Goal: Task Accomplishment & Management: Complete application form

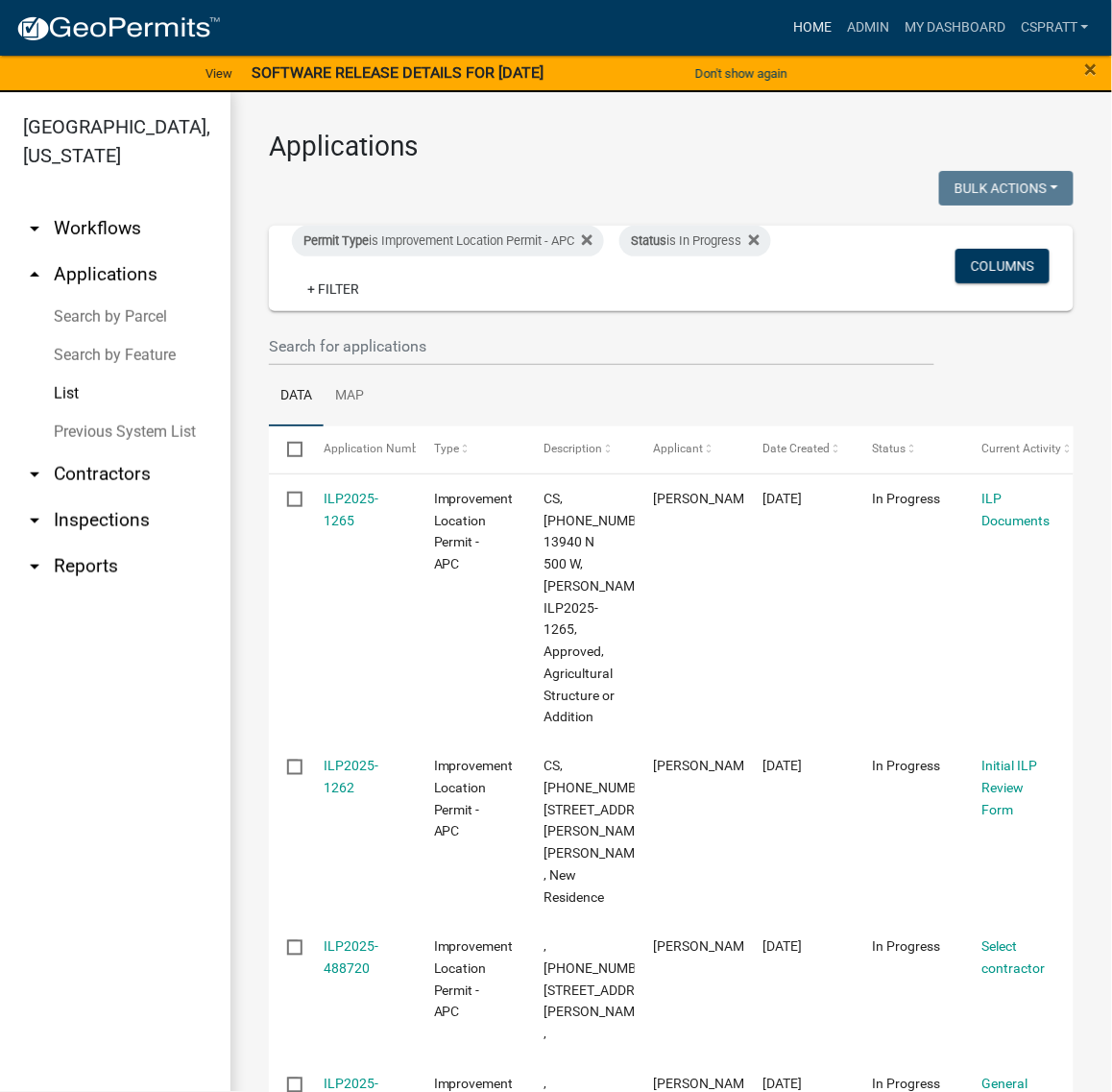
click at [786, 34] on link "Home" at bounding box center [813, 28] width 54 height 37
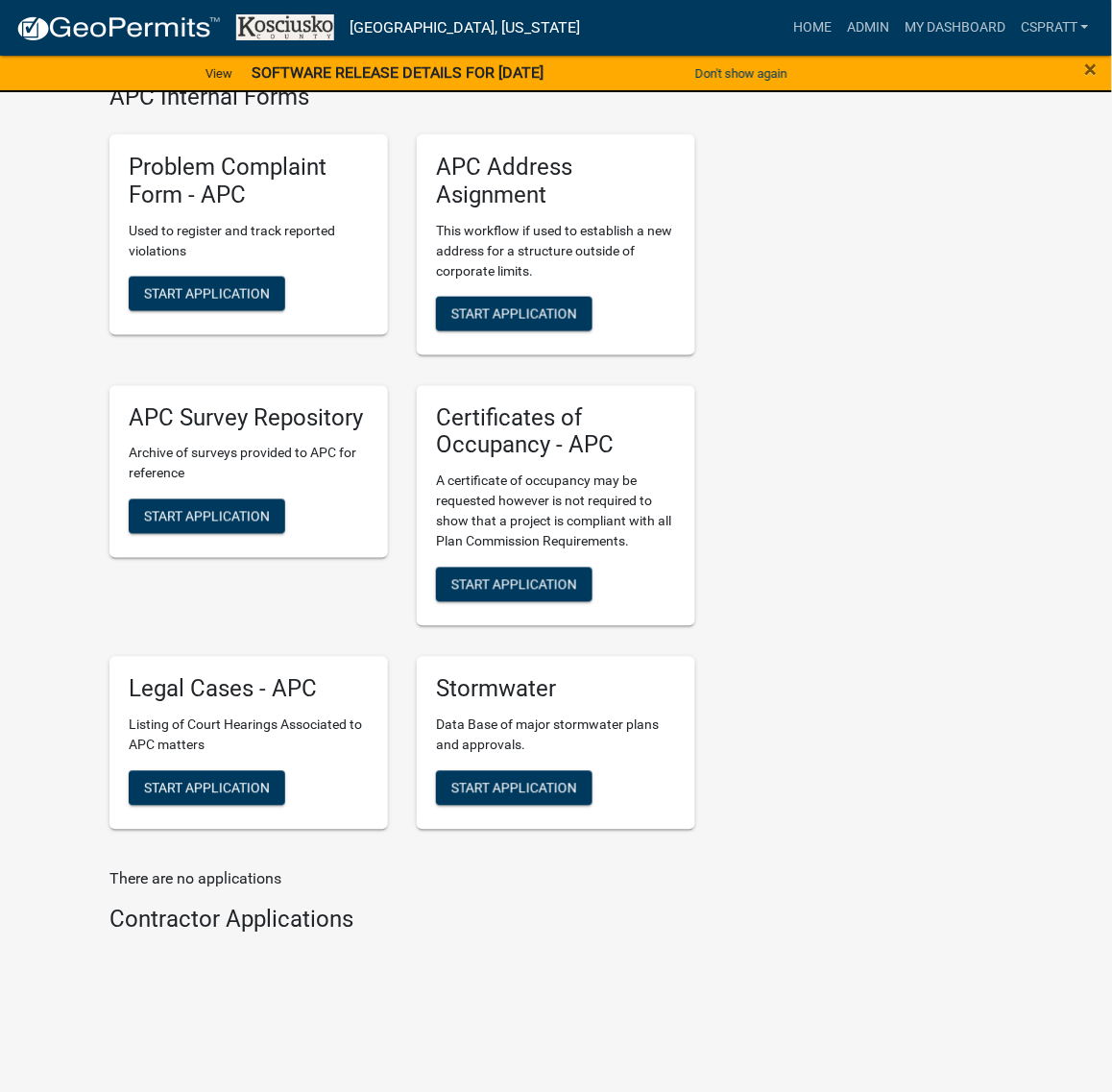
scroll to position [6723, 0]
click at [565, 593] on span "Start Application" at bounding box center [514, 584] width 126 height 15
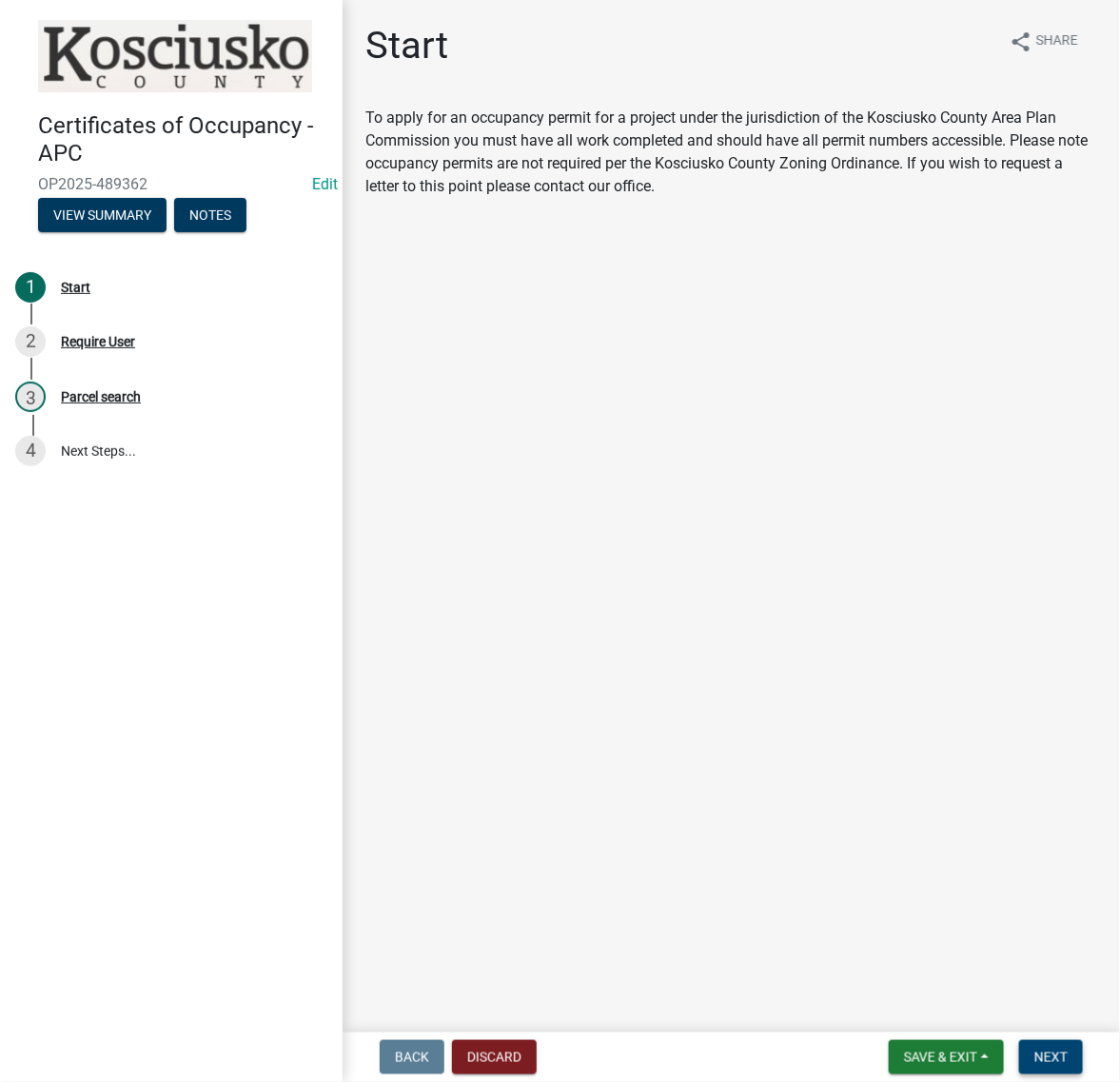
click at [1034, 1052] on span "Next" at bounding box center [1051, 1056] width 33 height 15
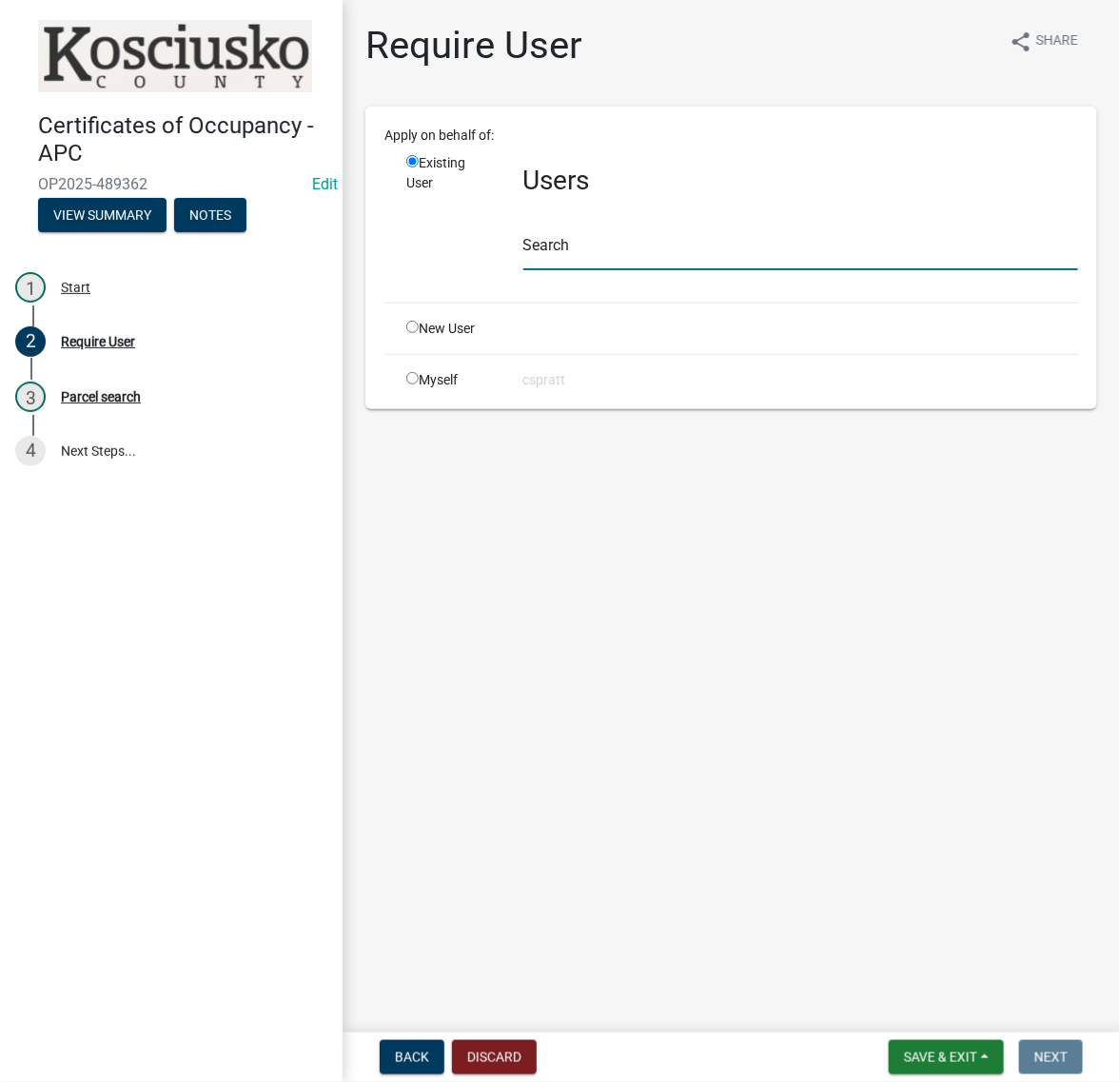
click at [577, 270] on input "text" at bounding box center [800, 251] width 555 height 39
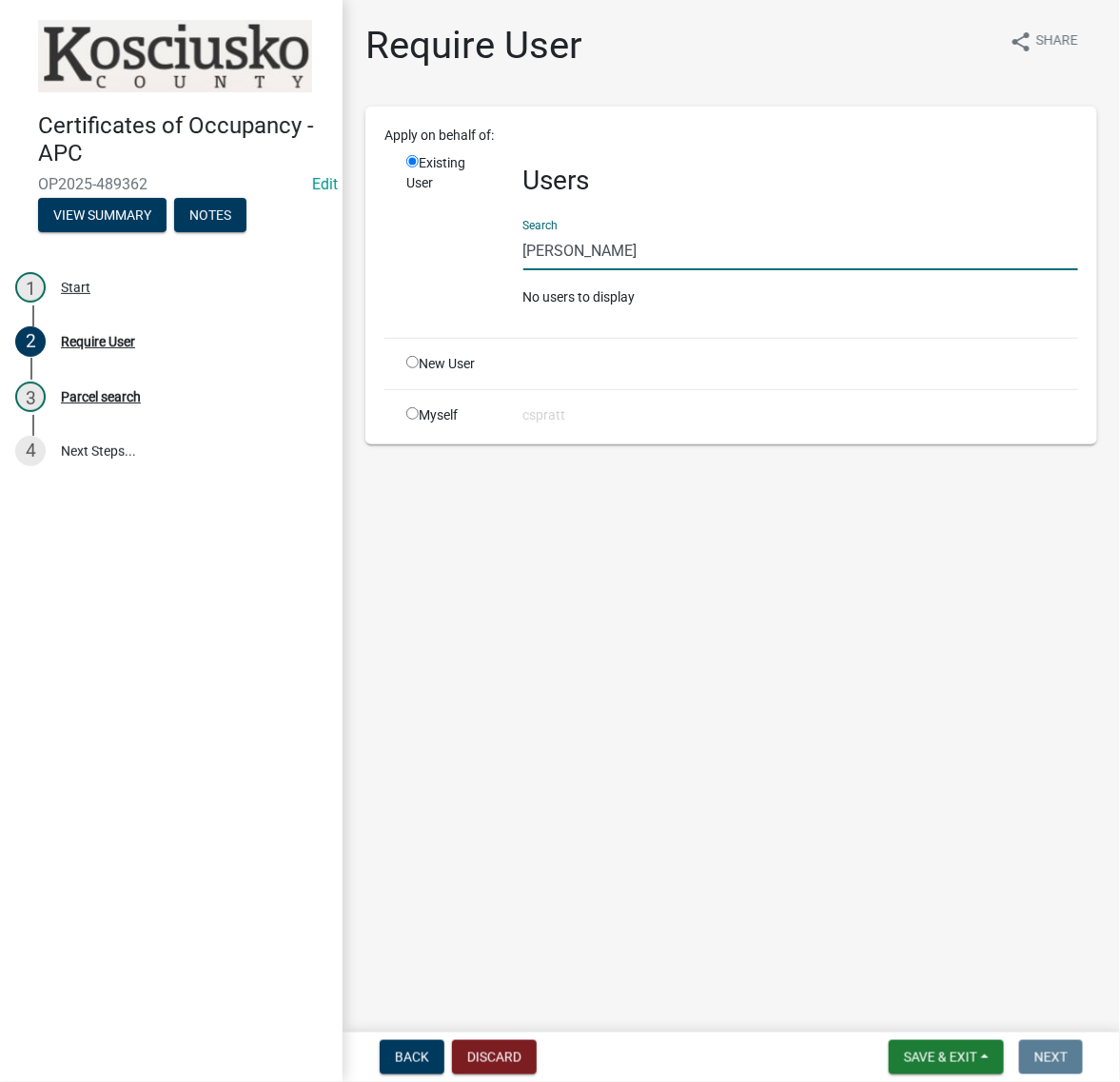
type input "J"
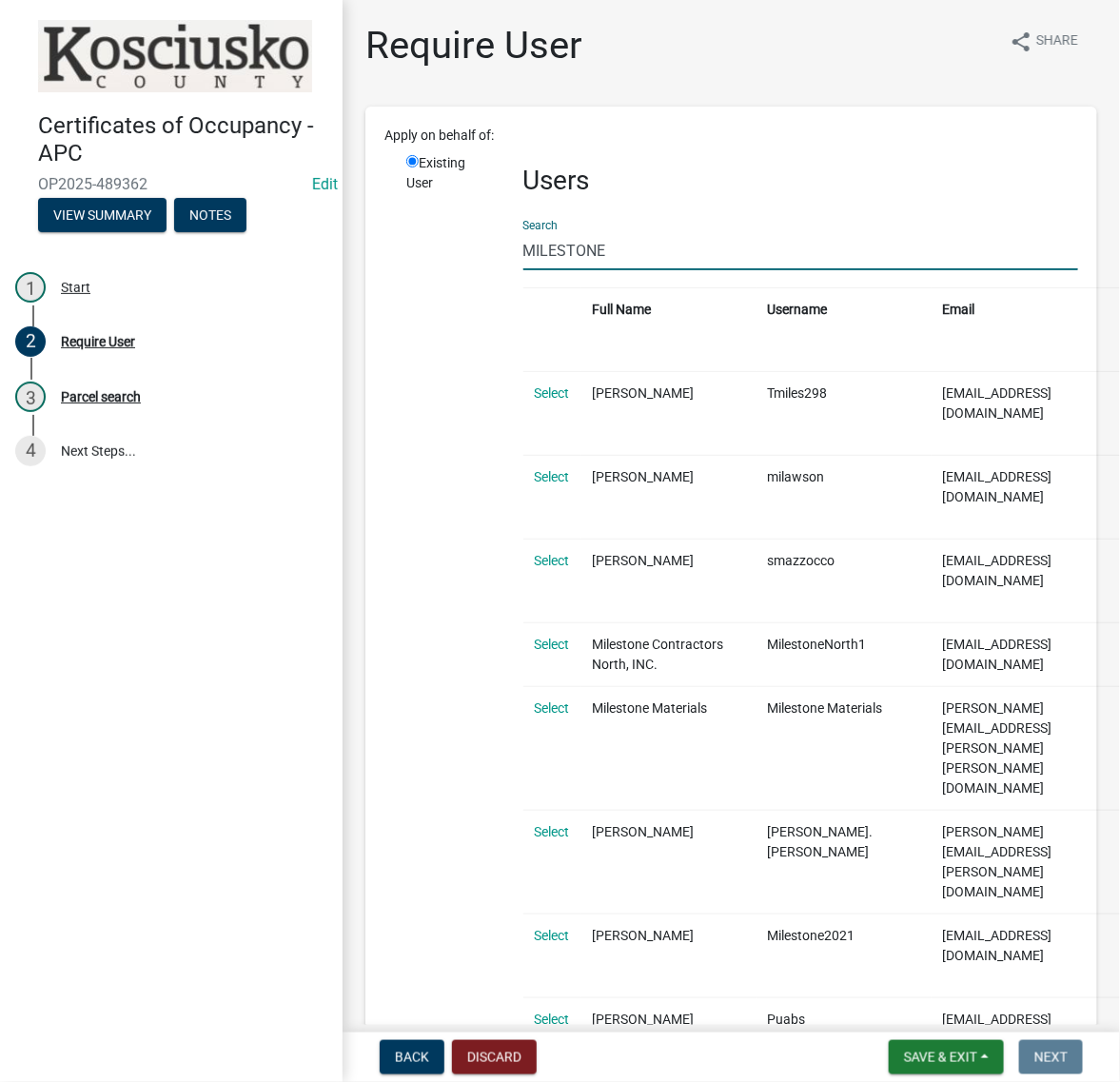
drag, startPoint x: 685, startPoint y: 303, endPoint x: 349, endPoint y: 277, distance: 337.0
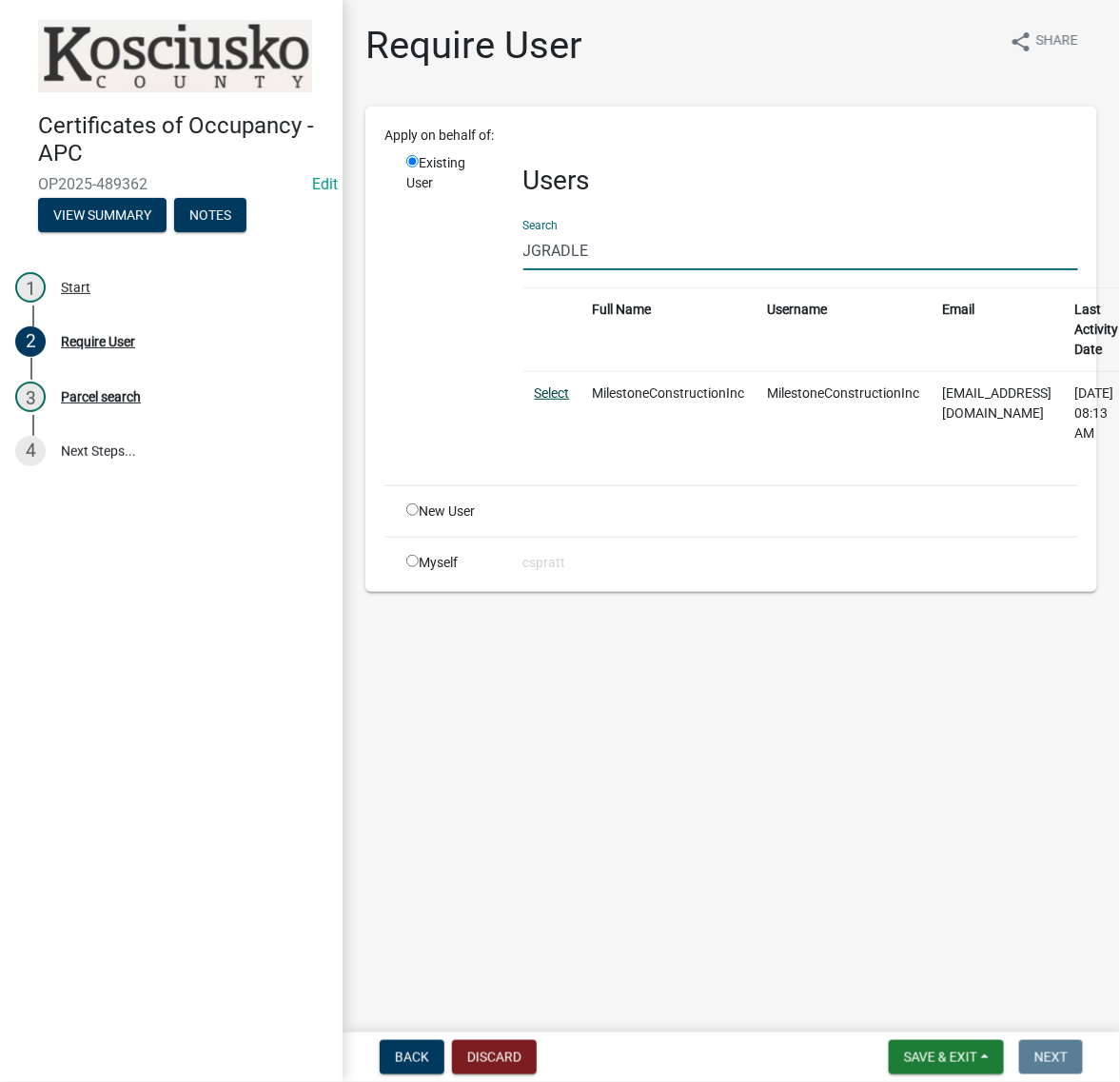
type input "JGRADLE"
click at [555, 401] on link "Select" at bounding box center [553, 392] width 35 height 15
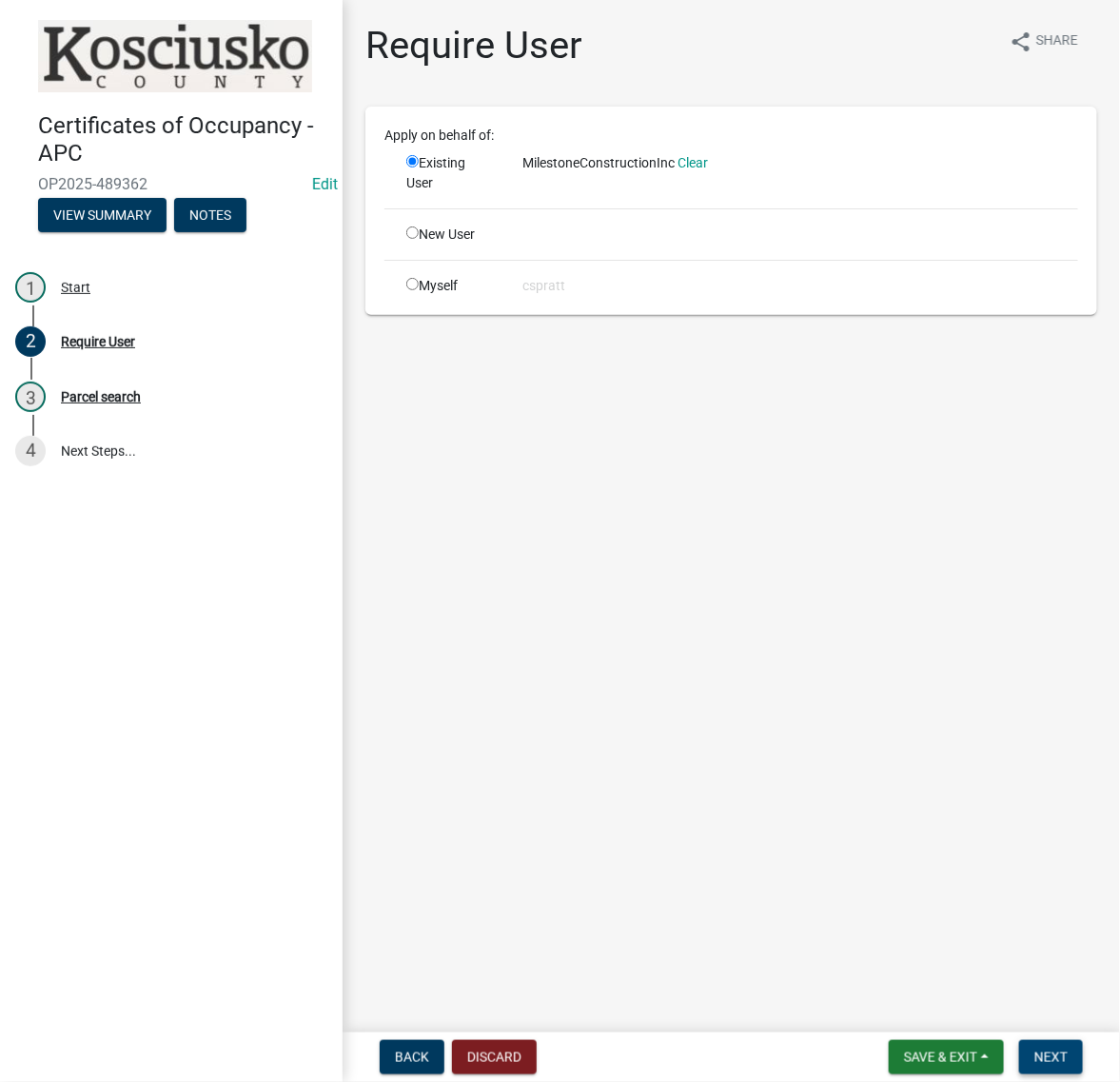
click at [1052, 1049] on span "Next" at bounding box center [1051, 1056] width 33 height 15
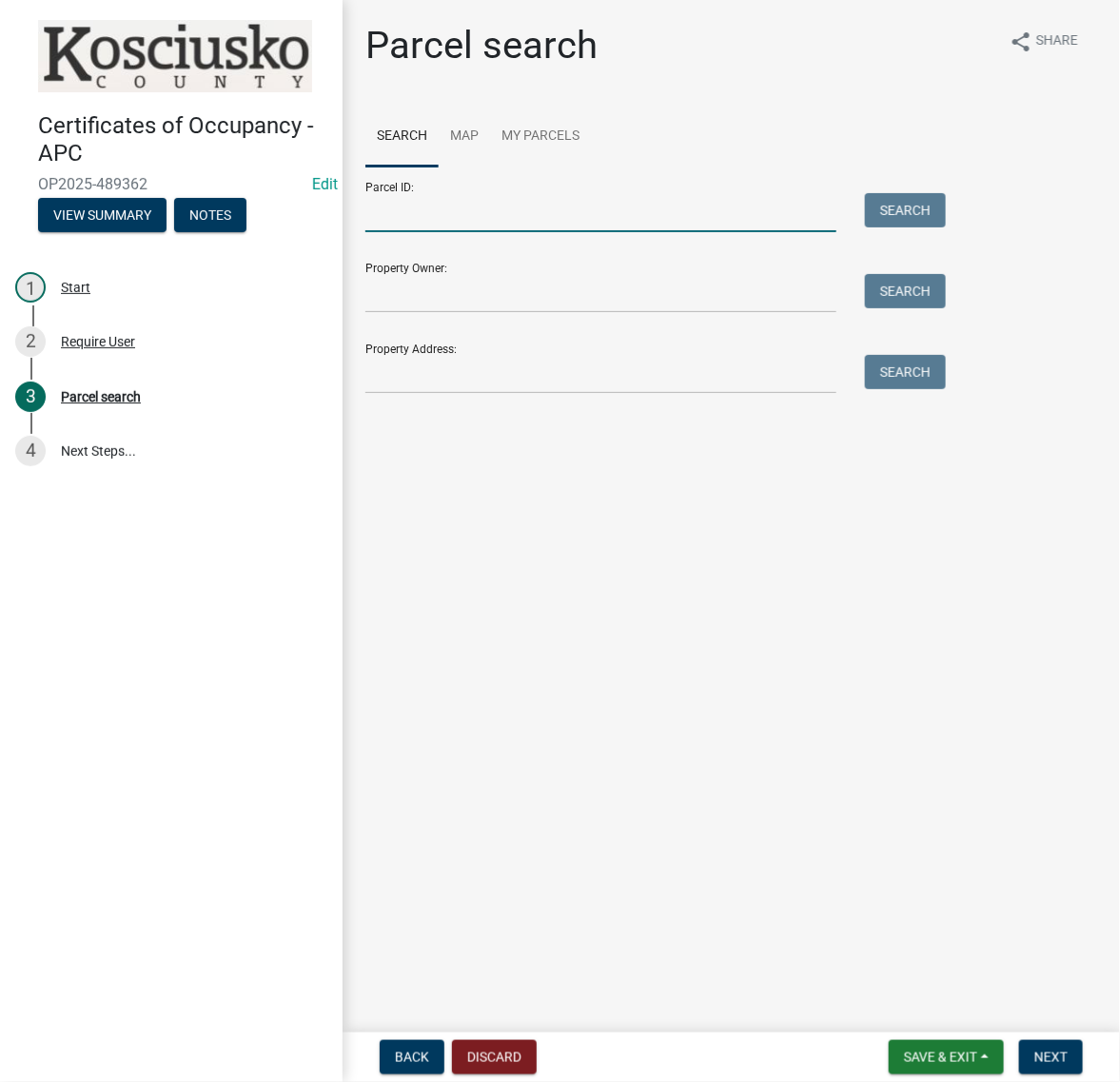
click at [415, 233] on input "Parcel ID:" at bounding box center [601, 213] width 471 height 39
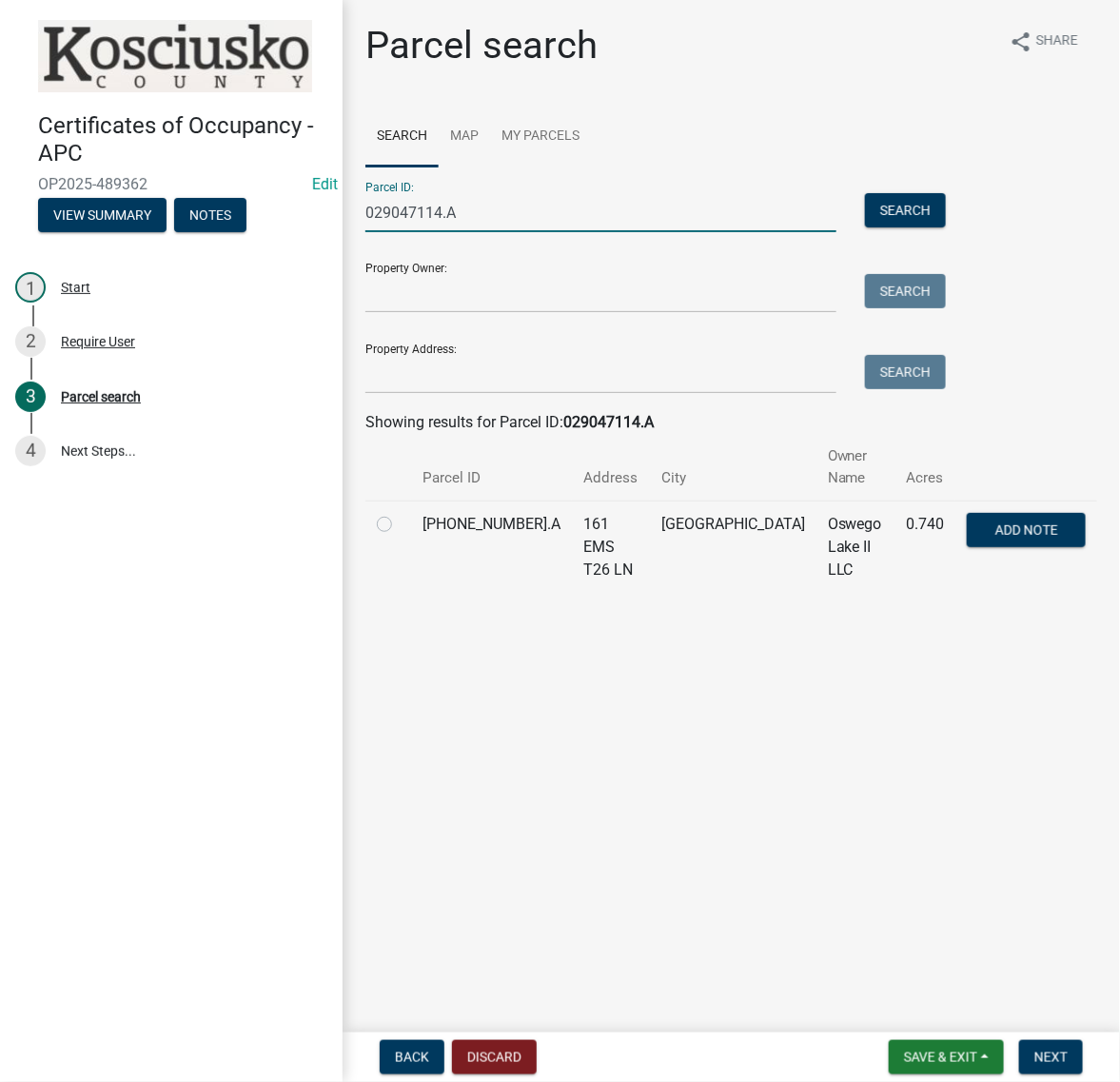
type input "029047114.A"
drag, startPoint x: 392, startPoint y: 653, endPoint x: 403, endPoint y: 658, distance: 12.1
click at [400, 513] on label at bounding box center [400, 513] width 0 height 0
click at [400, 525] on input "radio" at bounding box center [406, 519] width 13 height 13
radio input "true"
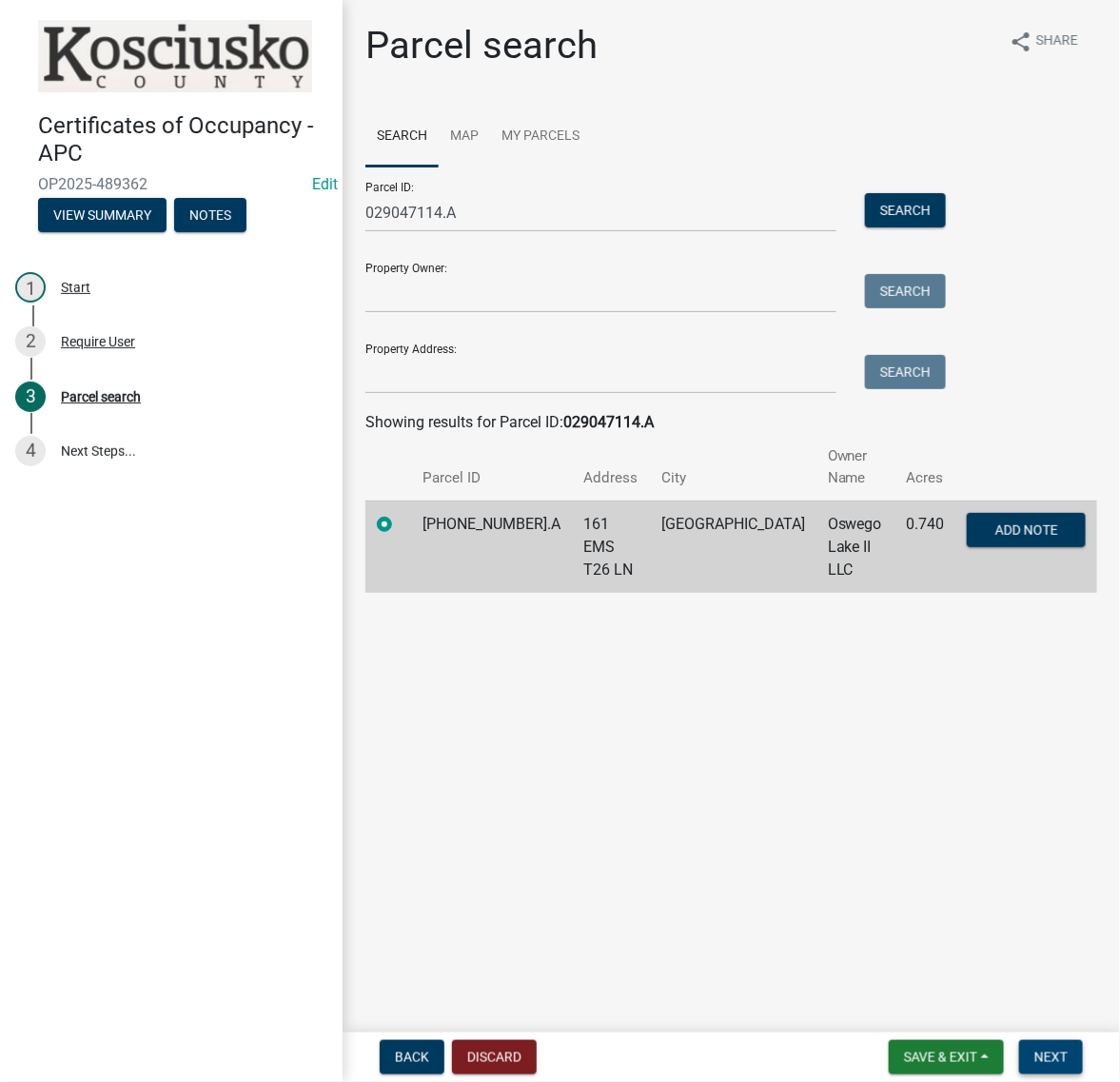
click at [1039, 1052] on span "Next" at bounding box center [1051, 1056] width 33 height 15
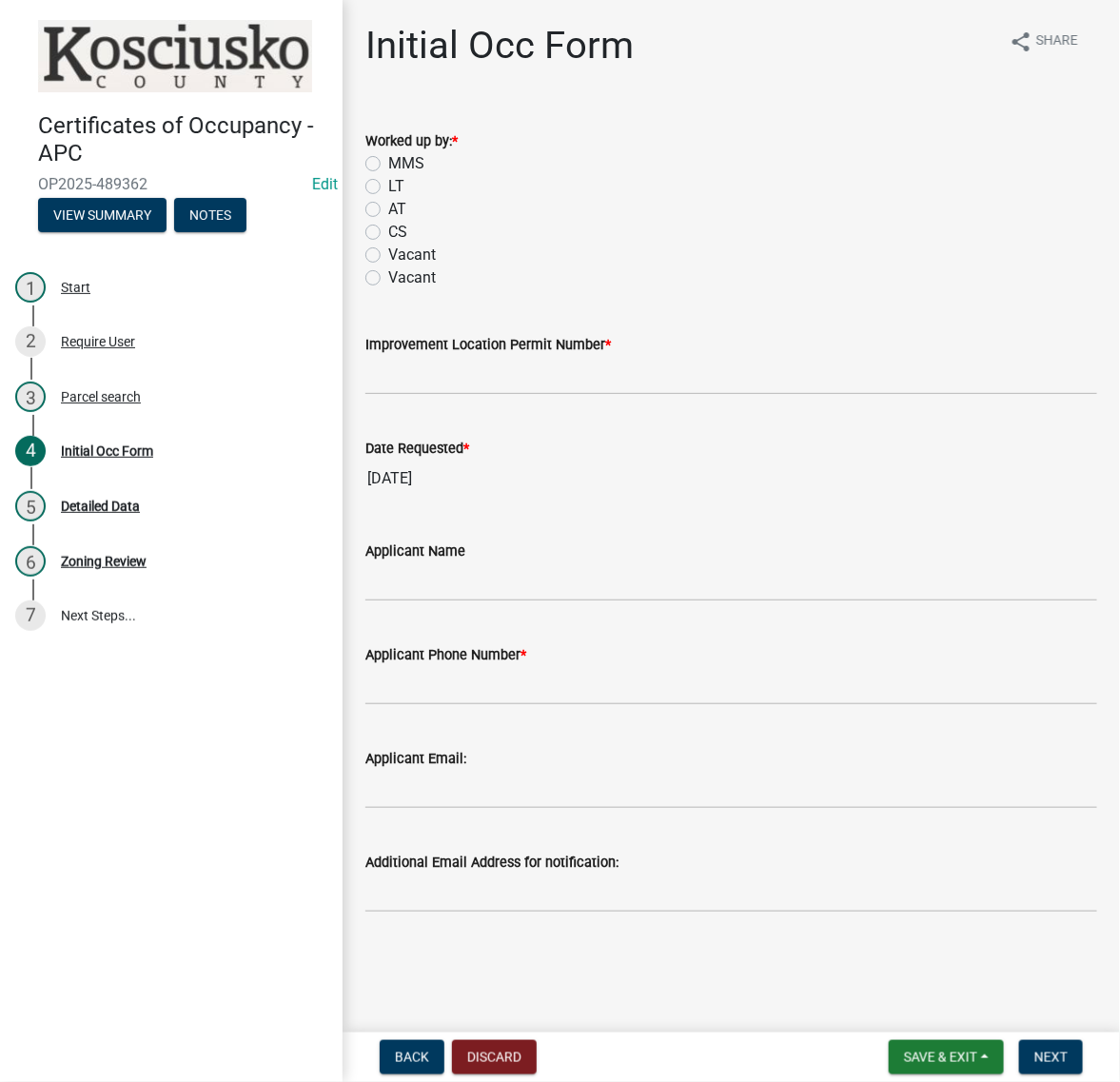
click at [388, 243] on label "CS" at bounding box center [397, 232] width 19 height 23
click at [388, 234] on input "CS" at bounding box center [394, 227] width 13 height 13
radio input "true"
click at [462, 395] on input "Improvement Location Permit Number *" at bounding box center [731, 375] width 732 height 39
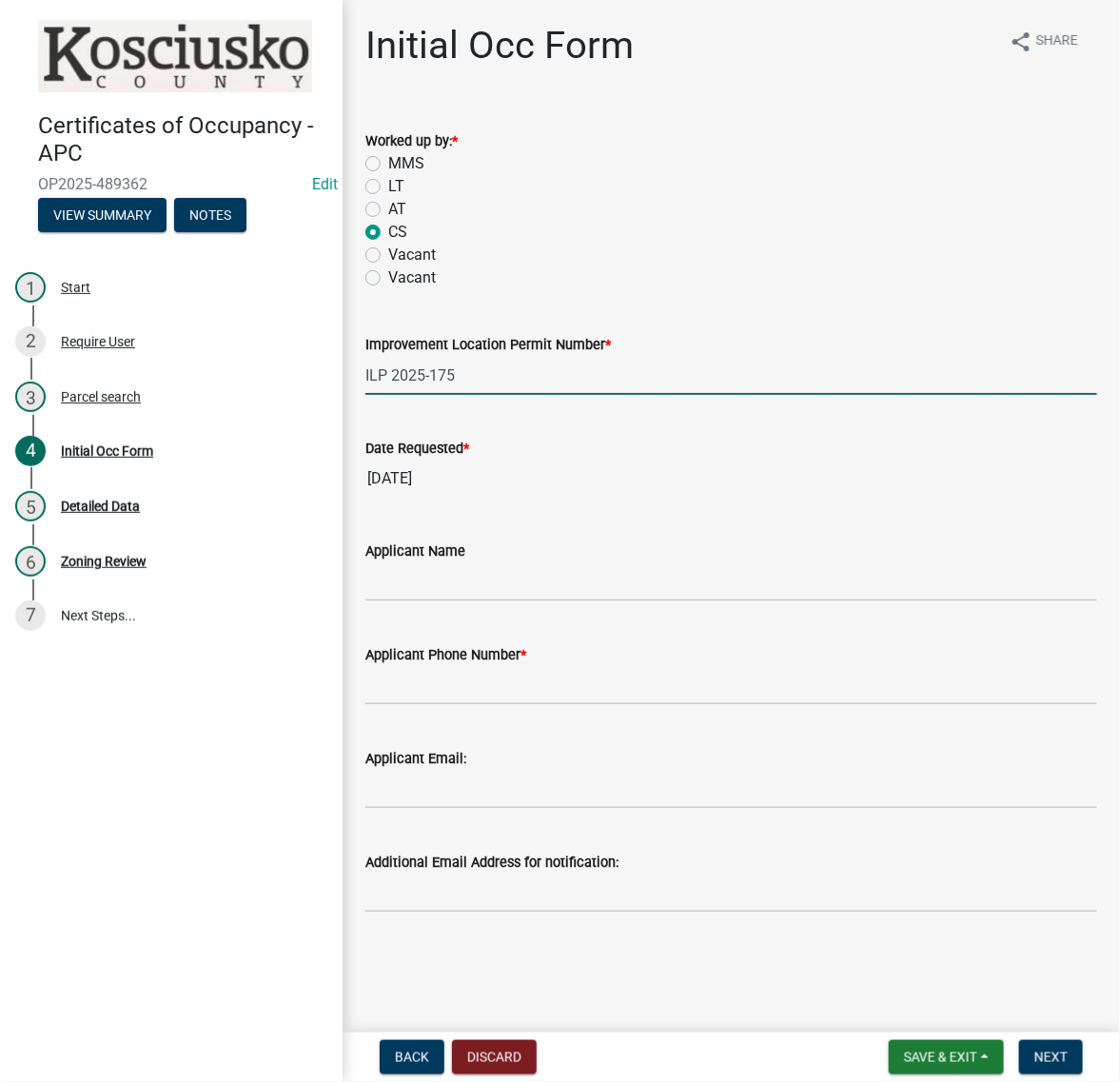
type input "ILP 2025-175"
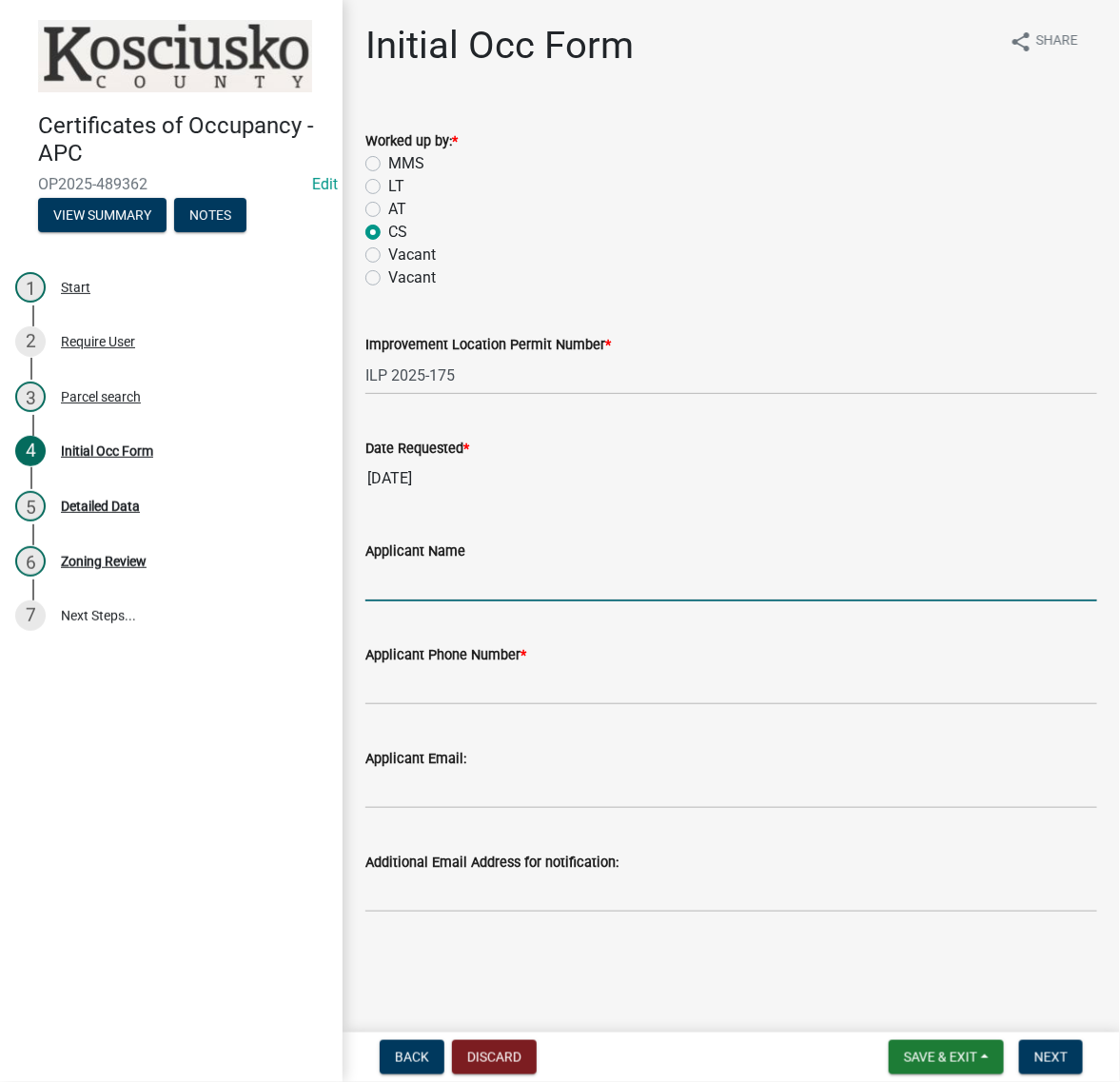
click at [447, 601] on input "Applicant Name" at bounding box center [731, 582] width 732 height 39
type input "JOHN GRADLE"
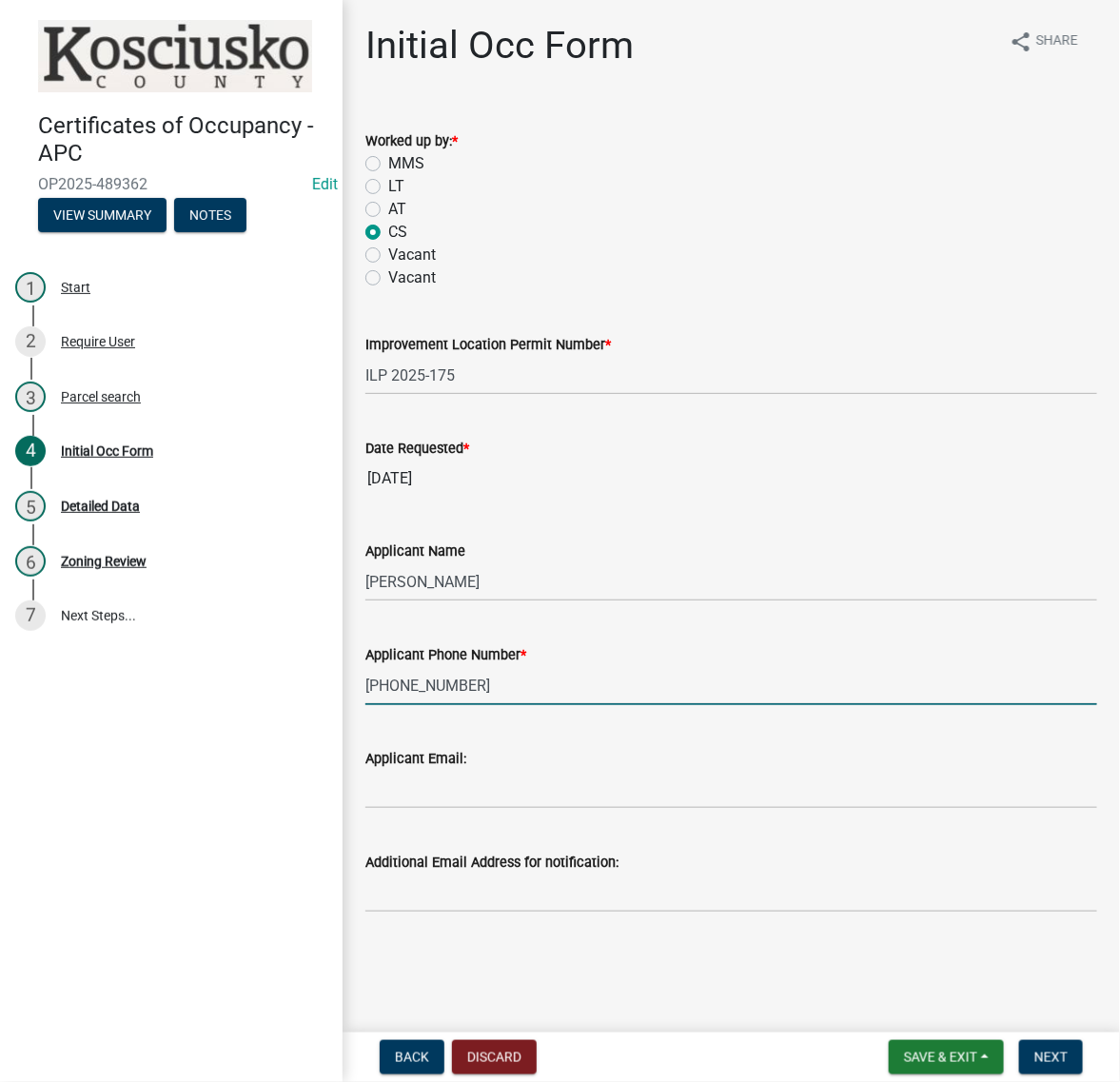
scroll to position [210, 0]
type input "574-529-1942"
click at [477, 773] on input "Applicant Email:" at bounding box center [731, 789] width 732 height 39
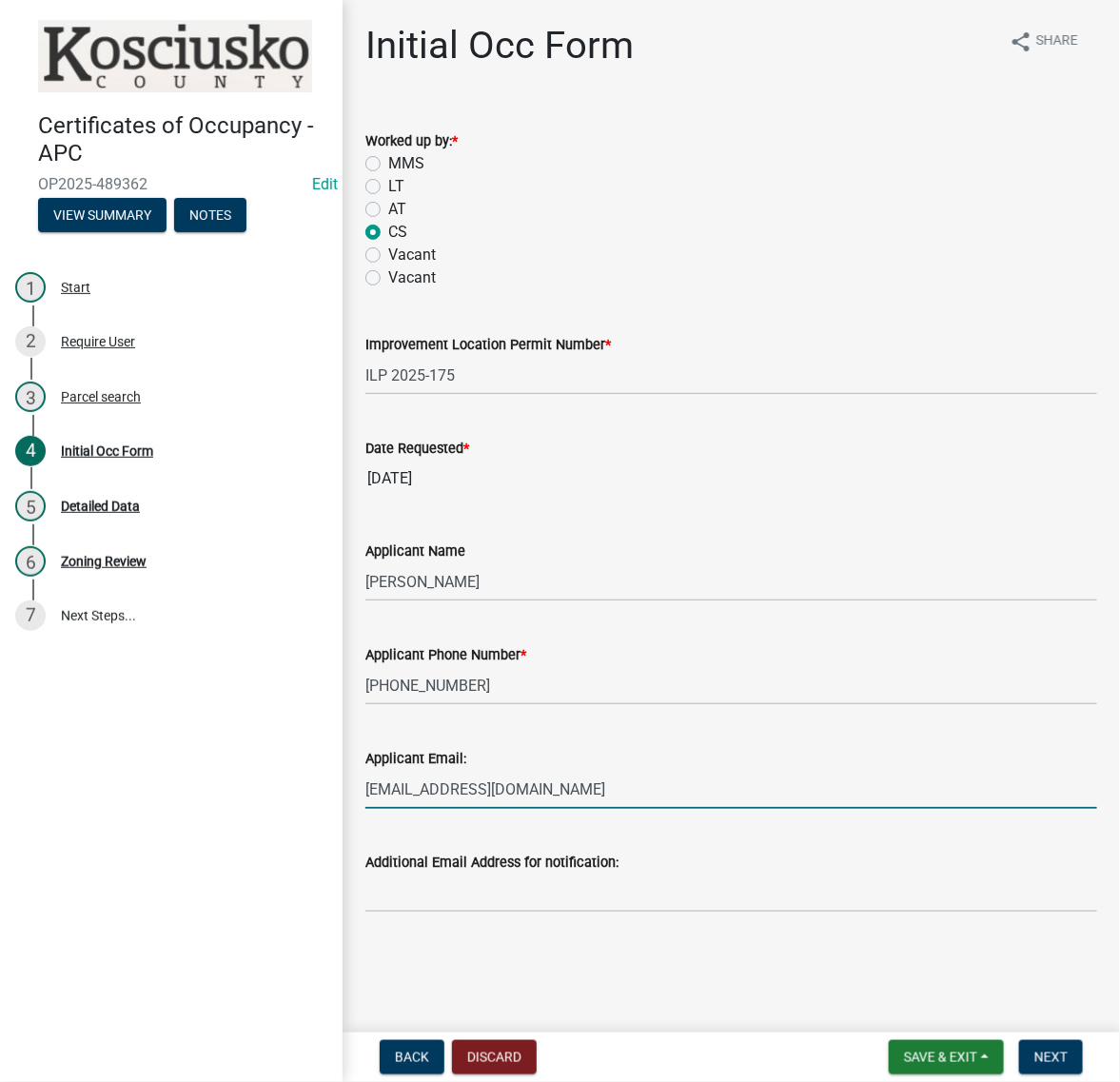
type input "jgradle@milestoneconstruction.us"
click at [915, 981] on main "Initial Occ Form share Share Worked up by: * MMS LT AT CS Vacant Vacant Improve…" at bounding box center [731, 512] width 777 height 1025
click at [1043, 1049] on span "Next" at bounding box center [1051, 1056] width 33 height 15
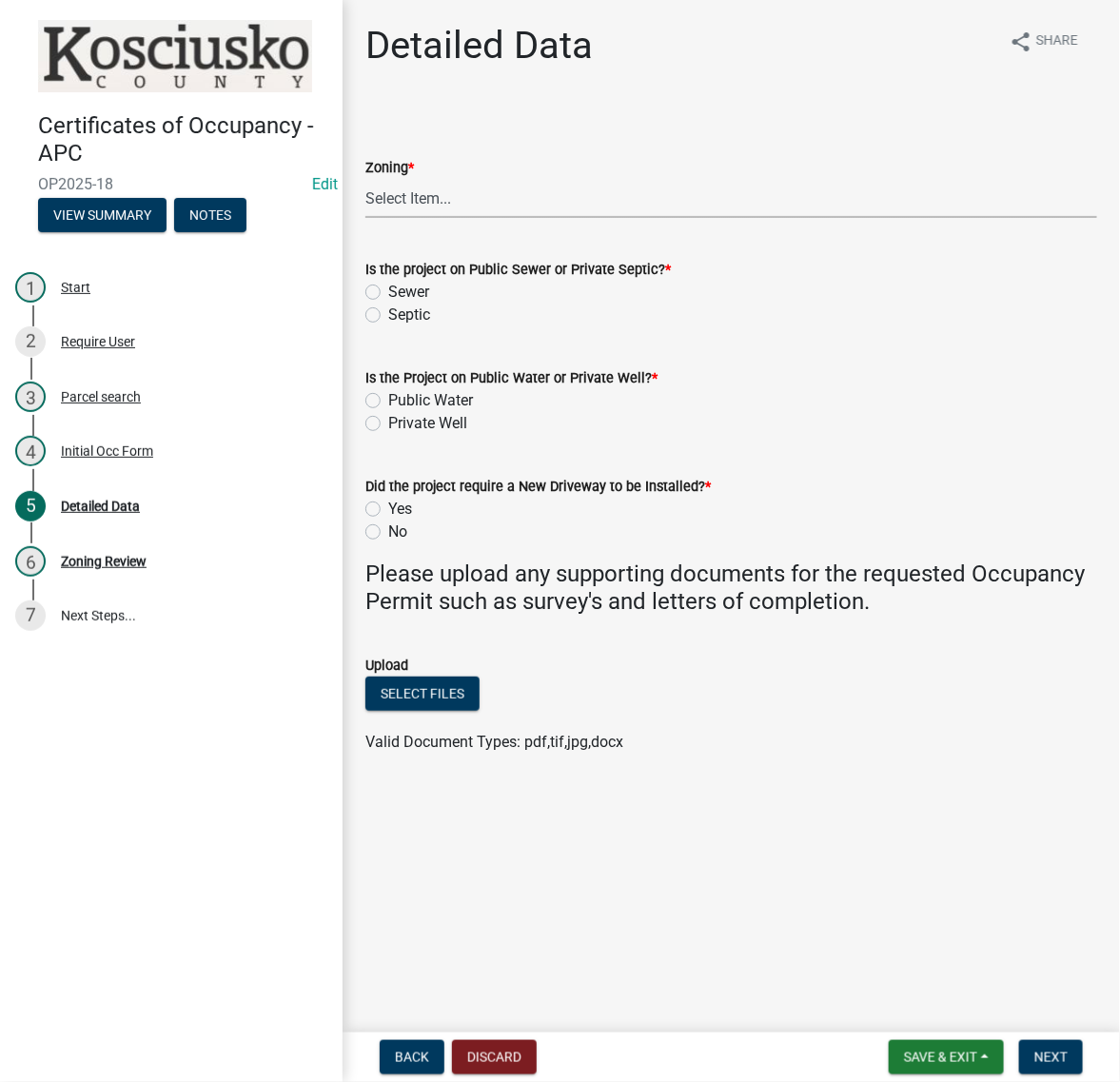
click at [464, 218] on select "Select Item... Agricultural Agricultural 2 Commercial Environmental Industrial …" at bounding box center [731, 199] width 732 height 39
click at [371, 218] on select "Select Item... Agricultural Agricultural 2 Commercial Environmental Industrial …" at bounding box center [731, 199] width 732 height 39
select select "1146270b-2111-4e23-bf7f-74ce85cf7041"
click at [388, 304] on label "Sewer" at bounding box center [409, 292] width 41 height 23
click at [388, 293] on input "Sewer" at bounding box center [394, 287] width 13 height 13
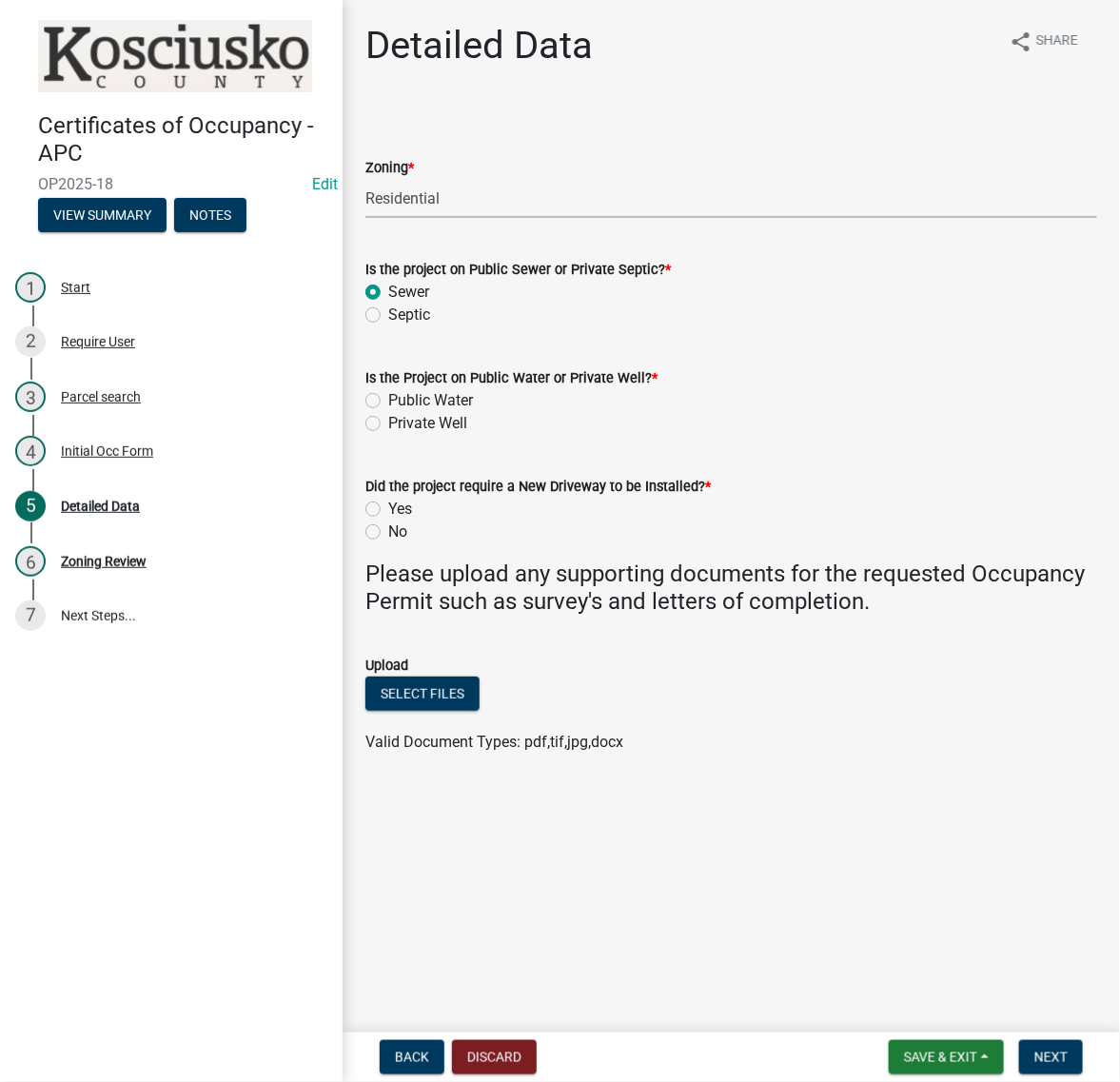
radio input "true"
click at [388, 435] on label "Private Well" at bounding box center [428, 423] width 79 height 23
click at [388, 425] on input "Private Well" at bounding box center [394, 418] width 13 height 13
radio input "true"
click at [388, 543] on label "No" at bounding box center [397, 531] width 19 height 23
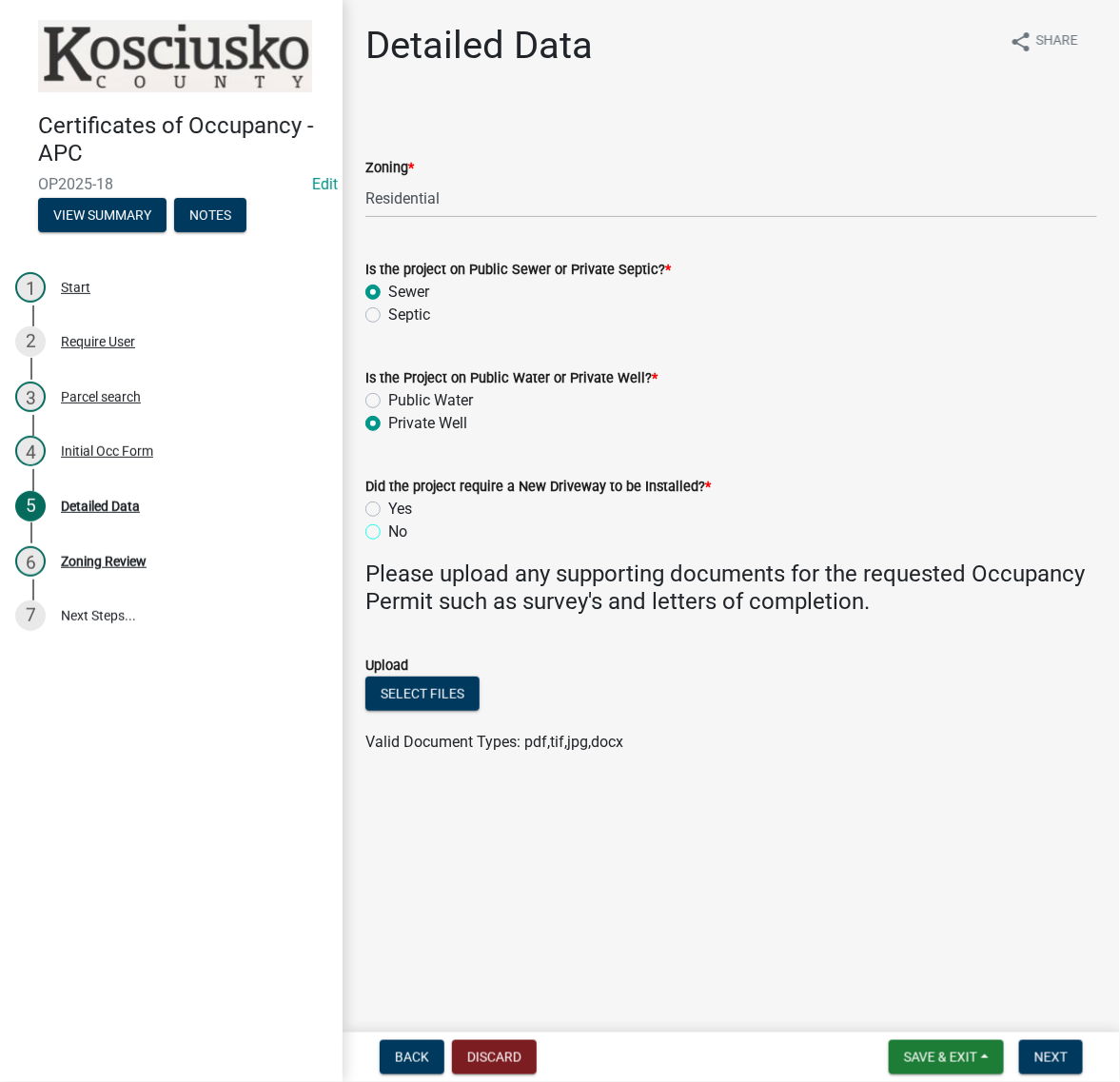
click at [388, 533] on input "No" at bounding box center [394, 526] width 13 height 13
radio input "true"
click at [478, 710] on button "Select files" at bounding box center [423, 694] width 114 height 34
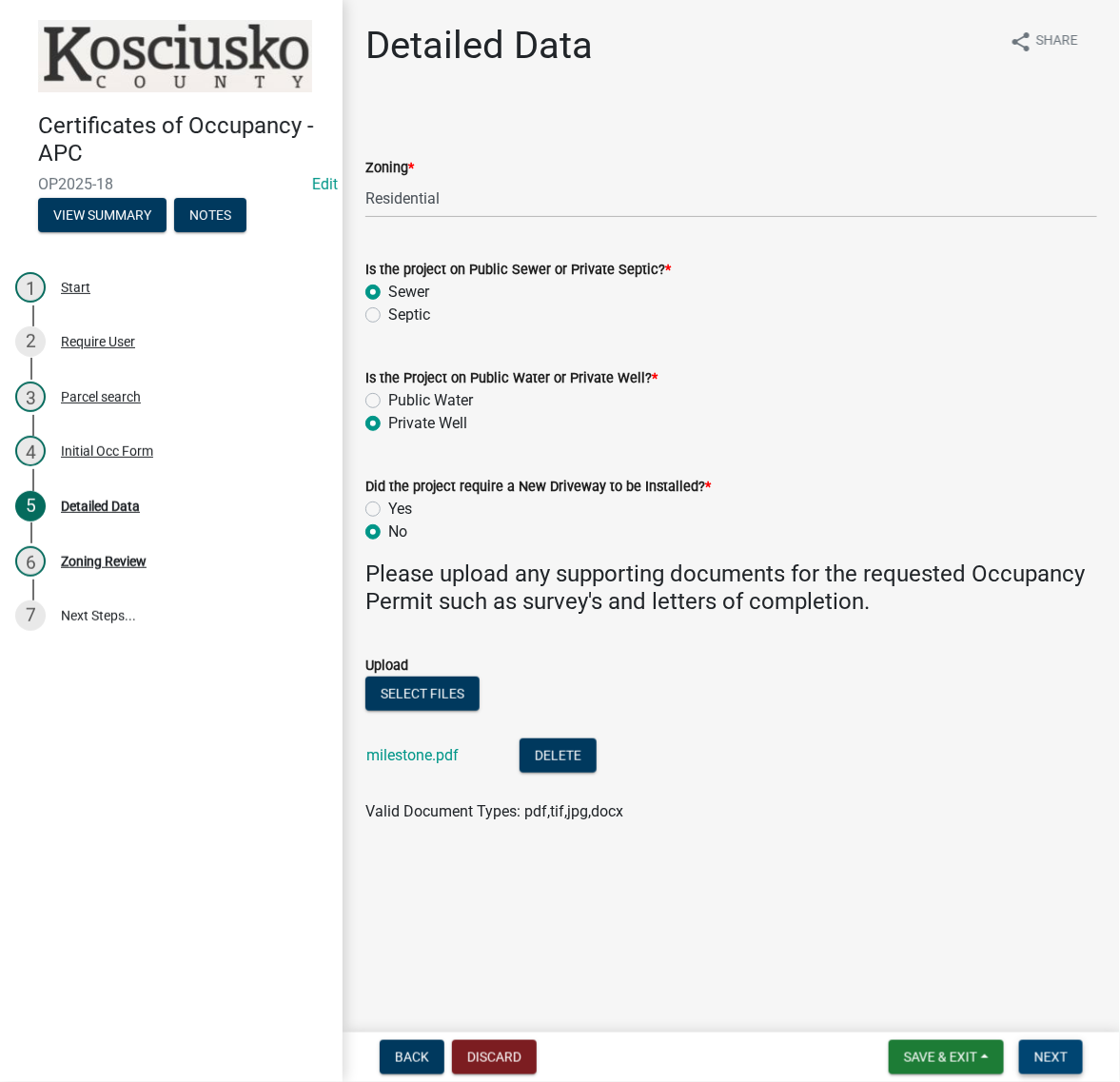
click at [1051, 1049] on span "Next" at bounding box center [1051, 1056] width 33 height 15
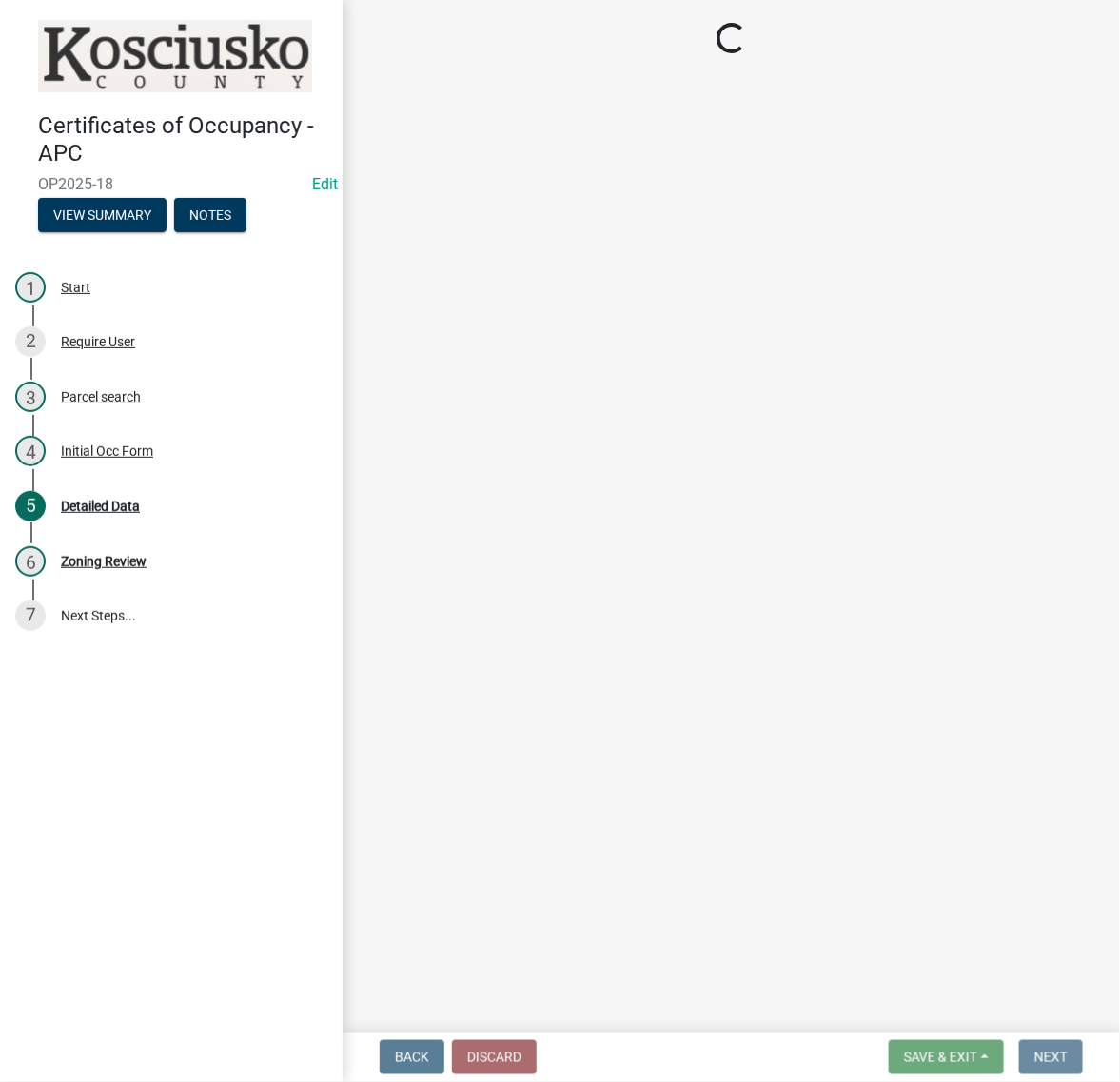
scroll to position [0, 0]
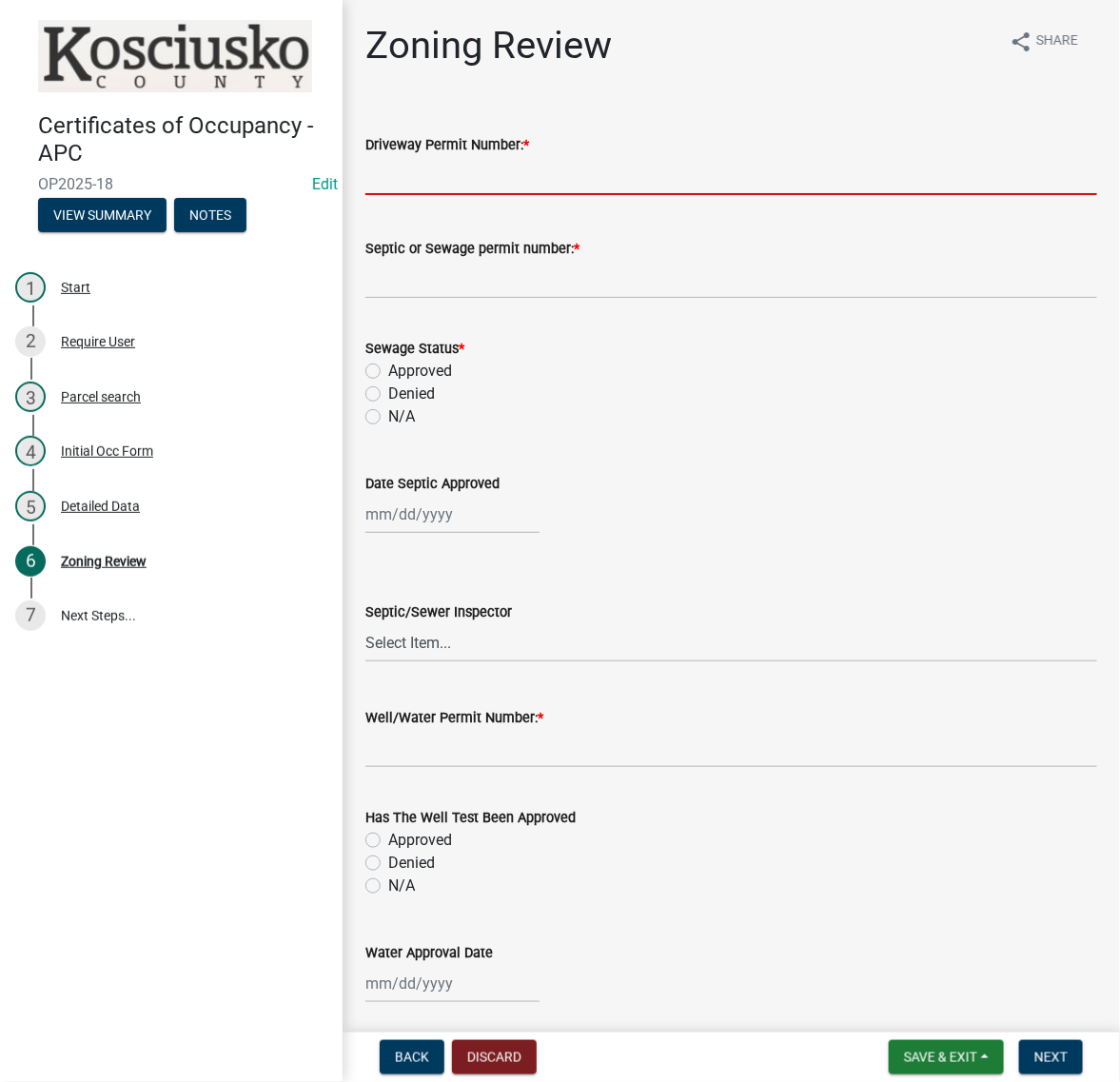
click at [448, 195] on input "Driveway Permit Number: *" at bounding box center [731, 175] width 732 height 39
type input "existing"
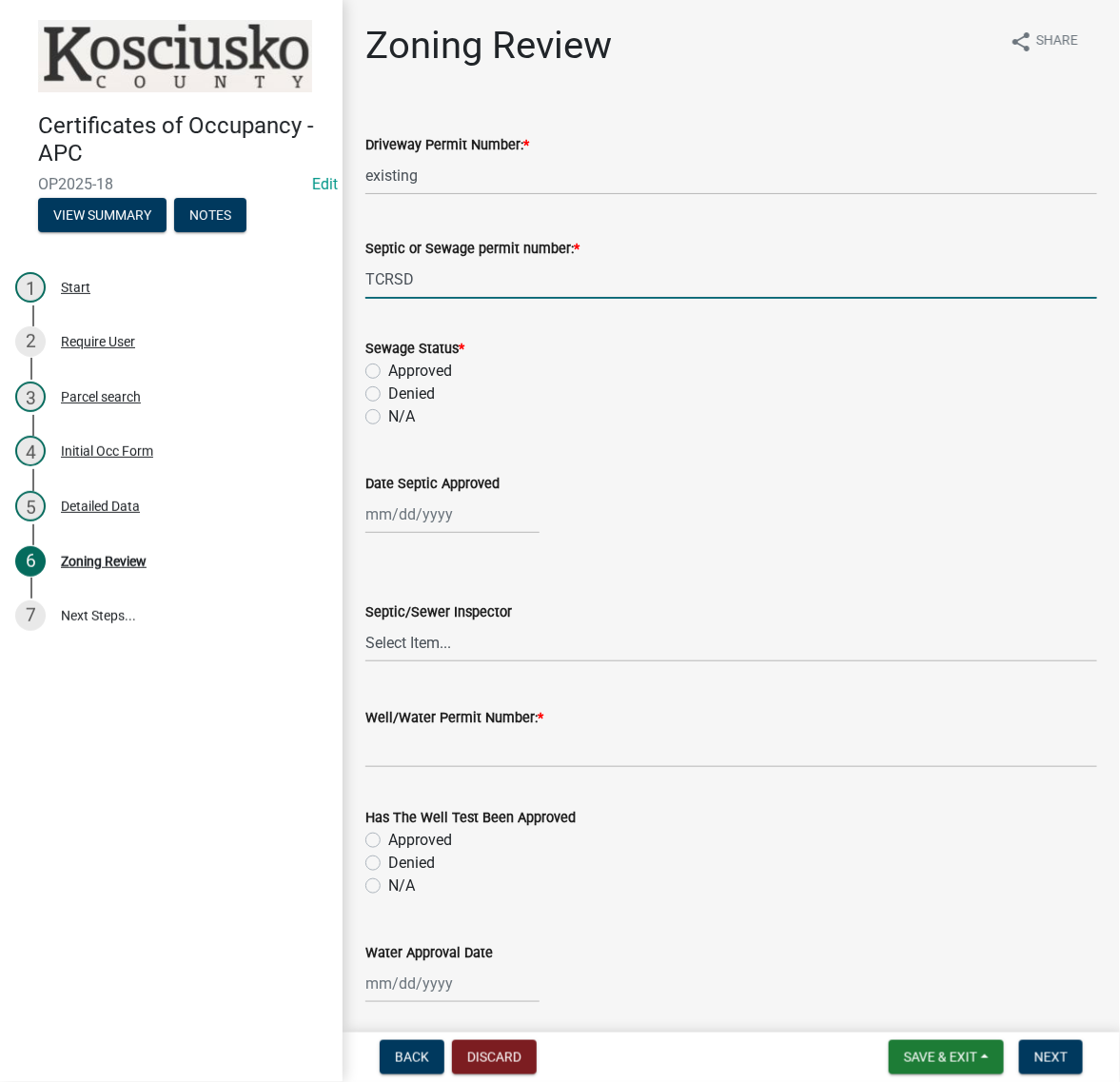
type input "TCRSD"
click at [388, 382] on label "Approved" at bounding box center [420, 371] width 64 height 23
click at [388, 372] on input "Approved" at bounding box center [394, 366] width 13 height 13
radio input "true"
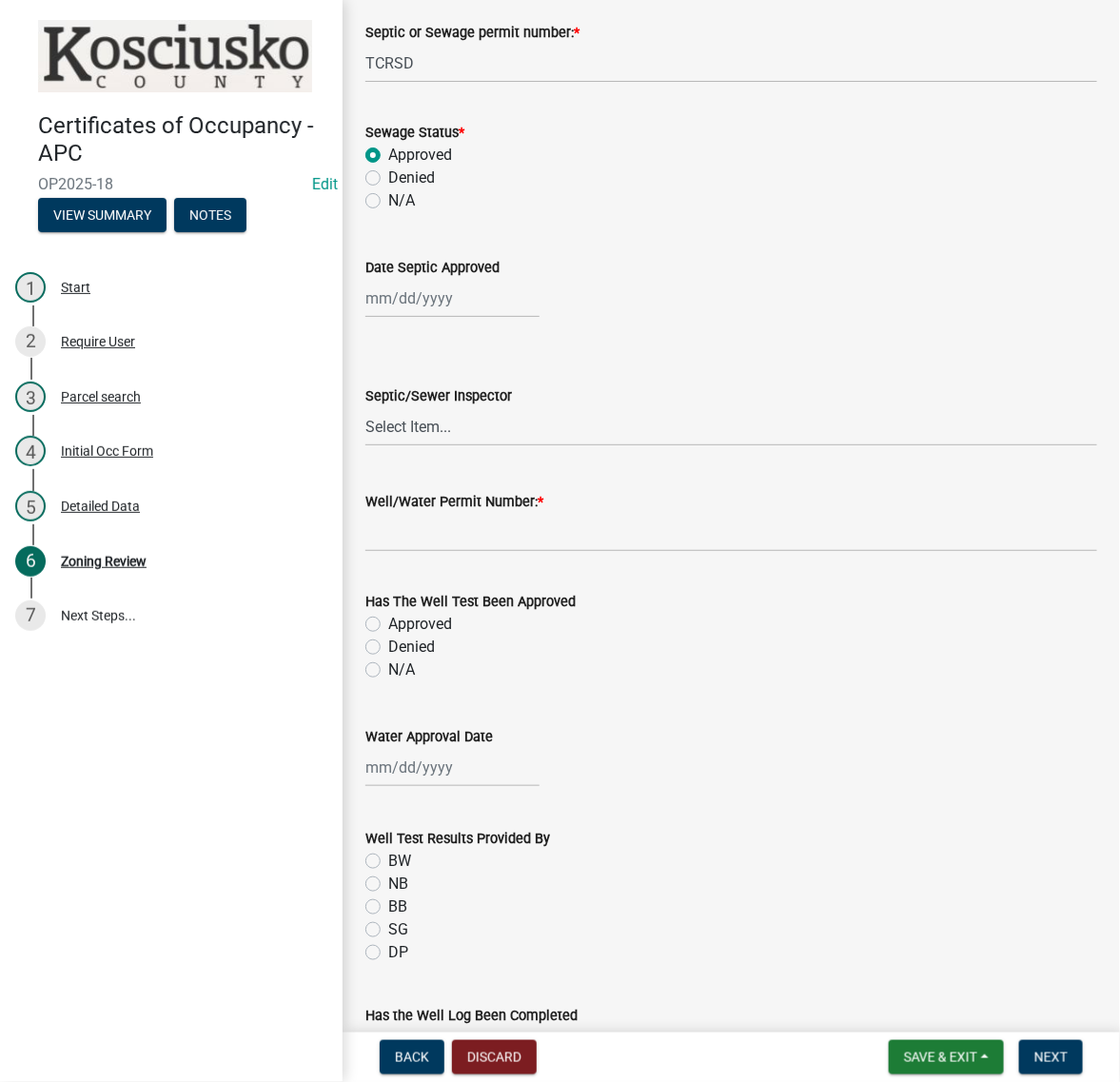
scroll to position [237, 0]
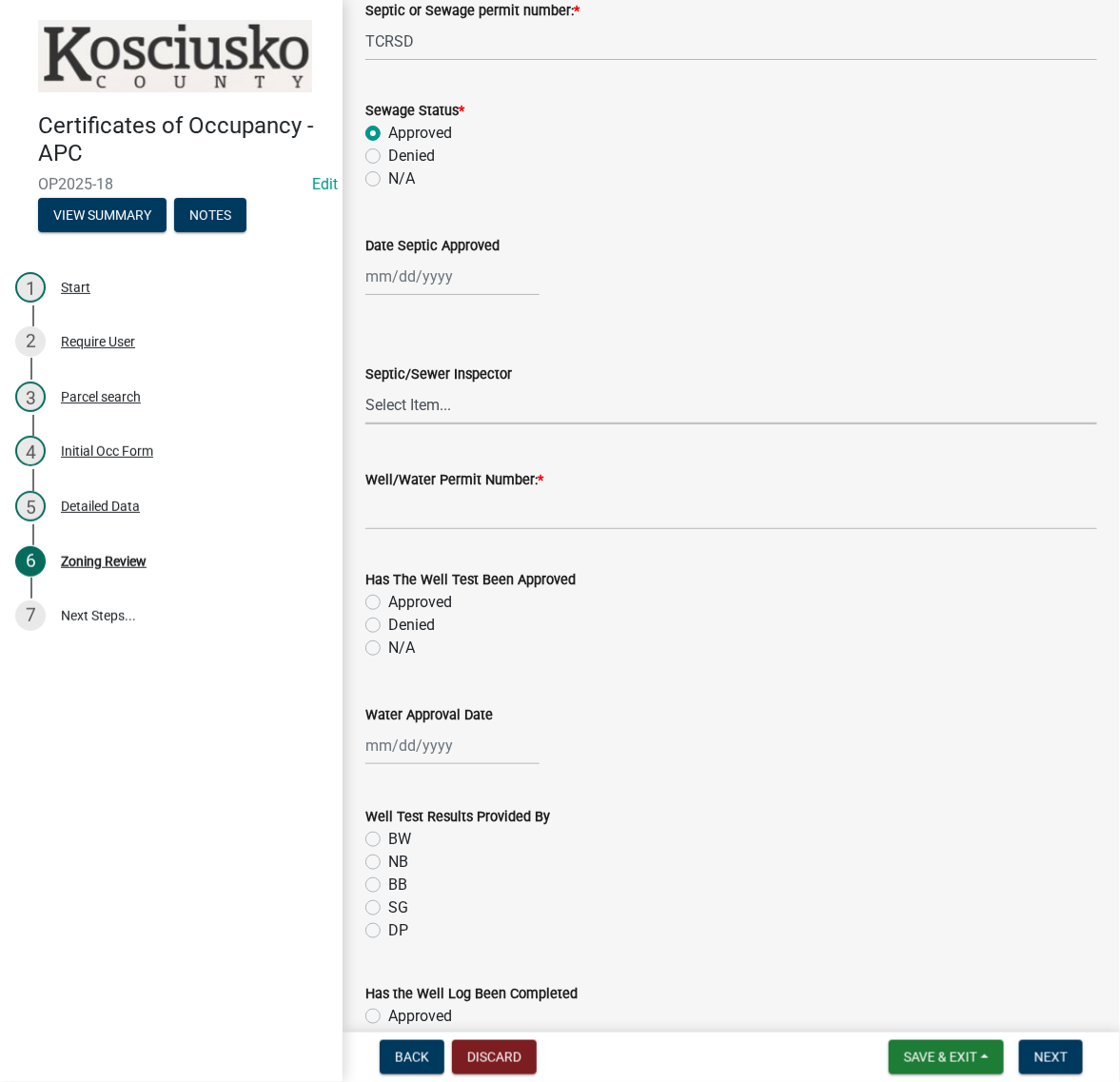
click at [499, 425] on select "Select Item... NB BW BB Town of Milford Town of North Webster Town of Syracuse …" at bounding box center [731, 405] width 732 height 39
click at [371, 425] on select "Select Item... NB BW BB Town of Milford Town of North Webster Town of Syracuse …" at bounding box center [731, 405] width 732 height 39
select select "d19ac690-2afa-4527-8c7e-63b145680b18"
click at [606, 425] on select "Select Item... NB BW BB Town of Milford Town of North Webster Town of Syracuse …" at bounding box center [731, 405] width 732 height 39
click at [706, 385] on div "Septic/Sewer Inspector" at bounding box center [731, 373] width 732 height 23
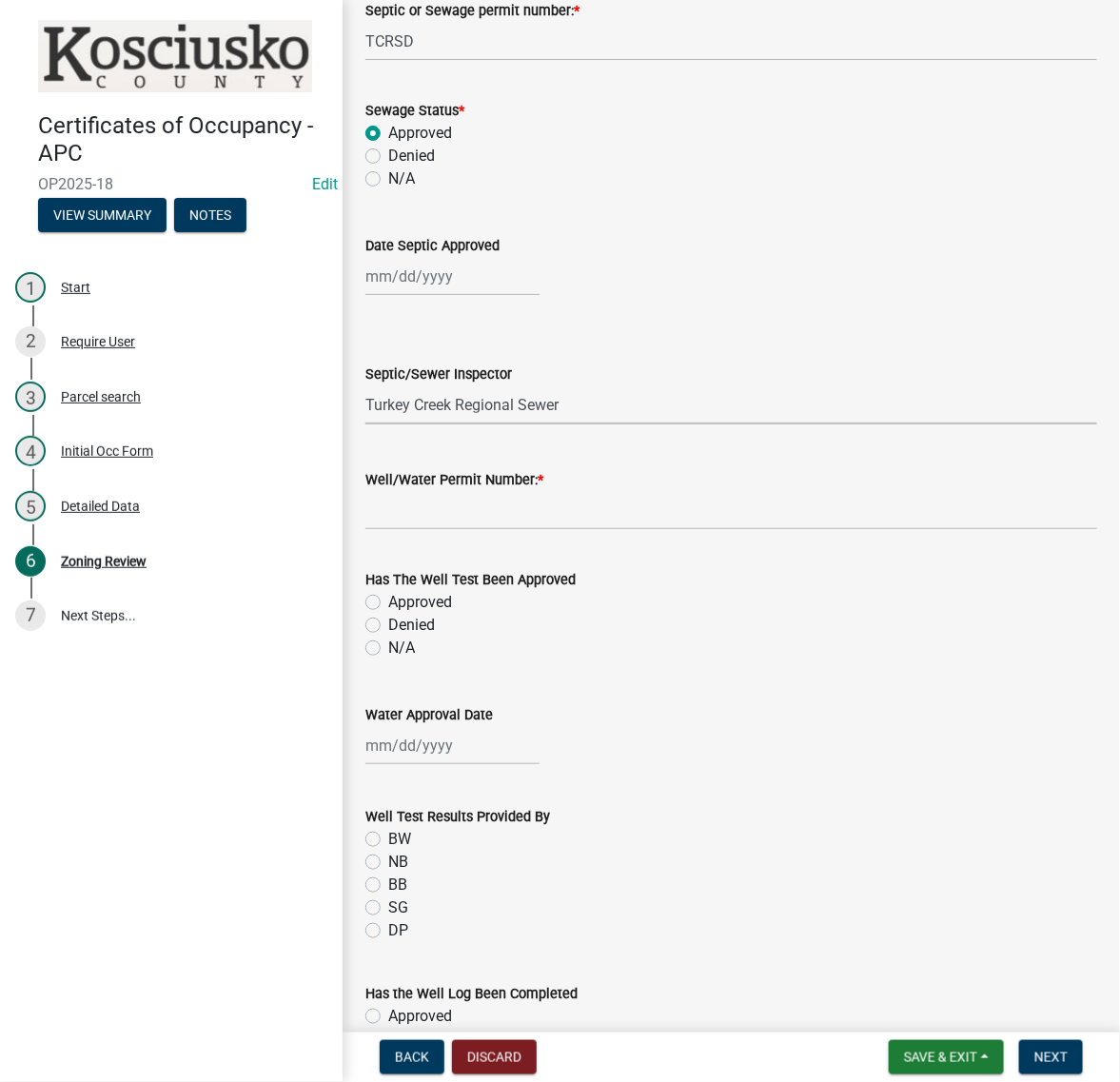
click at [658, 425] on select "Select Item... NB BW BB Town of Milford Town of North Webster Town of Syracuse …" at bounding box center [731, 405] width 732 height 39
click at [620, 425] on select "Select Item... NB BW BB Town of Milford Town of North Webster Town of Syracuse …" at bounding box center [731, 405] width 732 height 39
click at [621, 425] on select "Select Item... NB BW BB Town of Milford Town of North Webster Town of Syracuse …" at bounding box center [731, 405] width 732 height 39
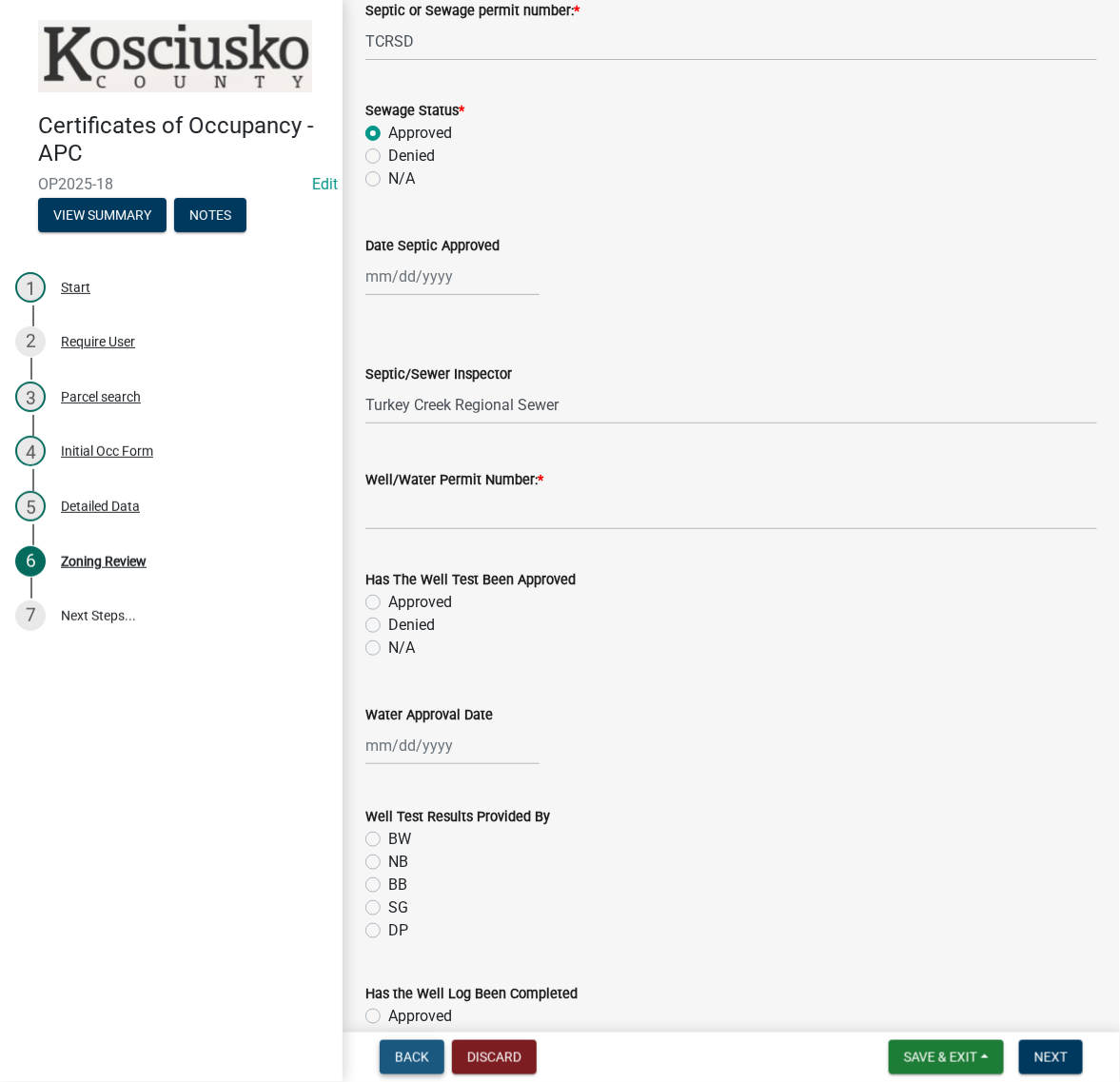
click at [429, 1058] on span "Back" at bounding box center [412, 1056] width 34 height 15
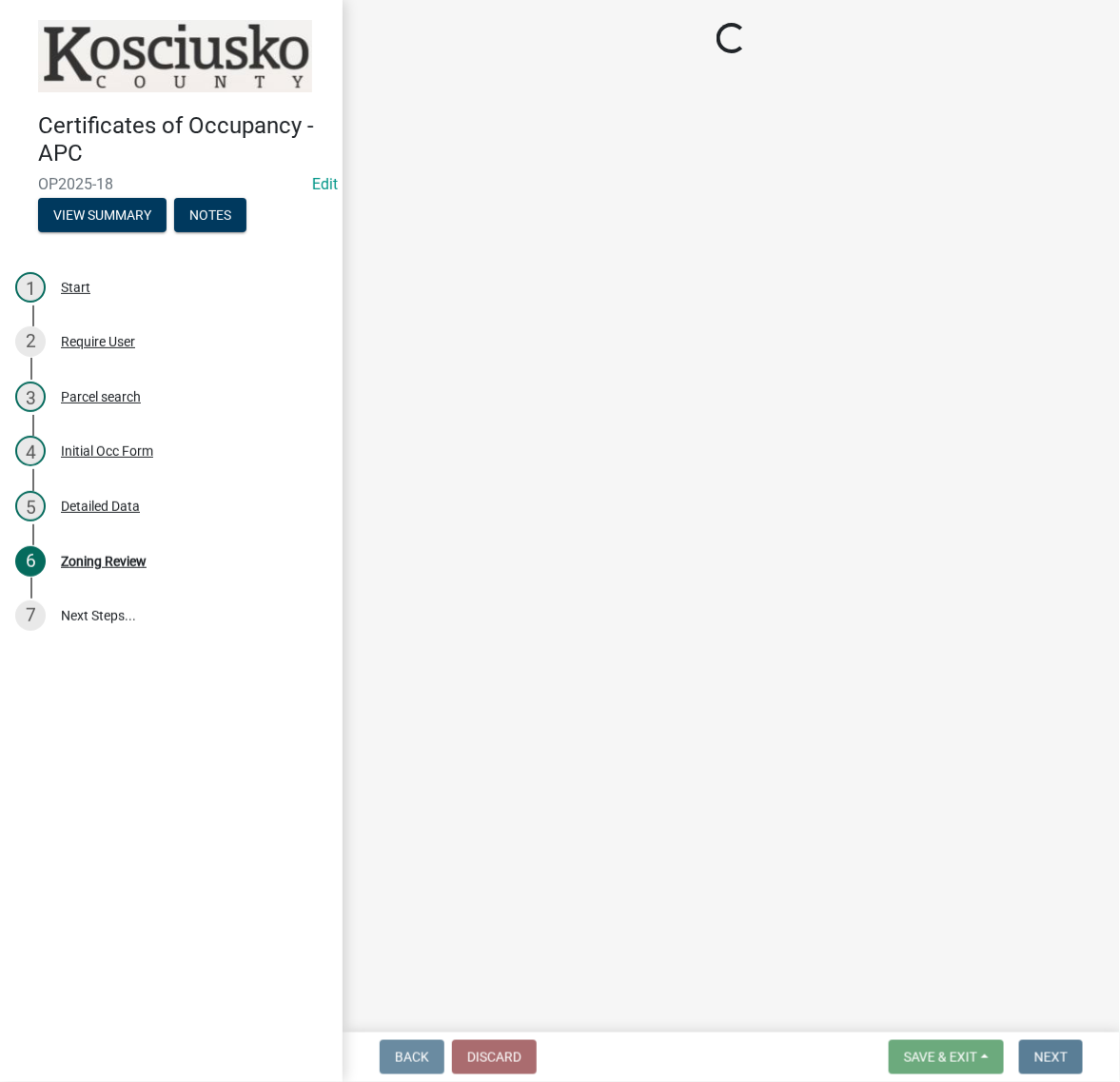
select select "1146270b-2111-4e23-bf7f-74ce85cf7041"
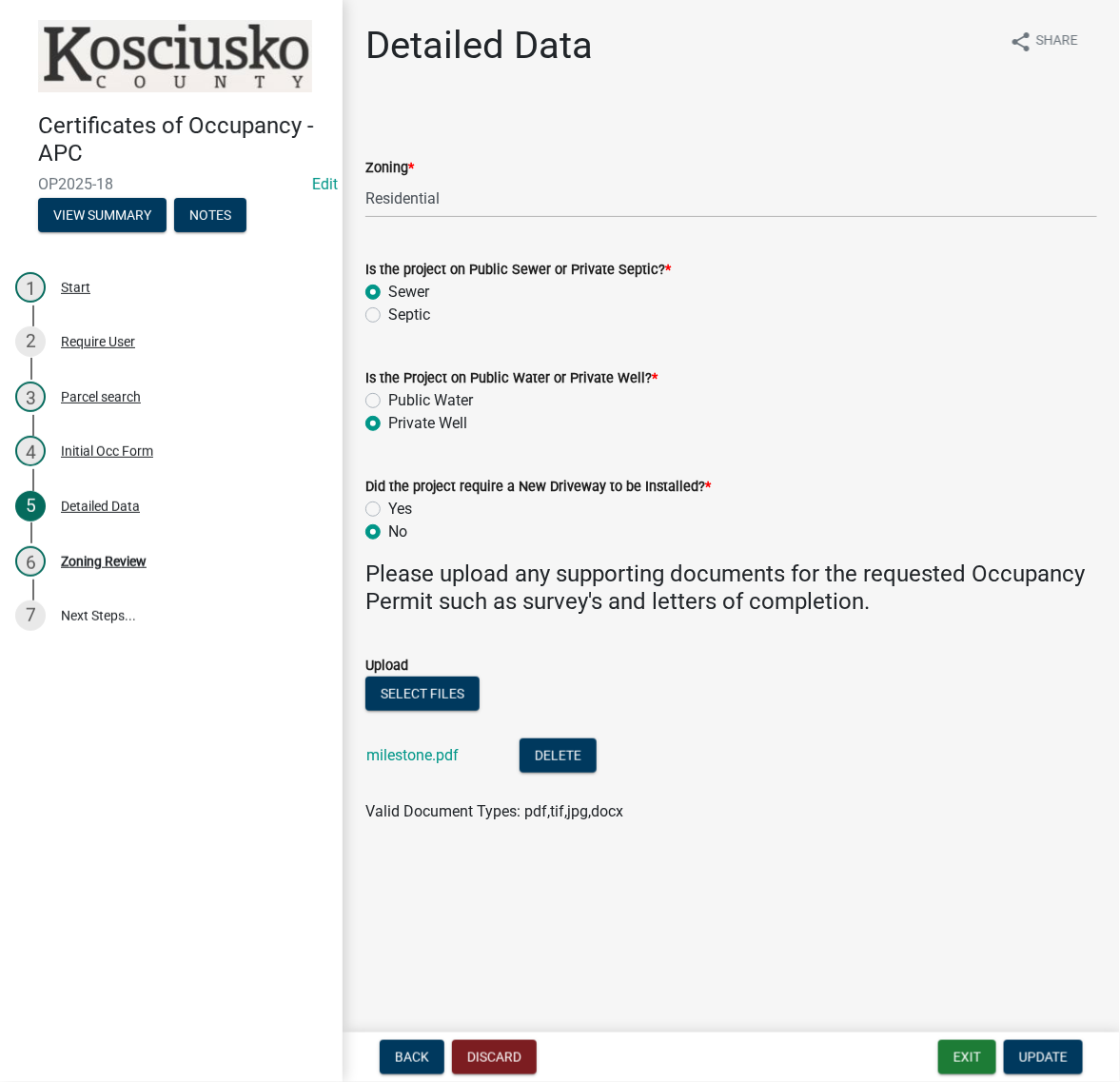
scroll to position [136, 0]
click at [1024, 1064] on button "Update" at bounding box center [1043, 1057] width 79 height 34
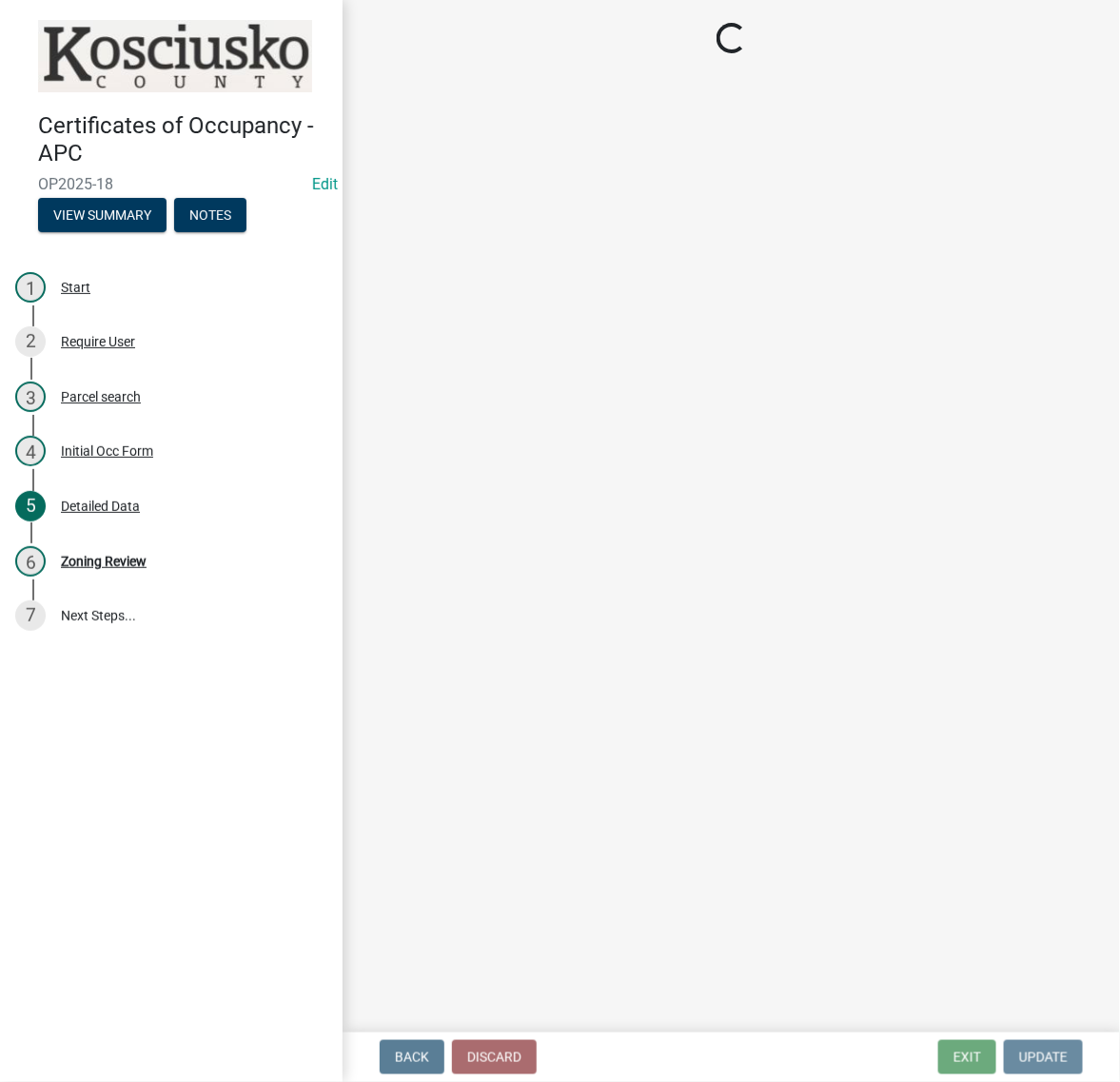
select select "d19ac690-2afa-4527-8c7e-63b145680b18"
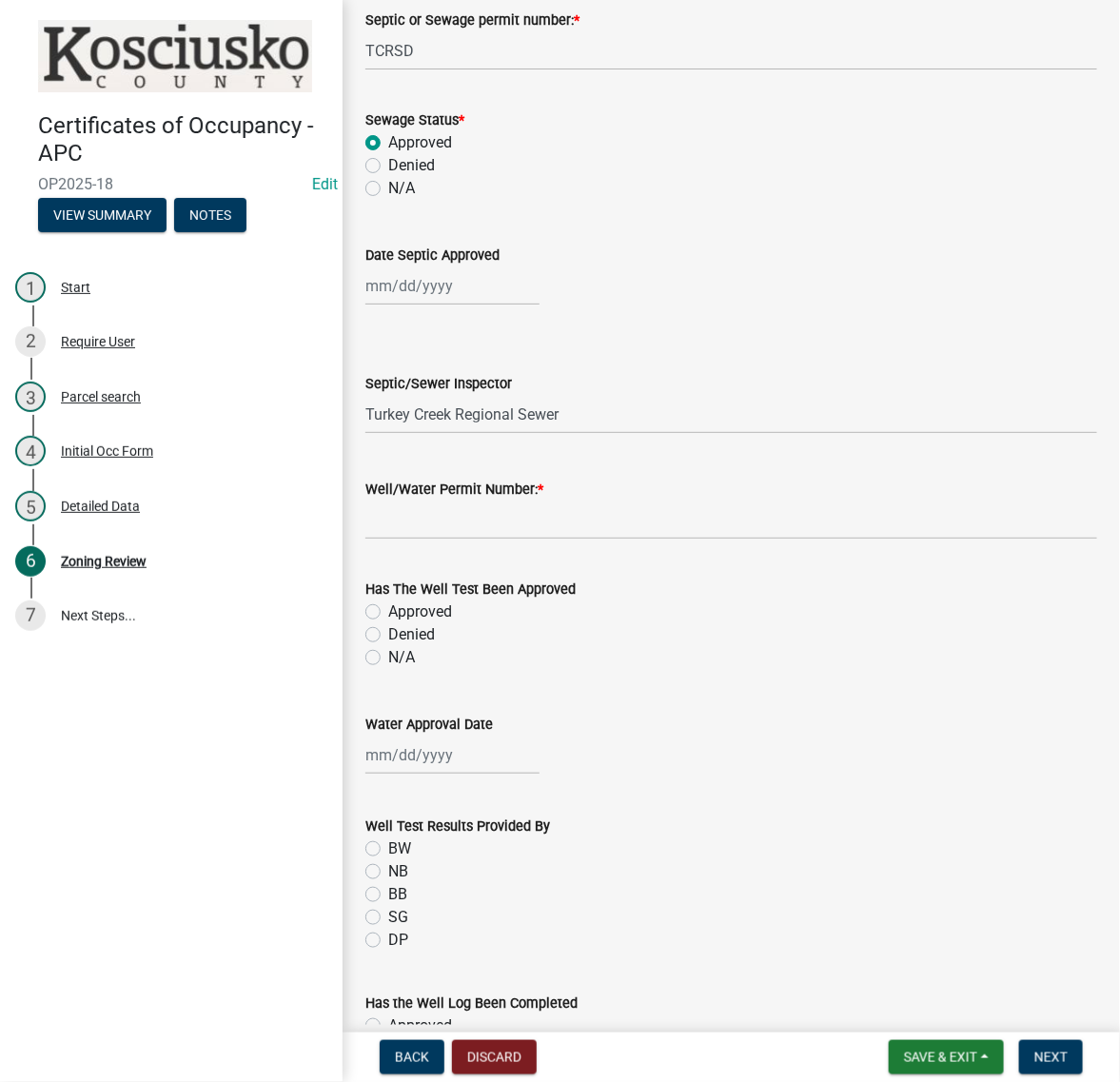
scroll to position [237, 0]
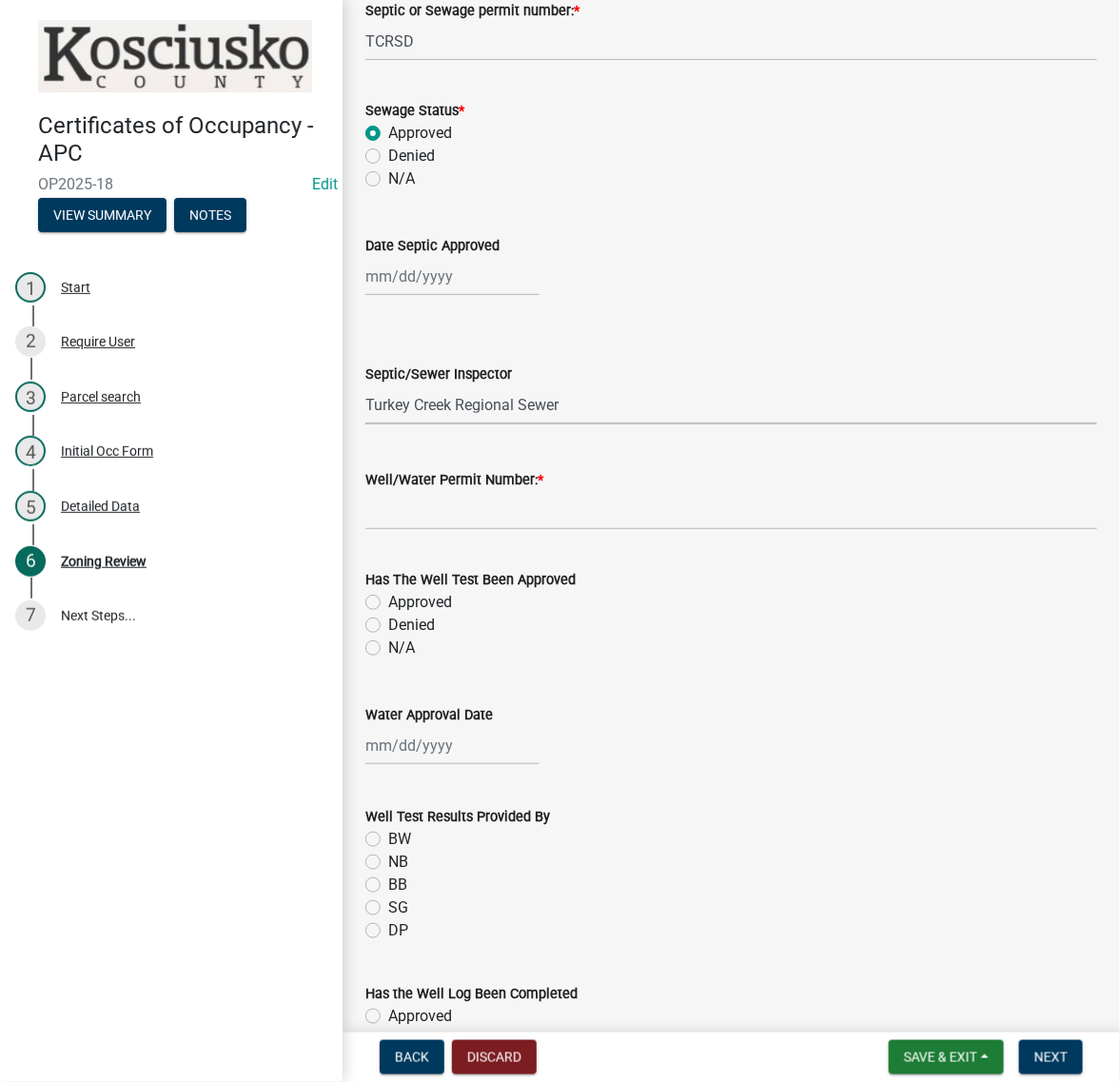
click at [649, 425] on select "Select Item... NB BW BB Town of Milford Town of North Webster Town of Syracuse …" at bounding box center [731, 405] width 732 height 39
click at [697, 425] on div "Septic/Sewer Inspector Select Item... NB BW BB Town of Milford Town of North We…" at bounding box center [731, 369] width 732 height 111
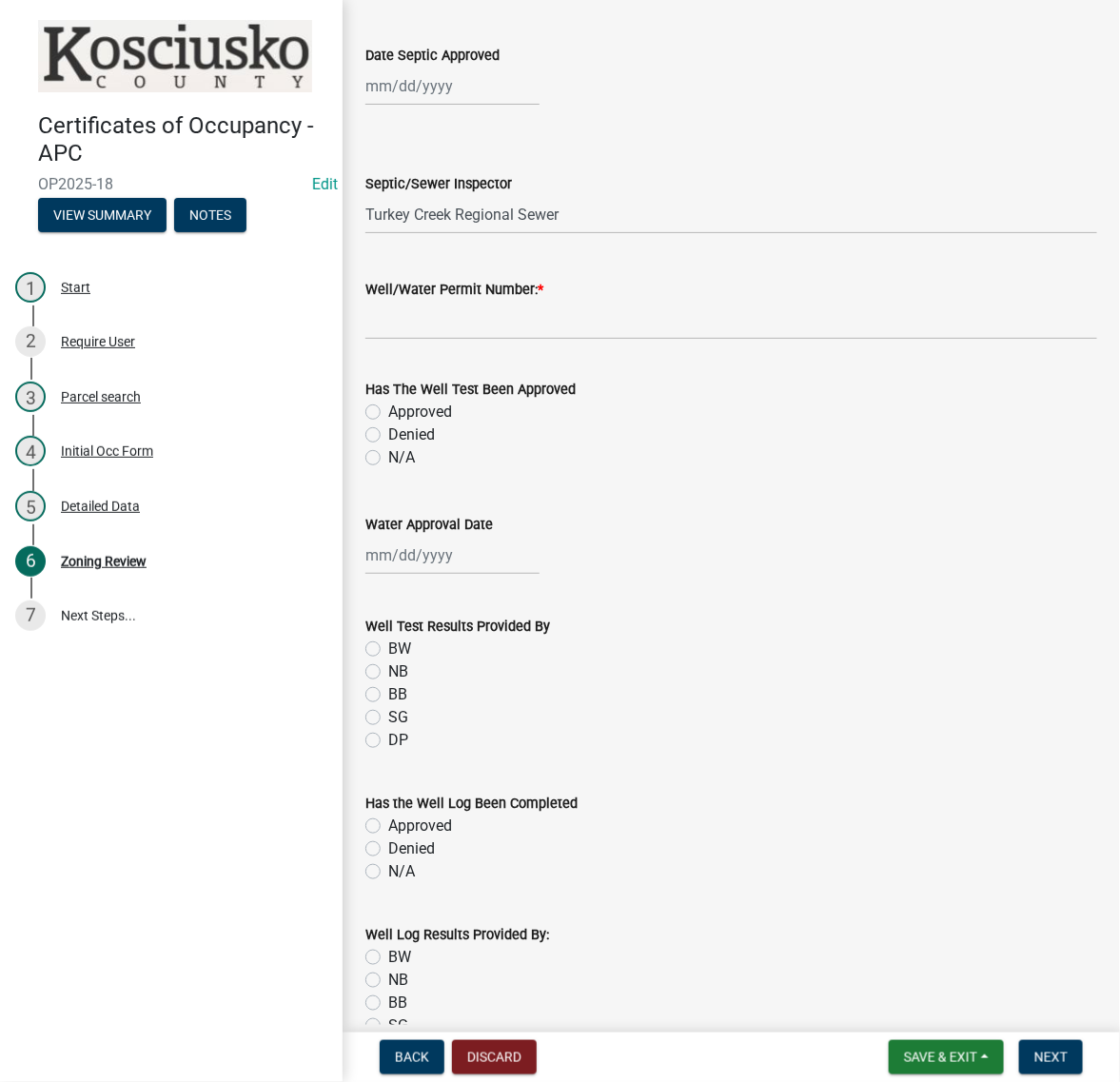
scroll to position [476, 0]
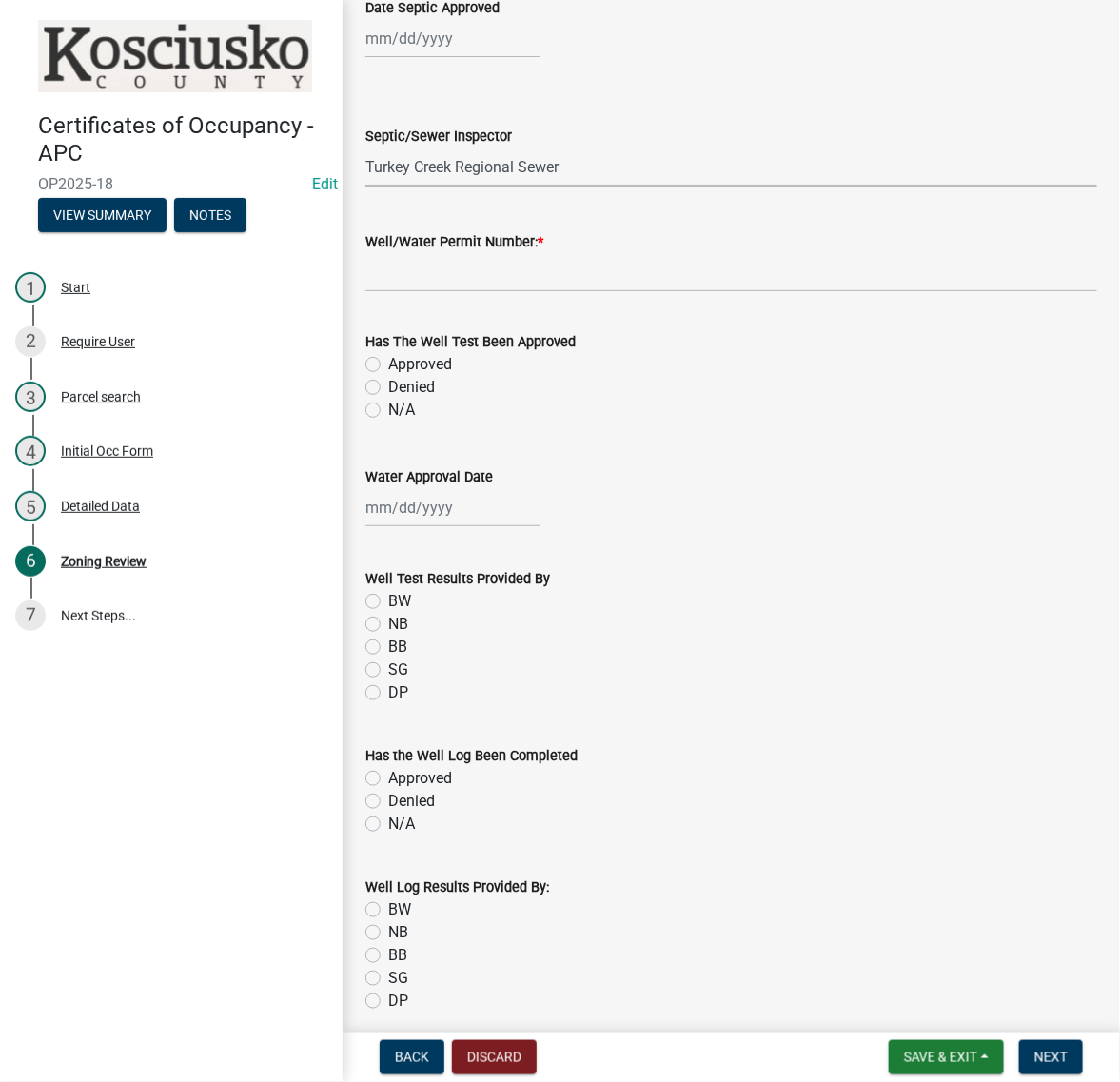
click at [654, 186] on select "Select Item... NB BW BB Town of Milford Town of North Webster Town of Syracuse …" at bounding box center [731, 168] width 732 height 39
click at [723, 148] on div "Septic/Sewer Inspector" at bounding box center [731, 136] width 732 height 23
click at [515, 292] on input "Well/Water Permit Number: *" at bounding box center [731, 273] width 732 height 39
type input "16177"
click at [643, 186] on select "Select Item... NB BW BB Town of Milford Town of North Webster Town of Syracuse …" at bounding box center [731, 168] width 732 height 39
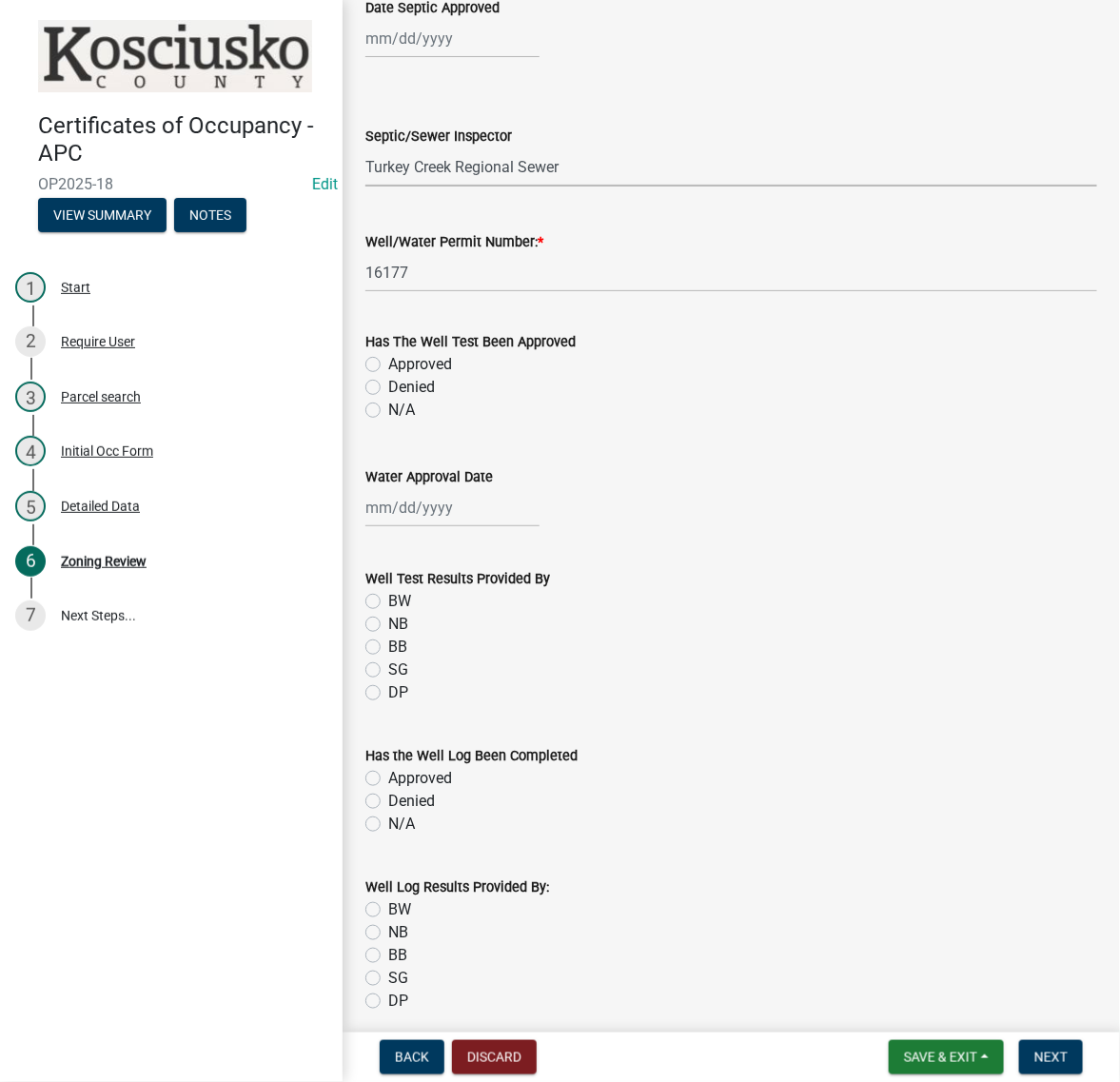
click at [713, 681] on div "SG" at bounding box center [731, 669] width 732 height 23
click at [386, 186] on select "Select Item... NB BW BB Town of Milford Town of North Webster Town of Syracuse …" at bounding box center [731, 168] width 732 height 39
click at [388, 186] on select "Select Item... NB BW BB Town of Milford Town of North Webster Town of Syracuse …" at bounding box center [731, 168] width 732 height 39
click at [733, 186] on form "Septic/Sewer Inspector Select Item... NB BW BB Town of Milford Town of North We…" at bounding box center [731, 144] width 732 height 85
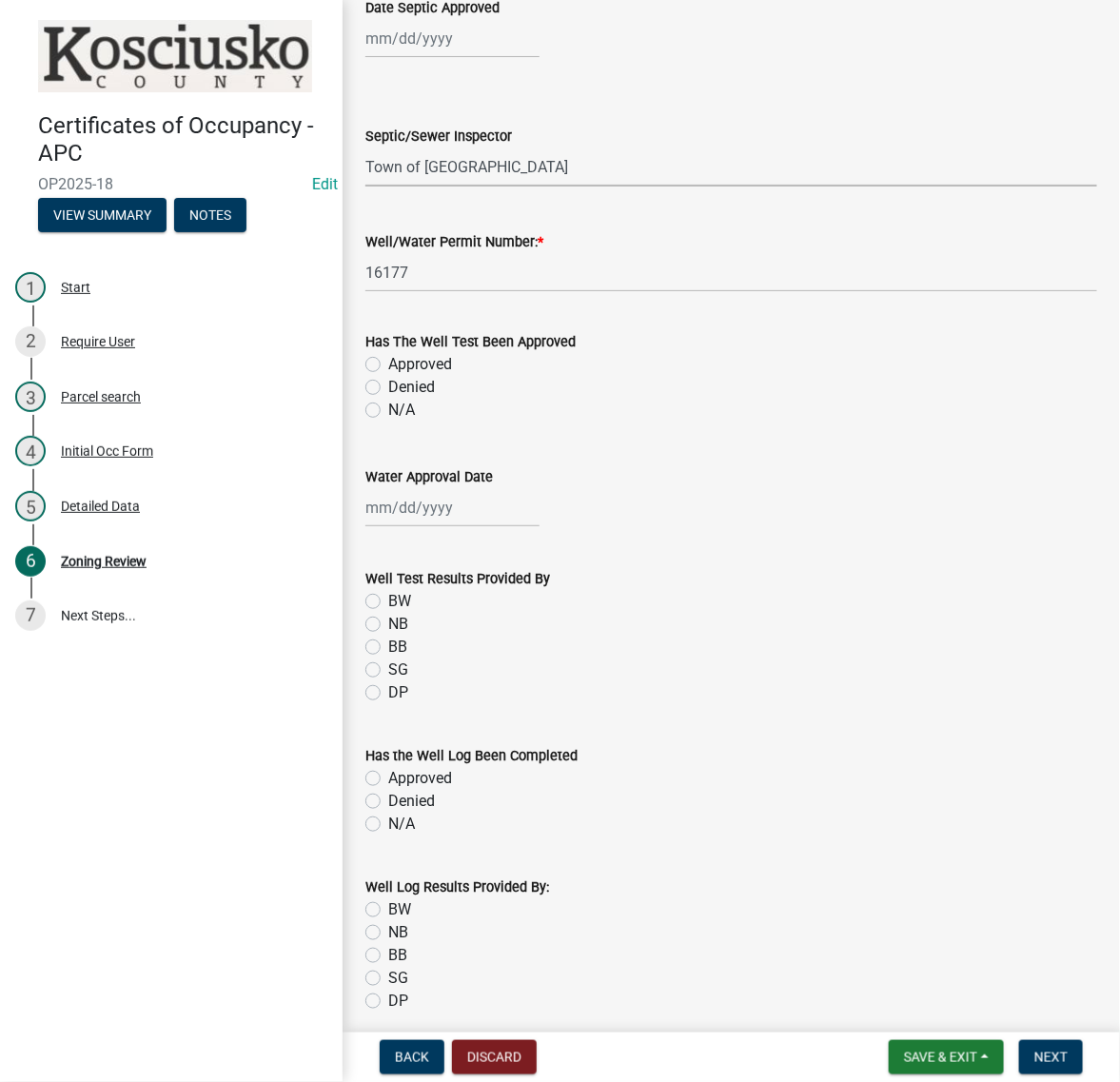
click at [538, 186] on select "Select Item... NB BW BB Town of Milford Town of North Webster Town of Syracuse …" at bounding box center [731, 168] width 732 height 39
click at [371, 186] on select "Select Item... NB BW BB Town of Milford Town of North Webster Town of Syracuse …" at bounding box center [731, 168] width 732 height 39
select select "d19ac690-2afa-4527-8c7e-63b145680b18"
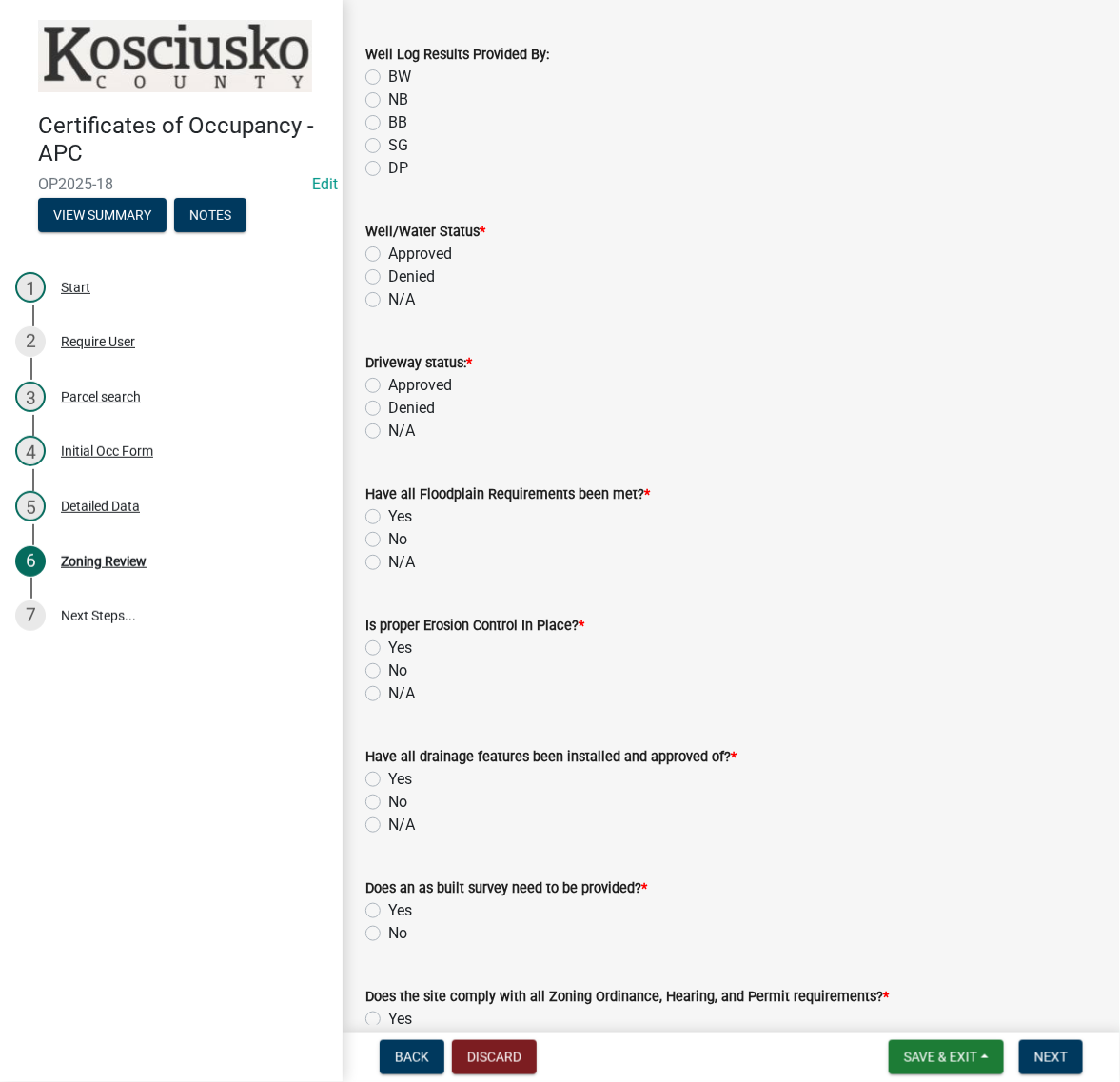
scroll to position [1428, 0]
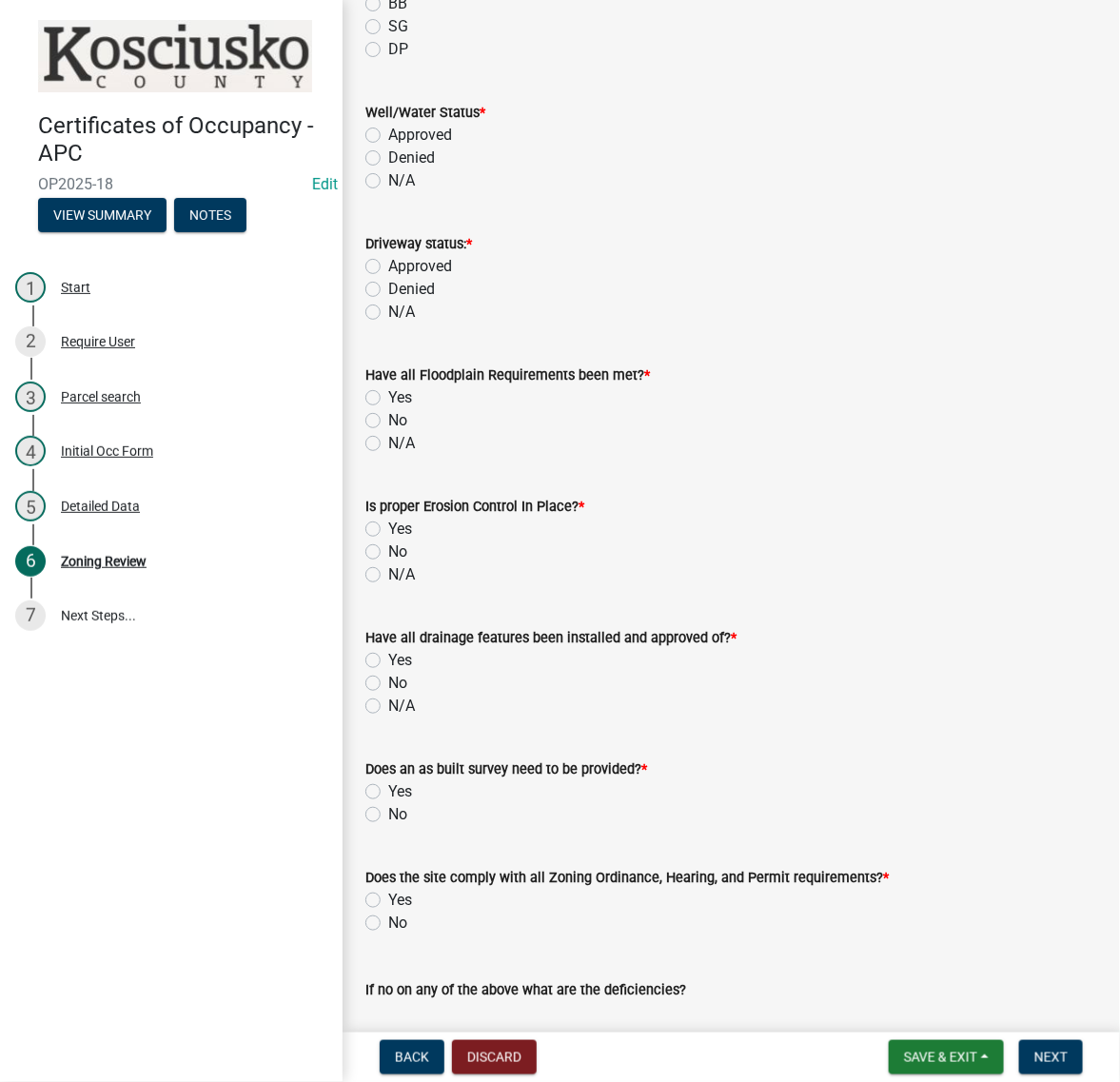
click at [388, 147] on label "Approved" at bounding box center [420, 135] width 64 height 23
click at [388, 136] on input "Approved" at bounding box center [394, 130] width 13 height 13
radio input "true"
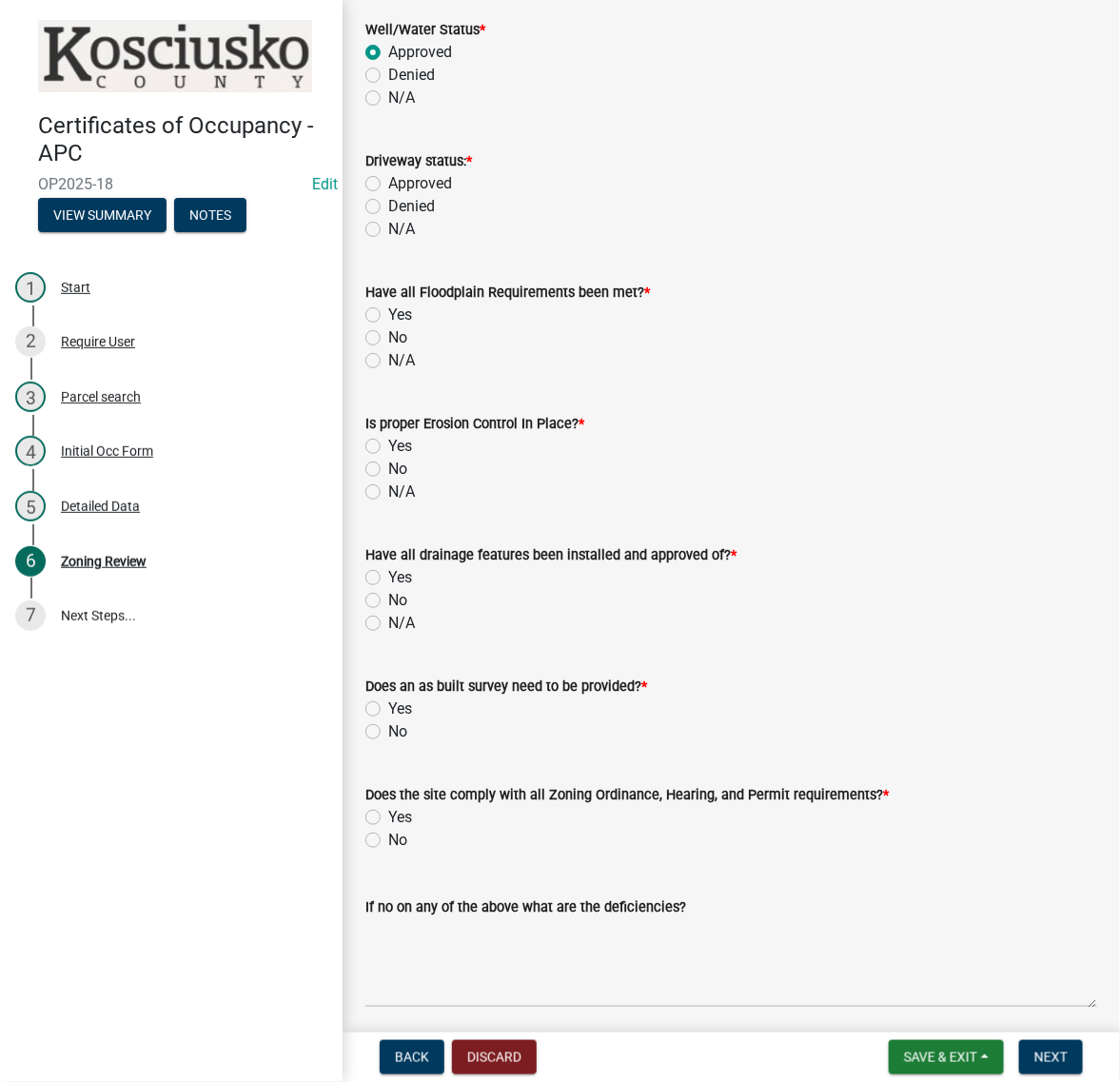
scroll to position [1546, 0]
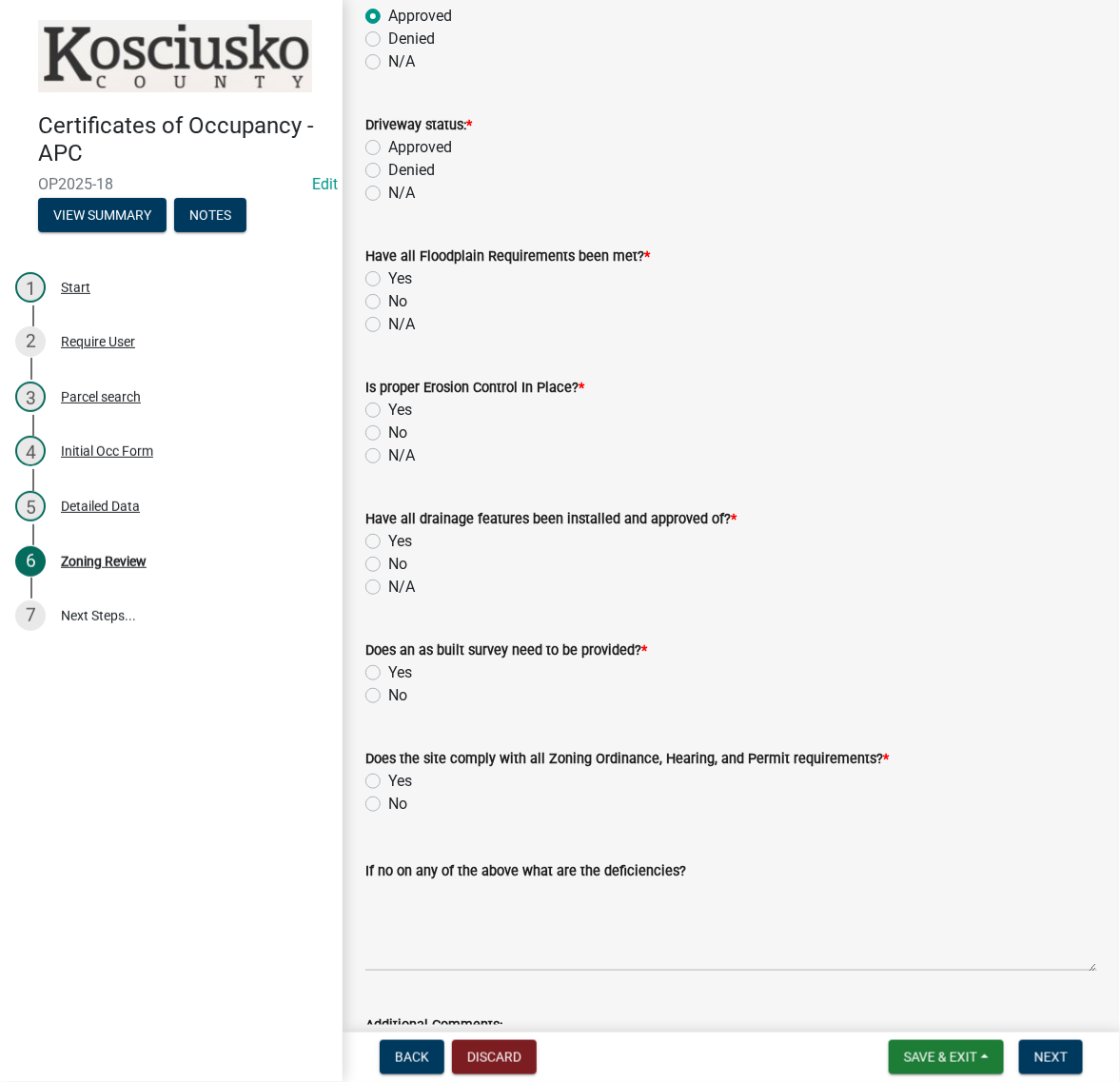
click at [388, 159] on label "Approved" at bounding box center [420, 147] width 64 height 23
click at [388, 149] on input "Approved" at bounding box center [394, 142] width 13 height 13
radio input "true"
click at [388, 205] on label "N/A" at bounding box center [401, 192] width 27 height 23
click at [388, 194] on input "N/A" at bounding box center [394, 187] width 13 height 13
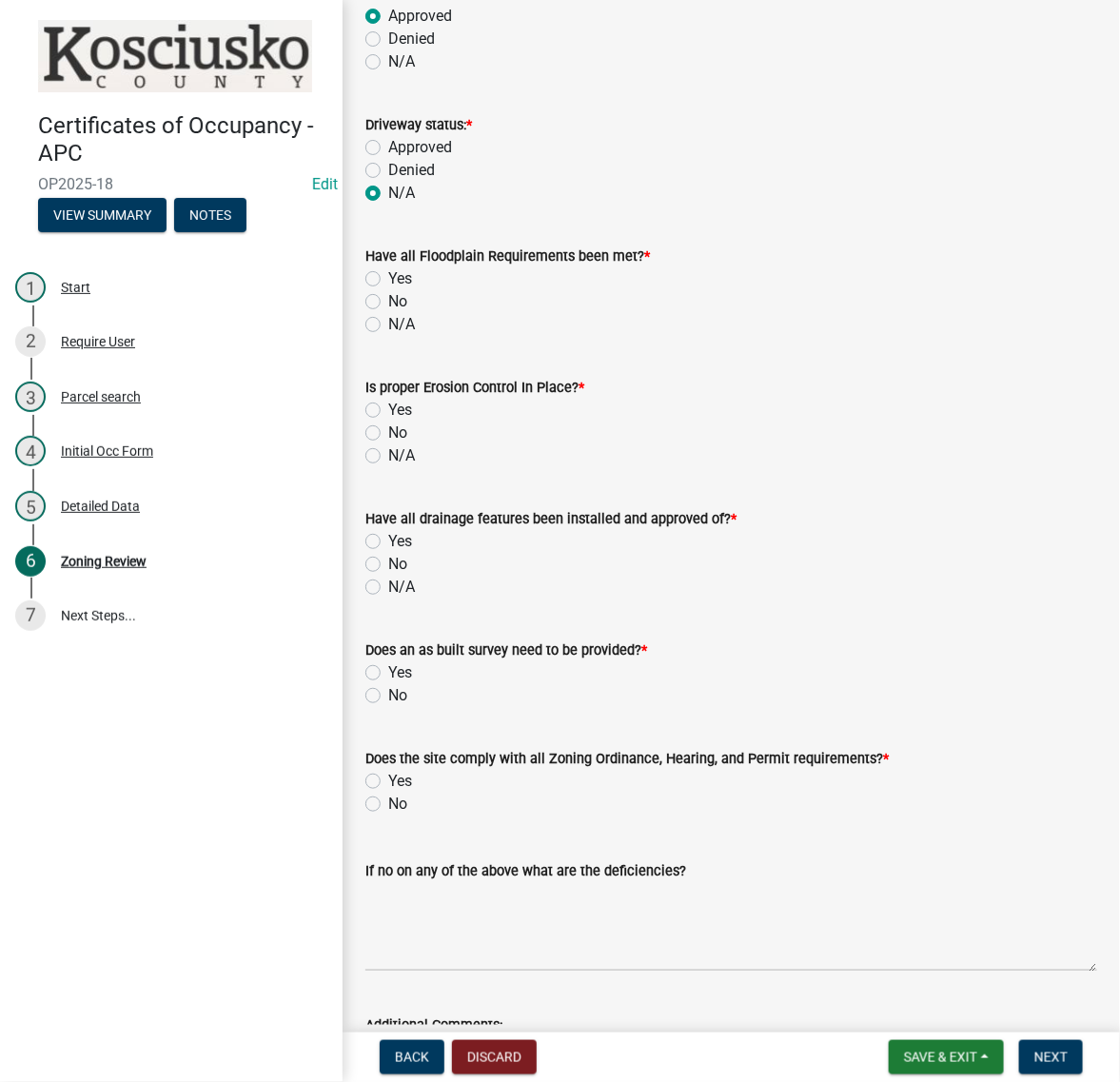
radio input "true"
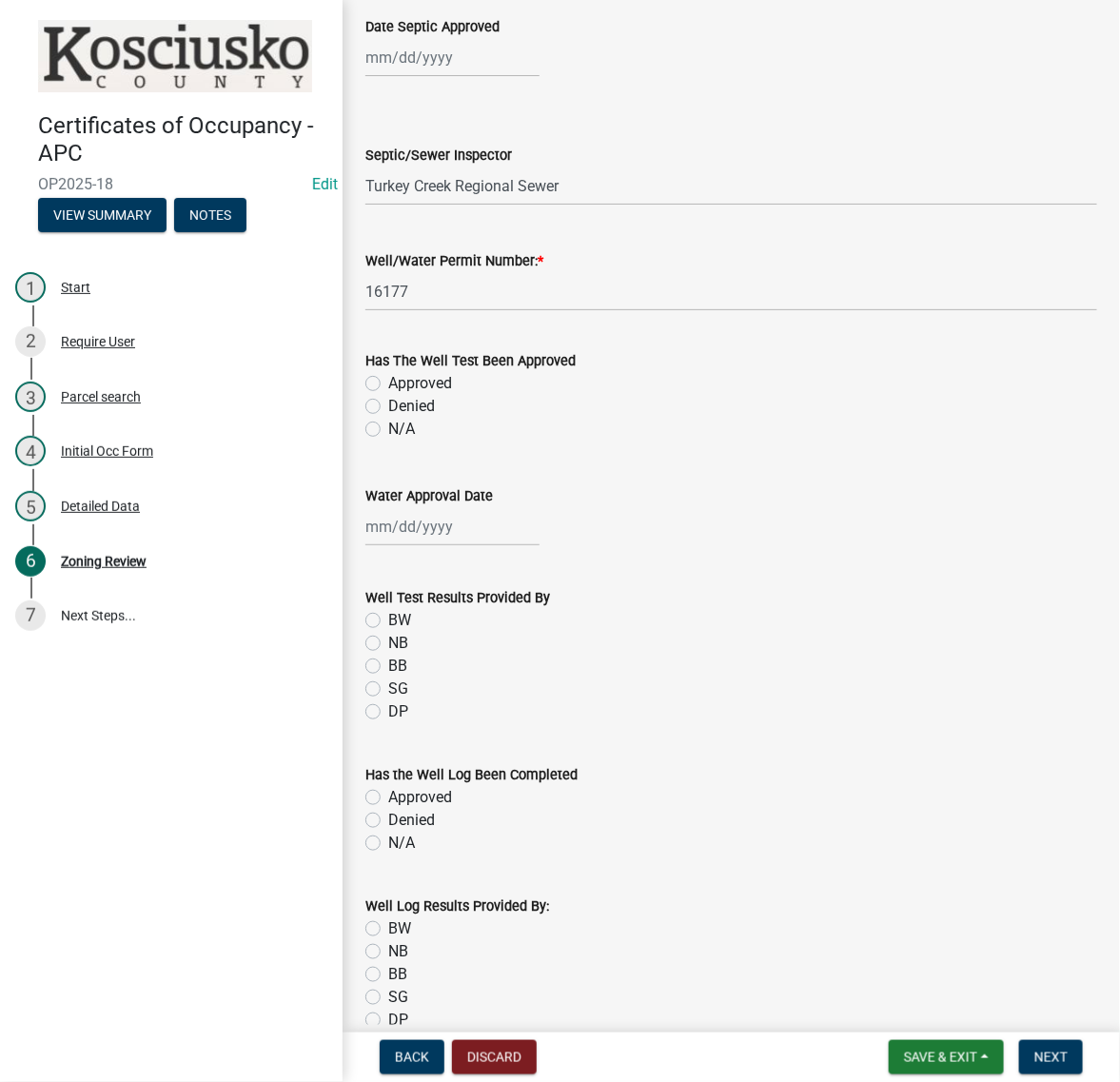
scroll to position [378, 0]
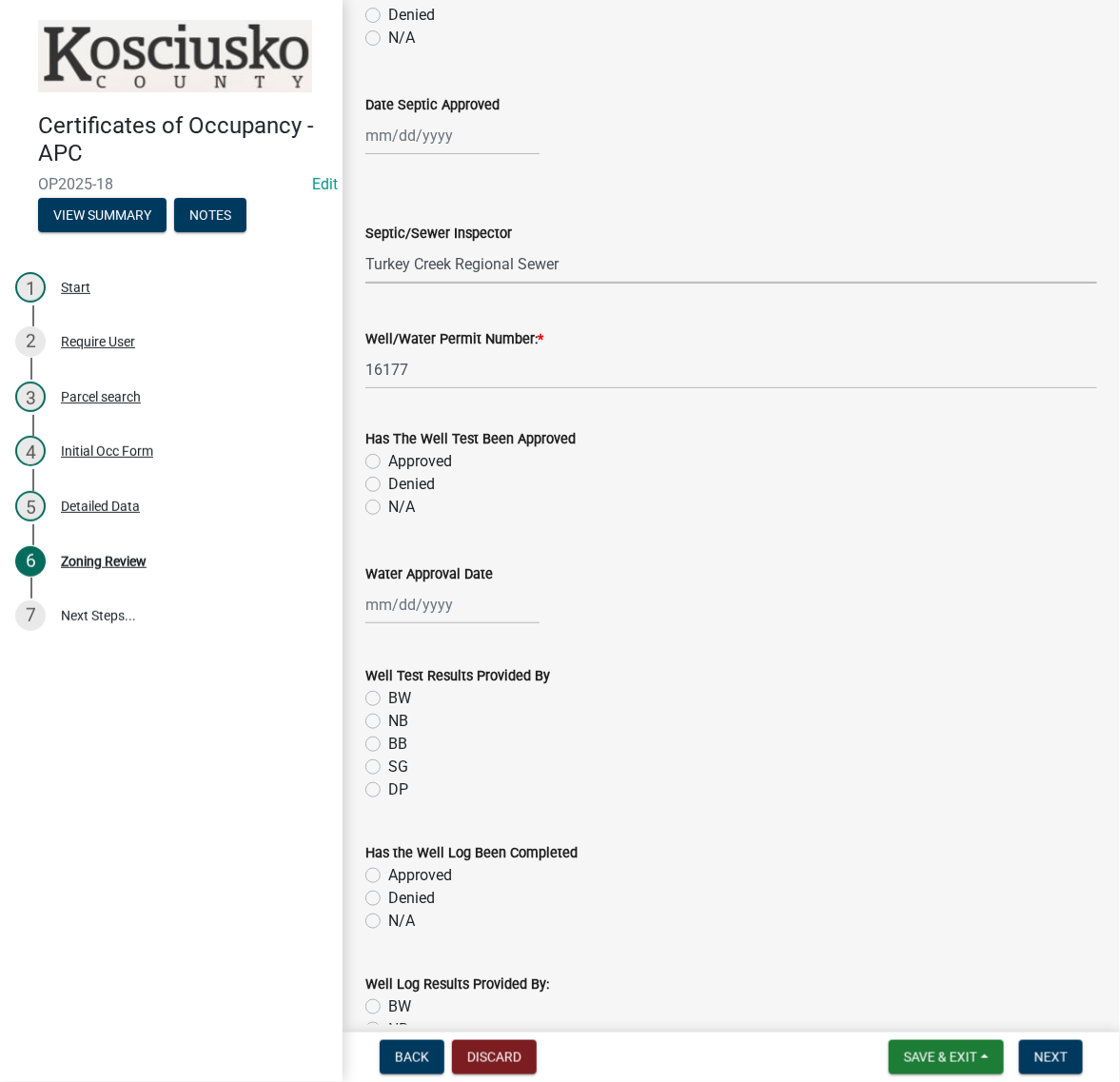
click at [679, 284] on select "Select Item... NB BW BB Town of Milford Town of North Webster Town of Syracuse …" at bounding box center [731, 264] width 732 height 39
click at [710, 284] on form "Septic/Sewer Inspector Select Item... NB BW BB Town of Milford Town of North We…" at bounding box center [731, 241] width 732 height 85
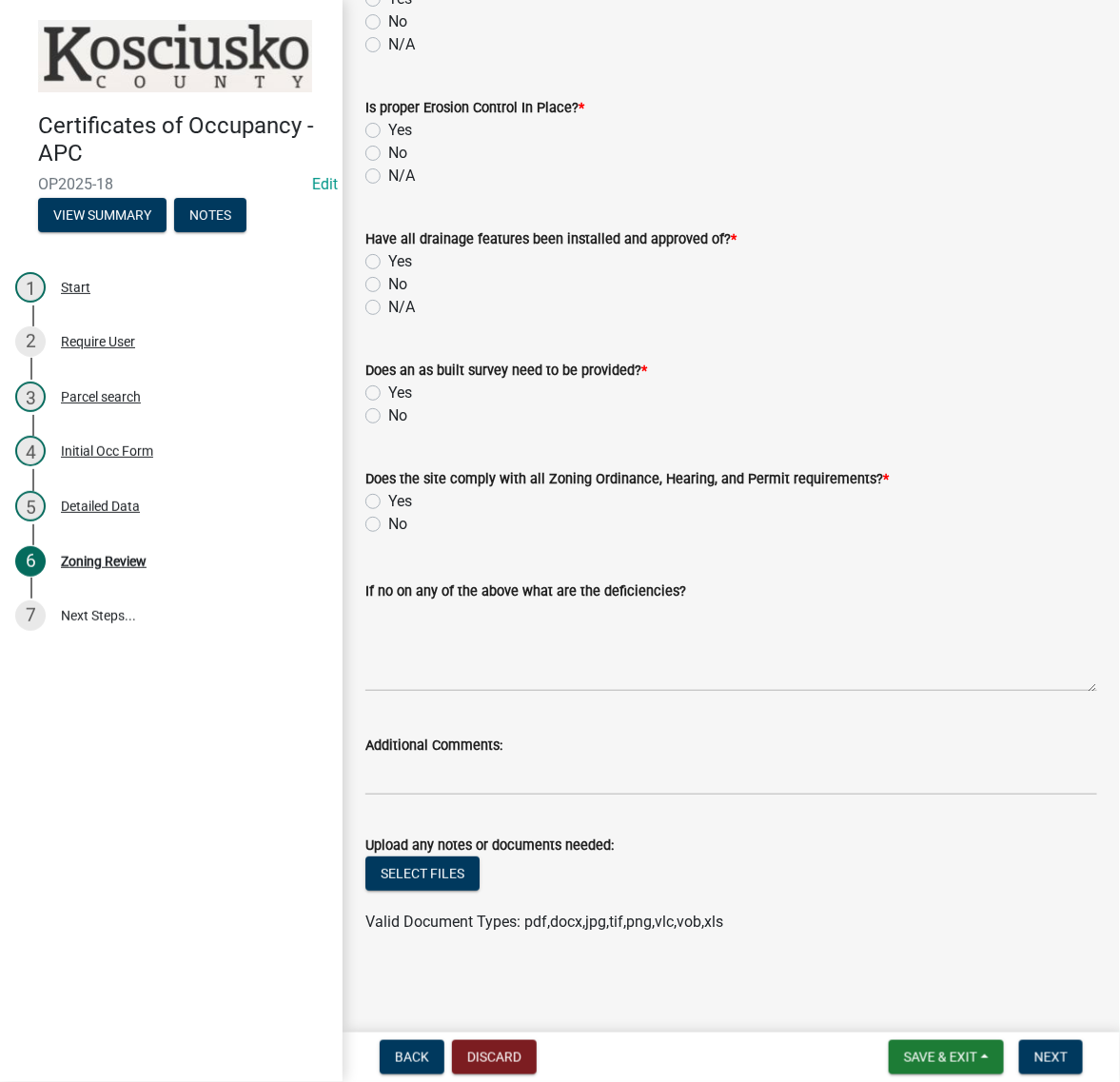
scroll to position [2520, 0]
click at [420, 757] on input "Additional Comments:" at bounding box center [731, 777] width 732 height 39
type input "TH"
click at [420, 757] on input "TH" at bounding box center [731, 777] width 732 height 39
type input "T"
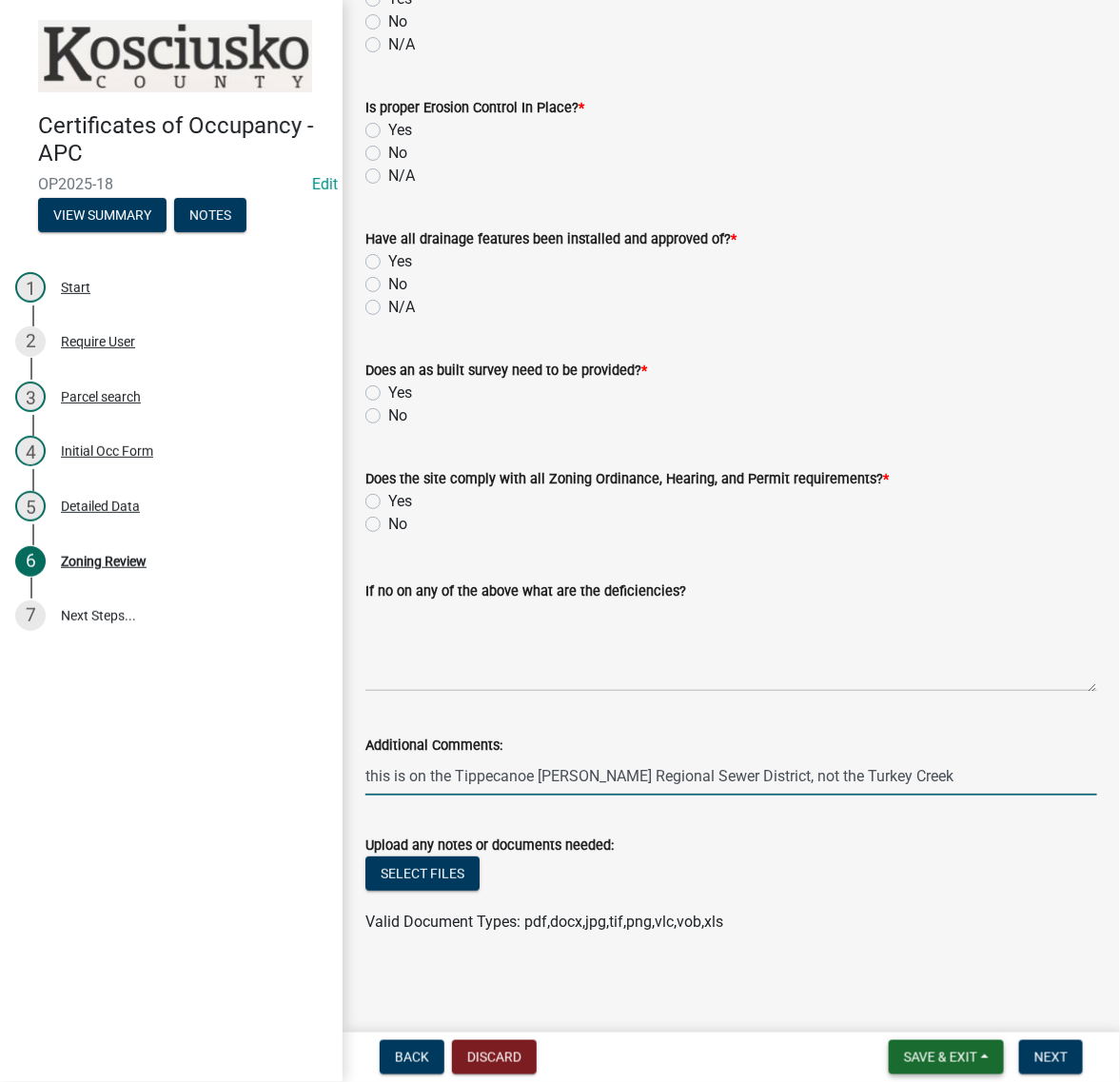
type input "this is on the Tippecanoe Chapman Regional Sewer District, not the Turkey Creek"
click at [903, 1051] on span "Save & Exit" at bounding box center [940, 1056] width 73 height 15
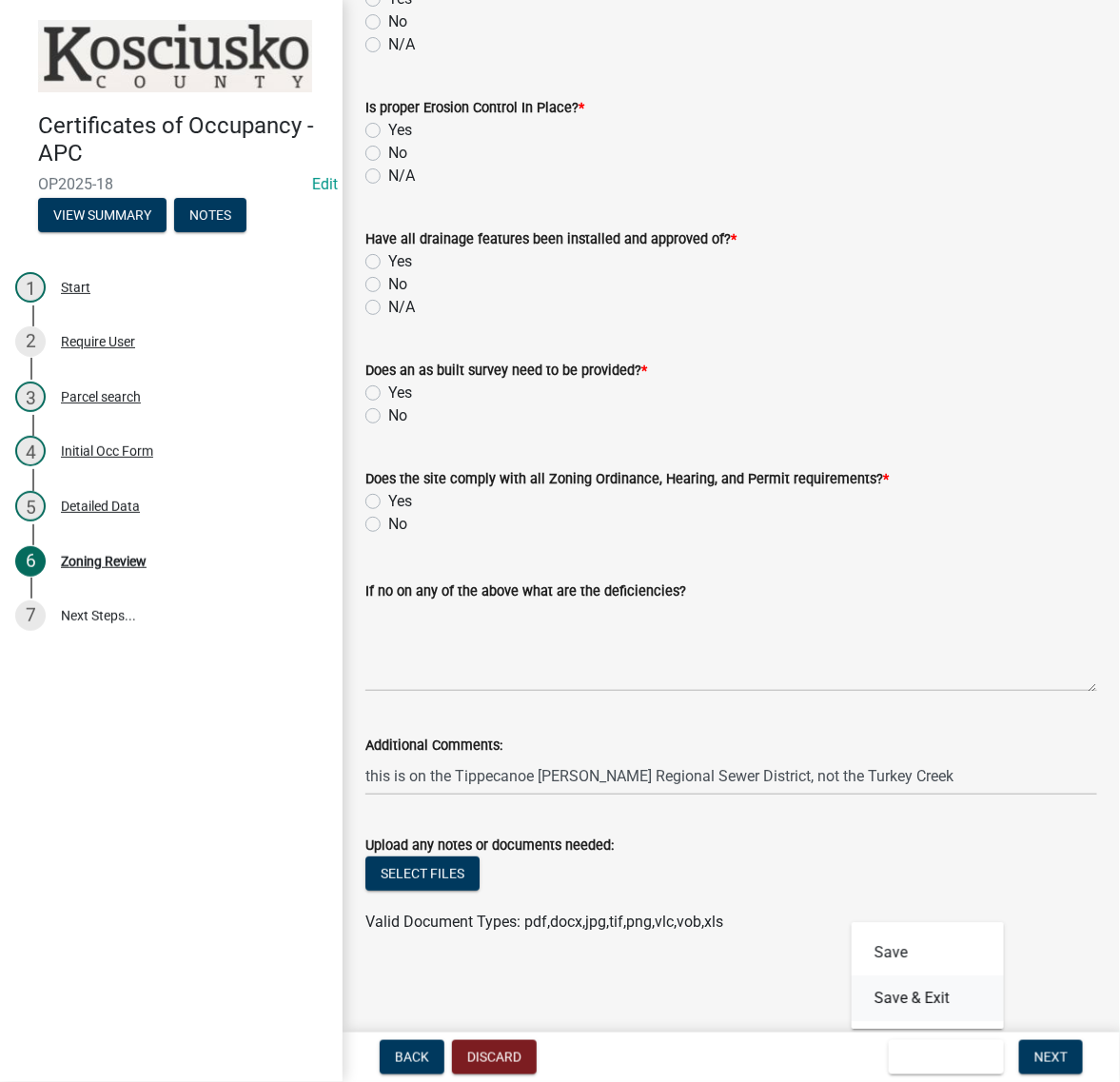
click at [872, 991] on button "Save & Exit" at bounding box center [927, 999] width 153 height 45
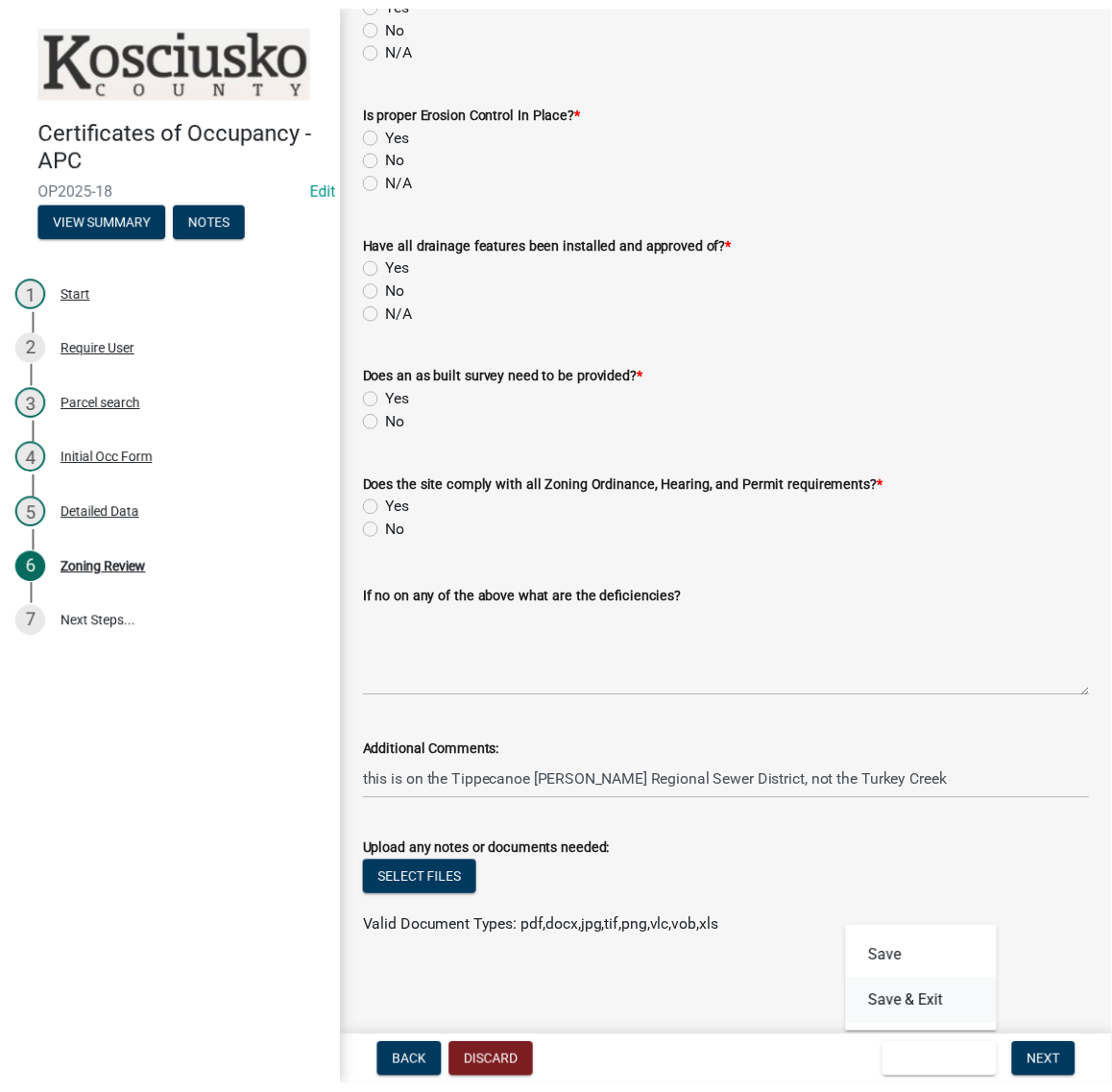
scroll to position [0, 0]
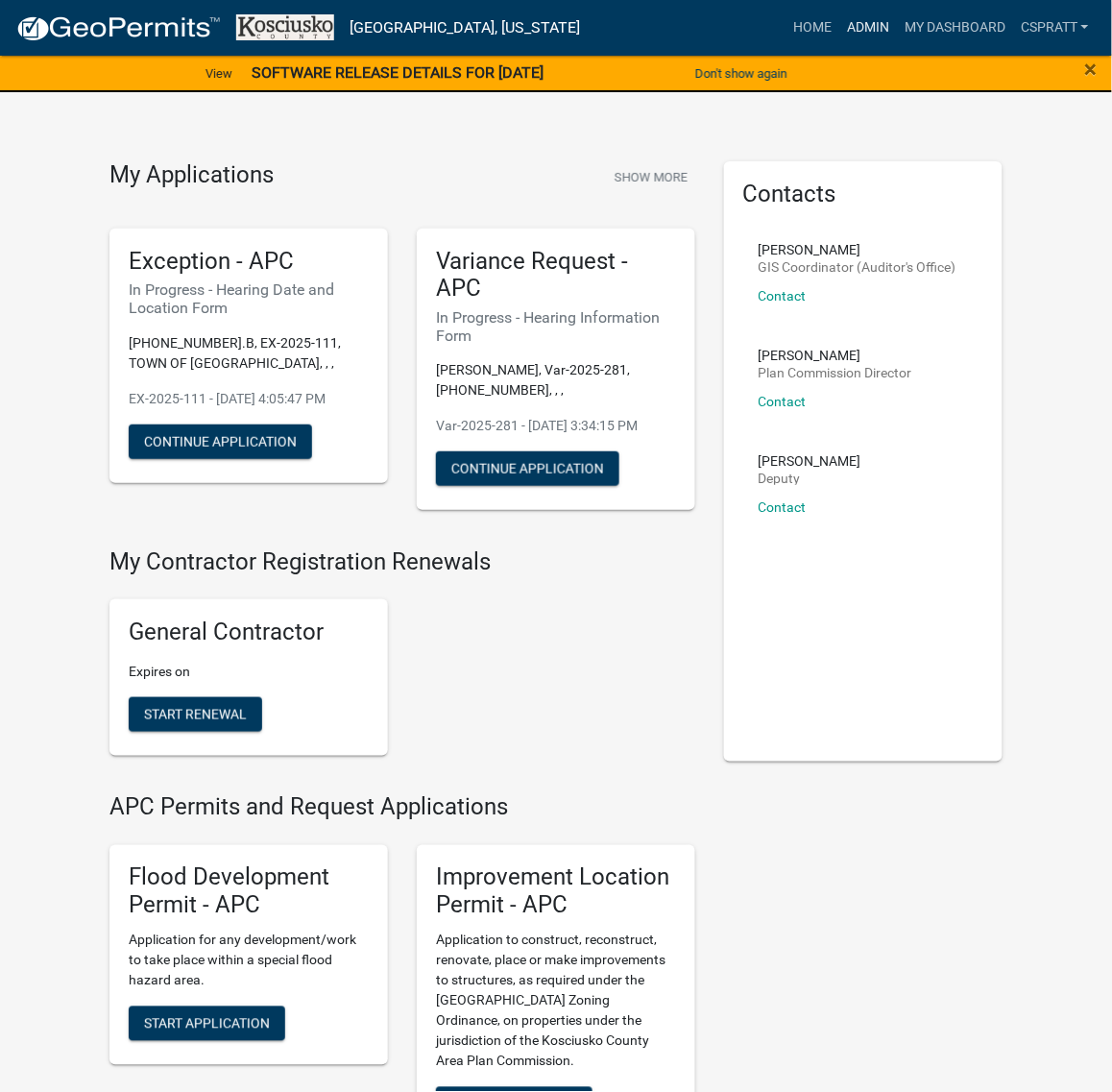
click at [839, 26] on link "Admin" at bounding box center [868, 28] width 58 height 37
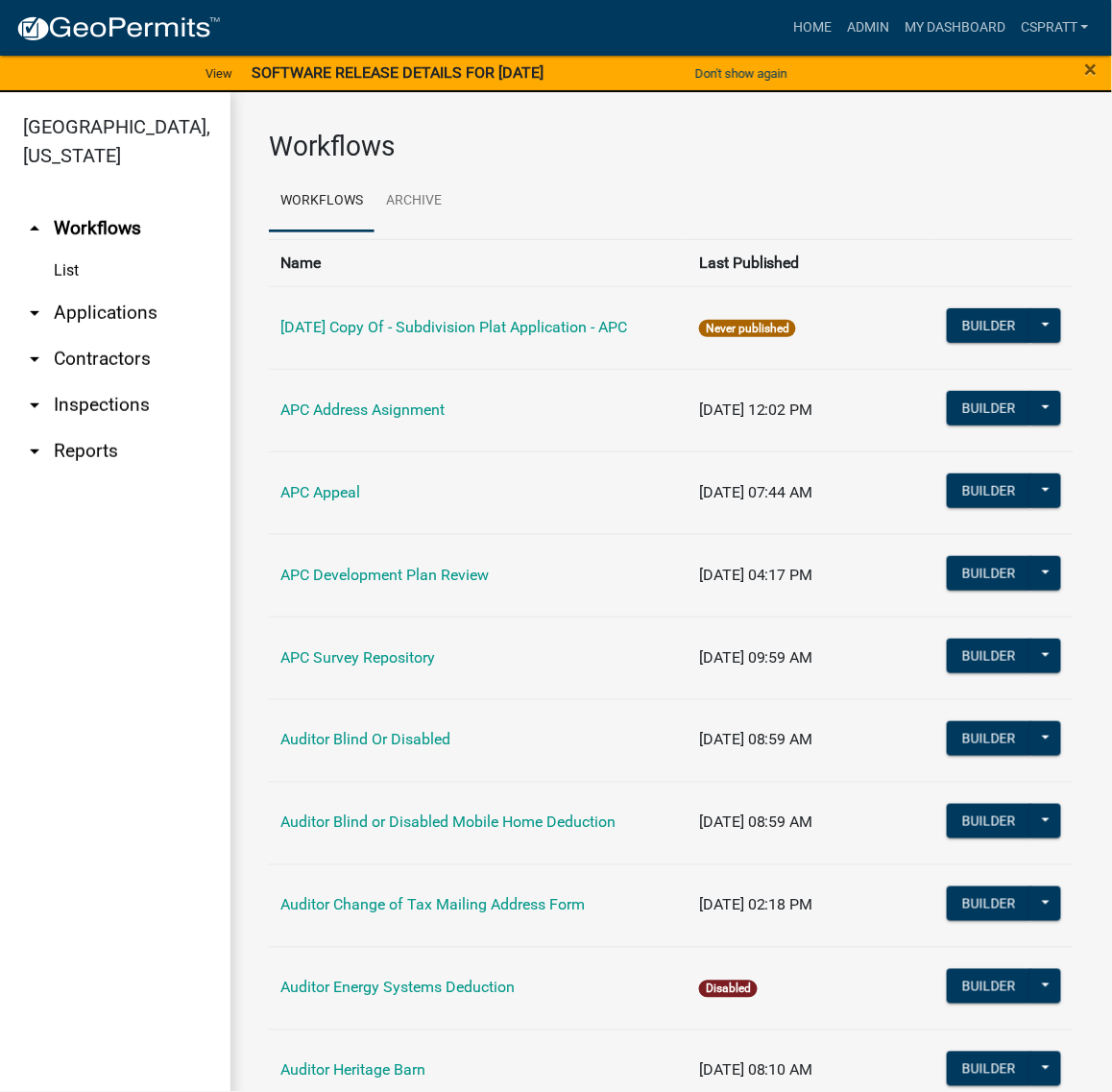
click at [130, 336] on link "arrow_drop_down Applications" at bounding box center [115, 313] width 231 height 46
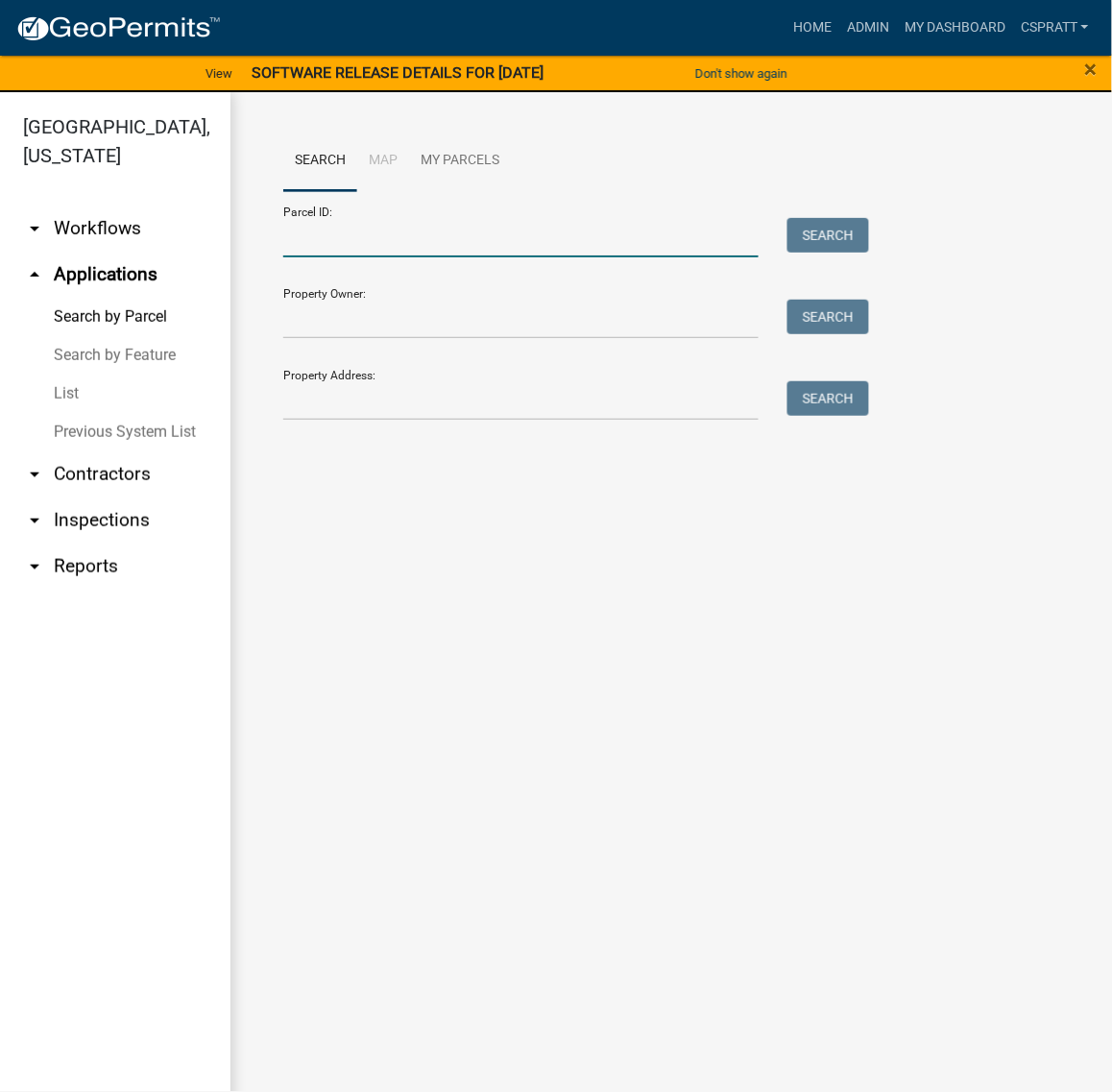
click at [339, 258] on input "Parcel ID:" at bounding box center [521, 238] width 475 height 40
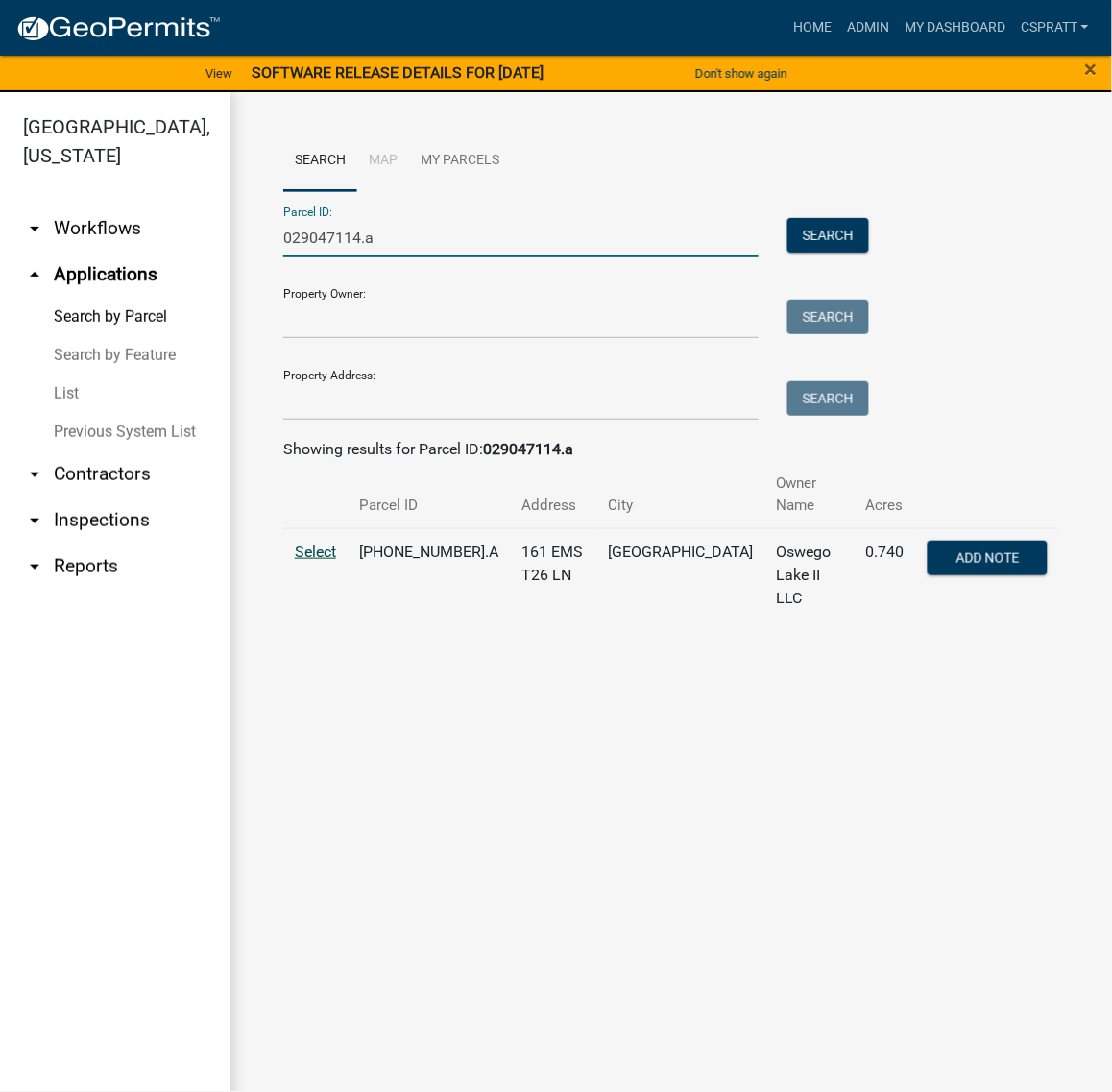
type input "029047114.a"
click at [336, 561] on span "Select" at bounding box center [315, 552] width 42 height 18
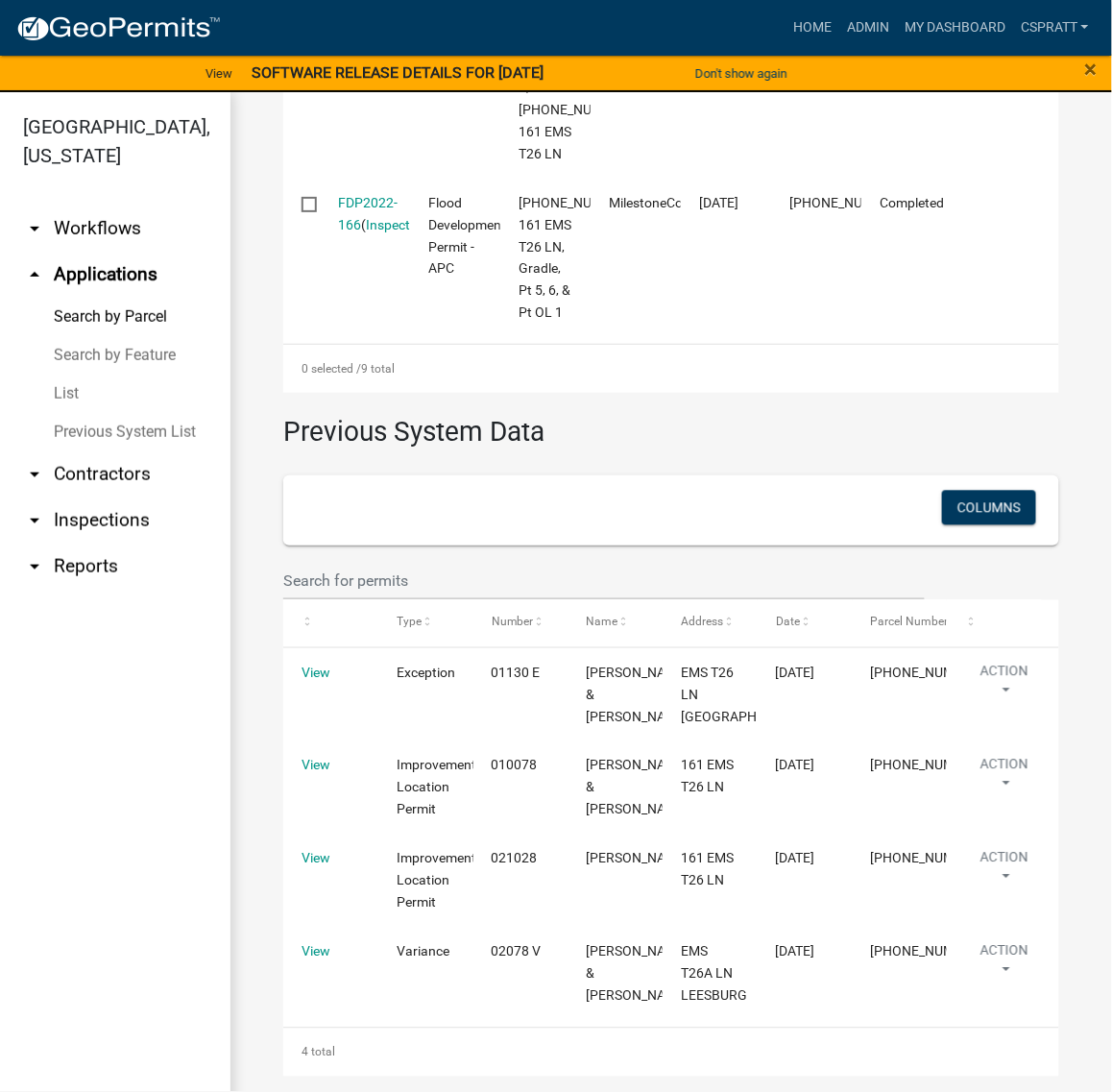
scroll to position [2041, 0]
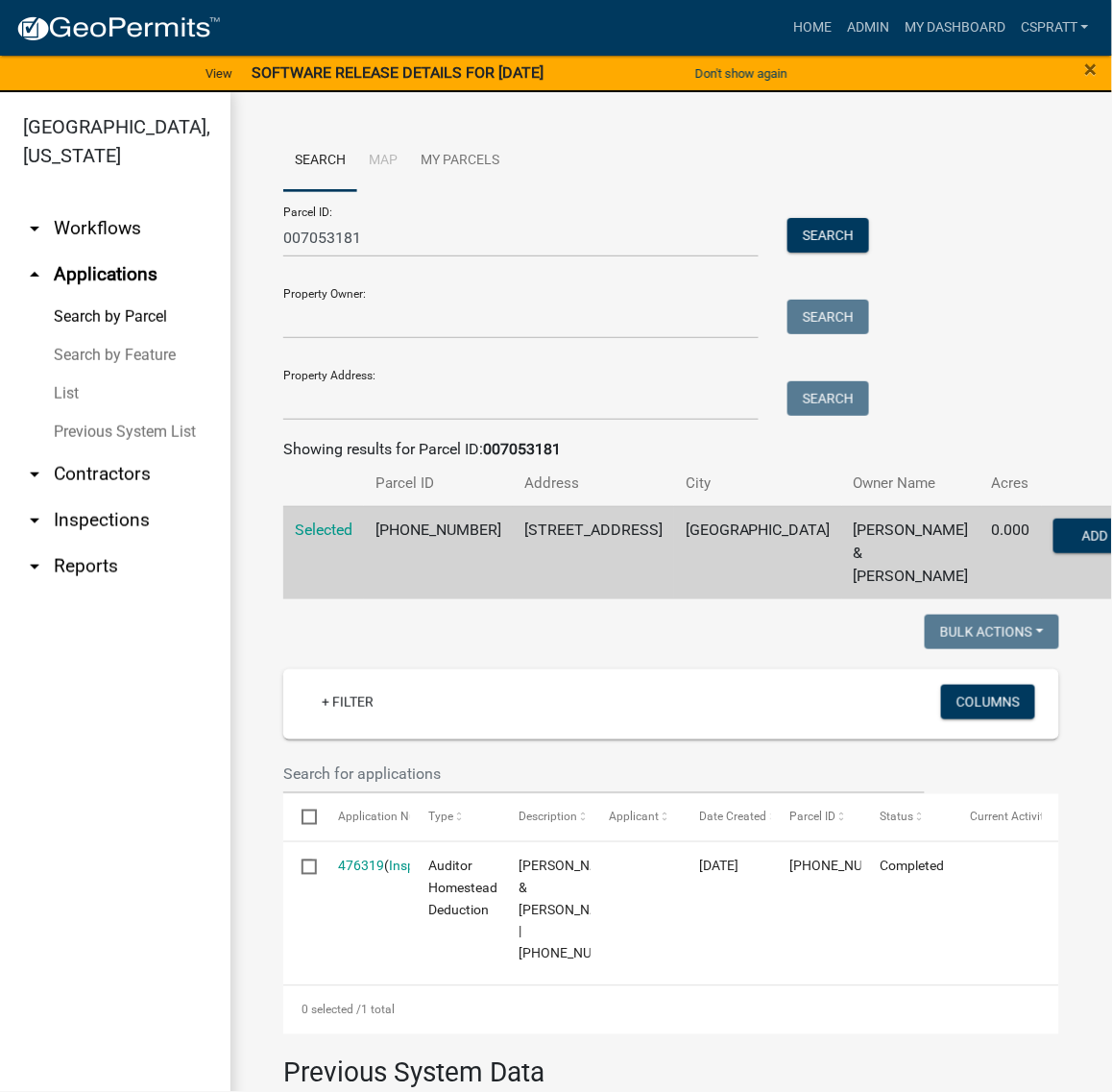
click at [954, 302] on div "Parcel ID: 007053181 Search Property Owner: Search Property Address: Search" at bounding box center [671, 305] width 776 height 230
click at [136, 336] on link "Search by Parcel" at bounding box center [115, 316] width 231 height 39
drag, startPoint x: 408, startPoint y: 272, endPoint x: 218, endPoint y: 283, distance: 190.3
click at [218, 283] on div "Kosciusko County, Indiana arrow_drop_down Workflows List arrow_drop_up Applicat…" at bounding box center [556, 604] width 1112 height 1023
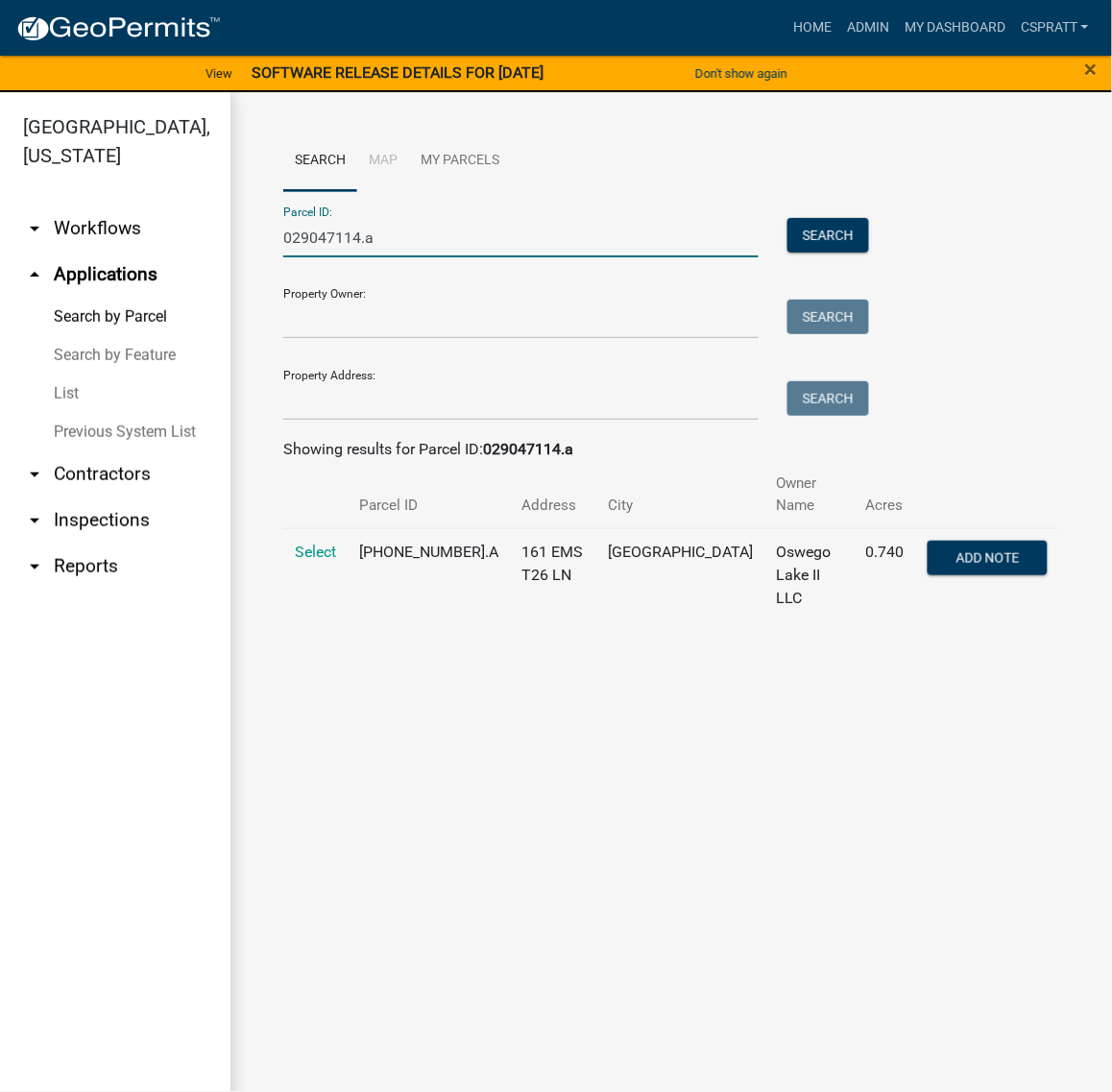
type input "029047114.a"
click at [348, 622] on td "Select" at bounding box center [315, 575] width 65 height 93
click at [331, 561] on span "Select" at bounding box center [315, 552] width 42 height 18
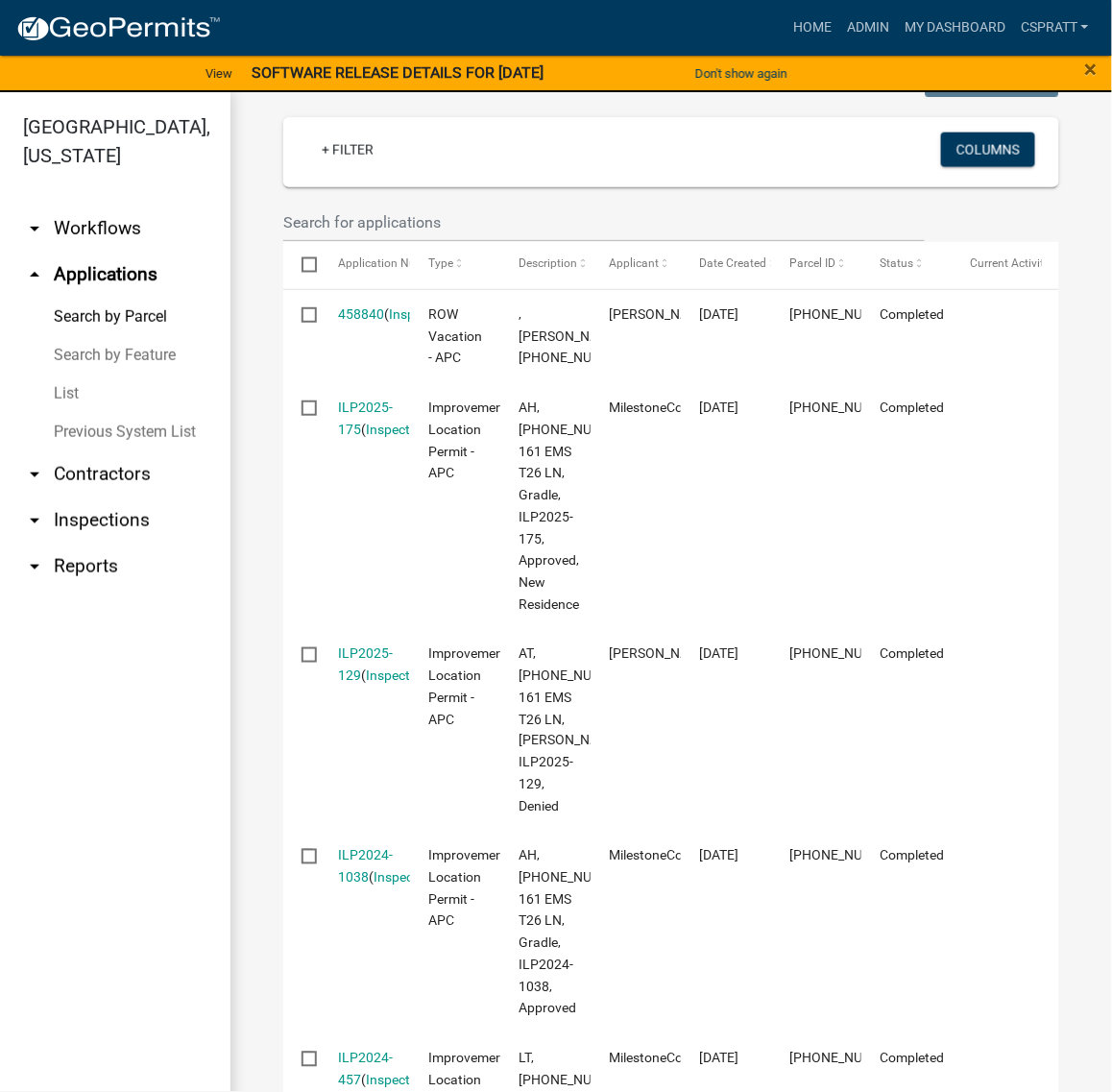
scroll to position [601, 0]
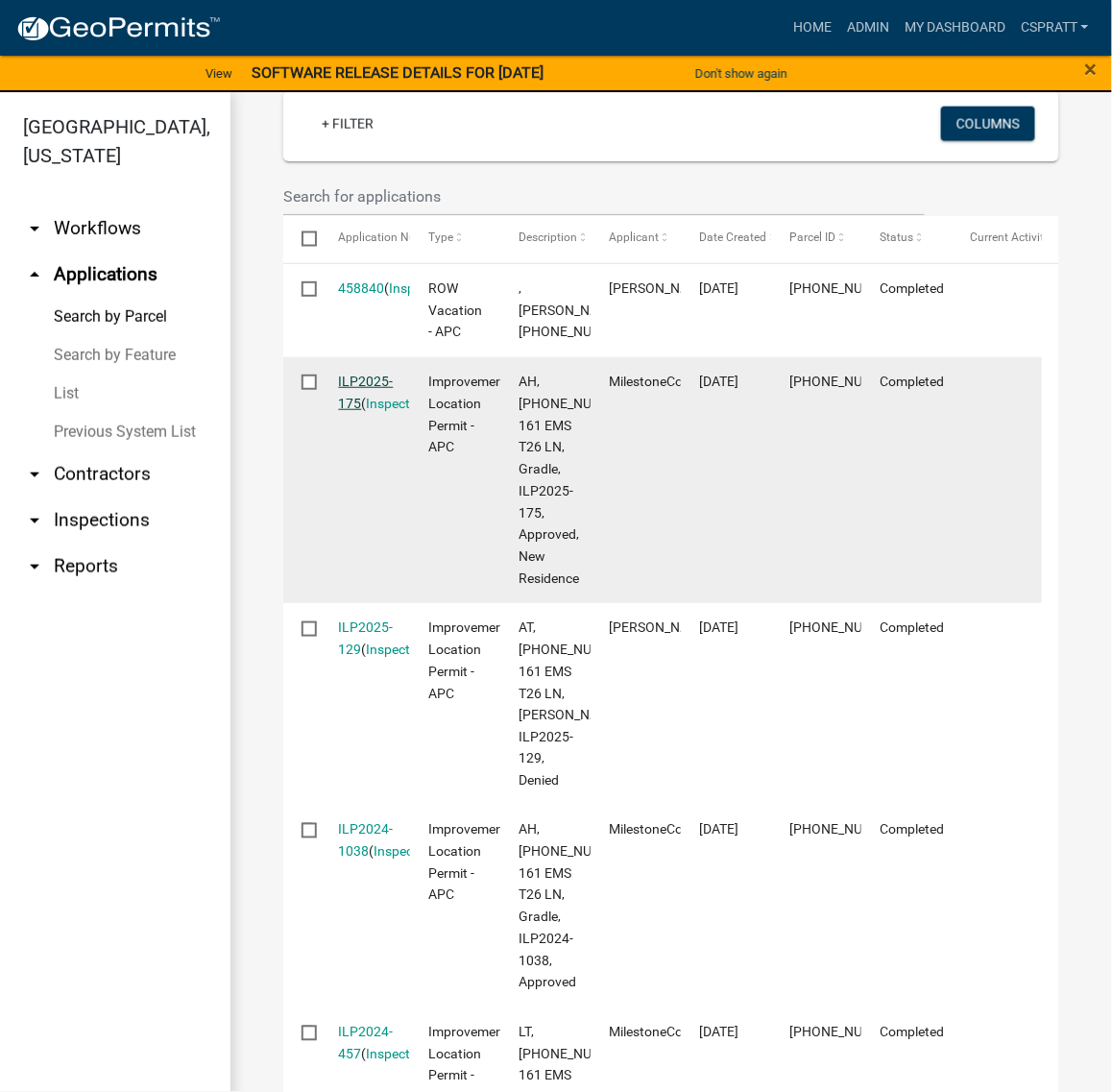
click at [379, 411] on link "ILP2025-175" at bounding box center [366, 393] width 55 height 38
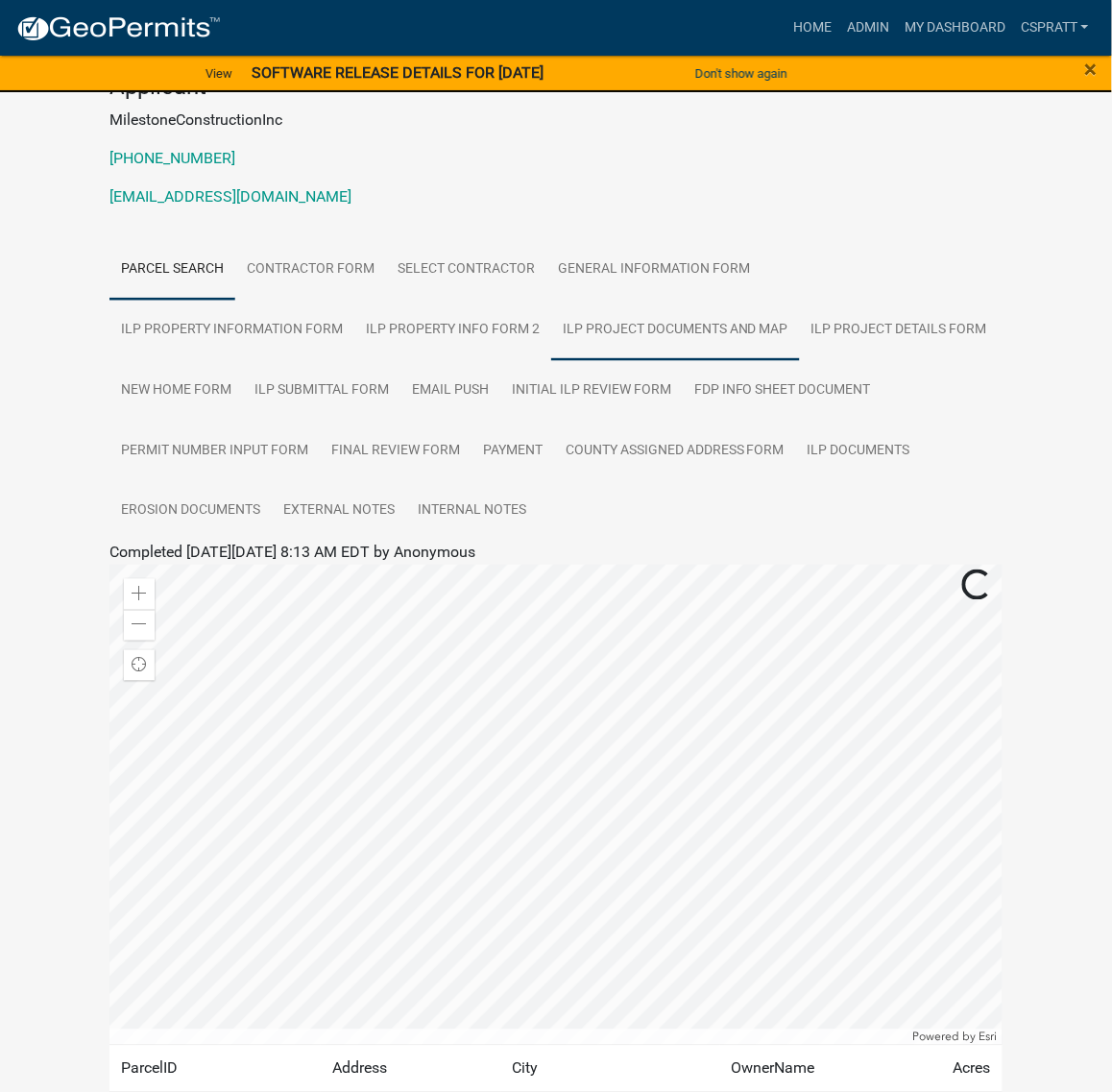
click at [800, 361] on link "ILP Project Documents and Map" at bounding box center [675, 330] width 249 height 62
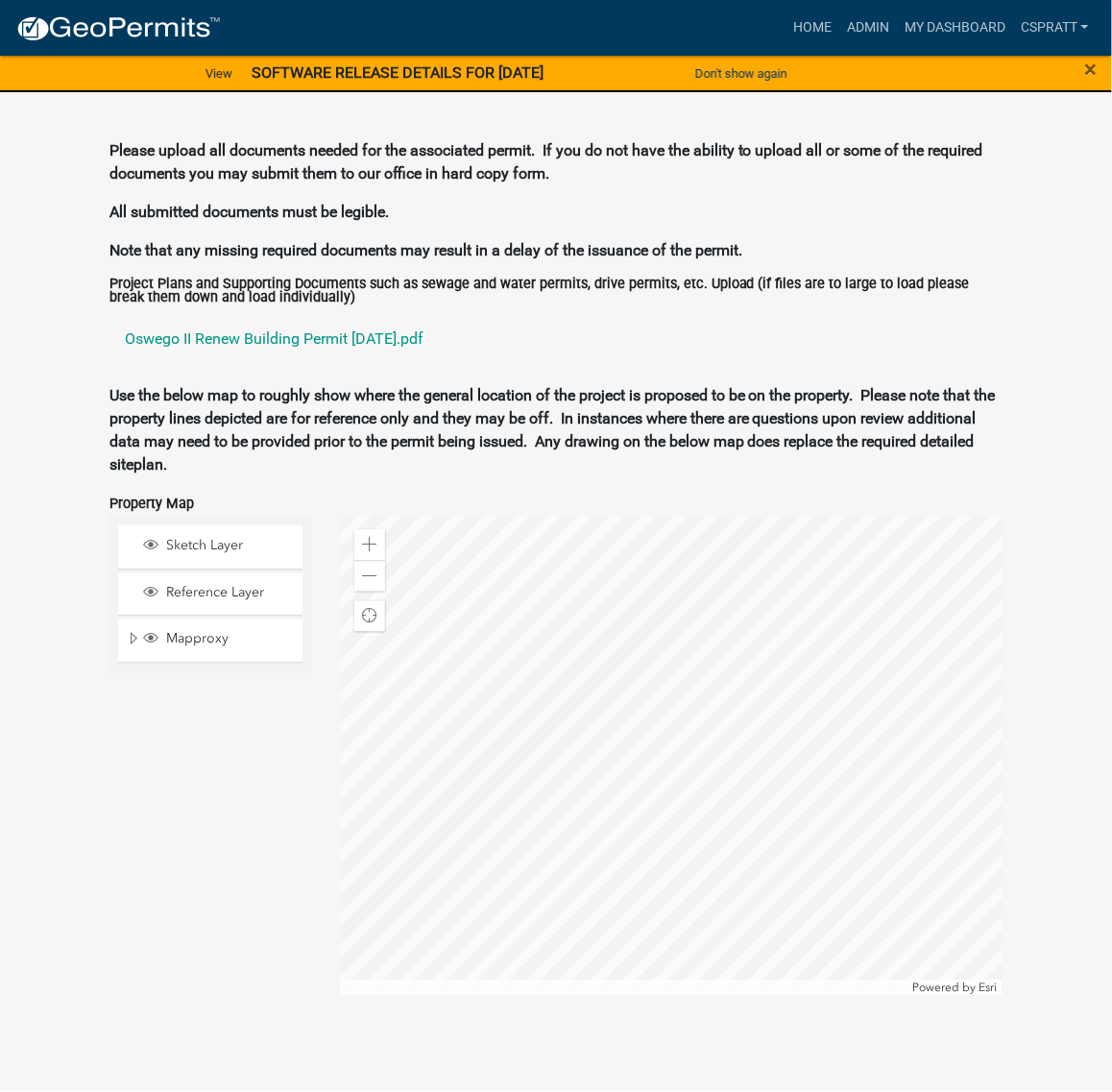
scroll to position [2263, 0]
click at [390, 362] on link "Oswego II Renew Building Permit 3-11-25.pdf" at bounding box center [556, 339] width 893 height 46
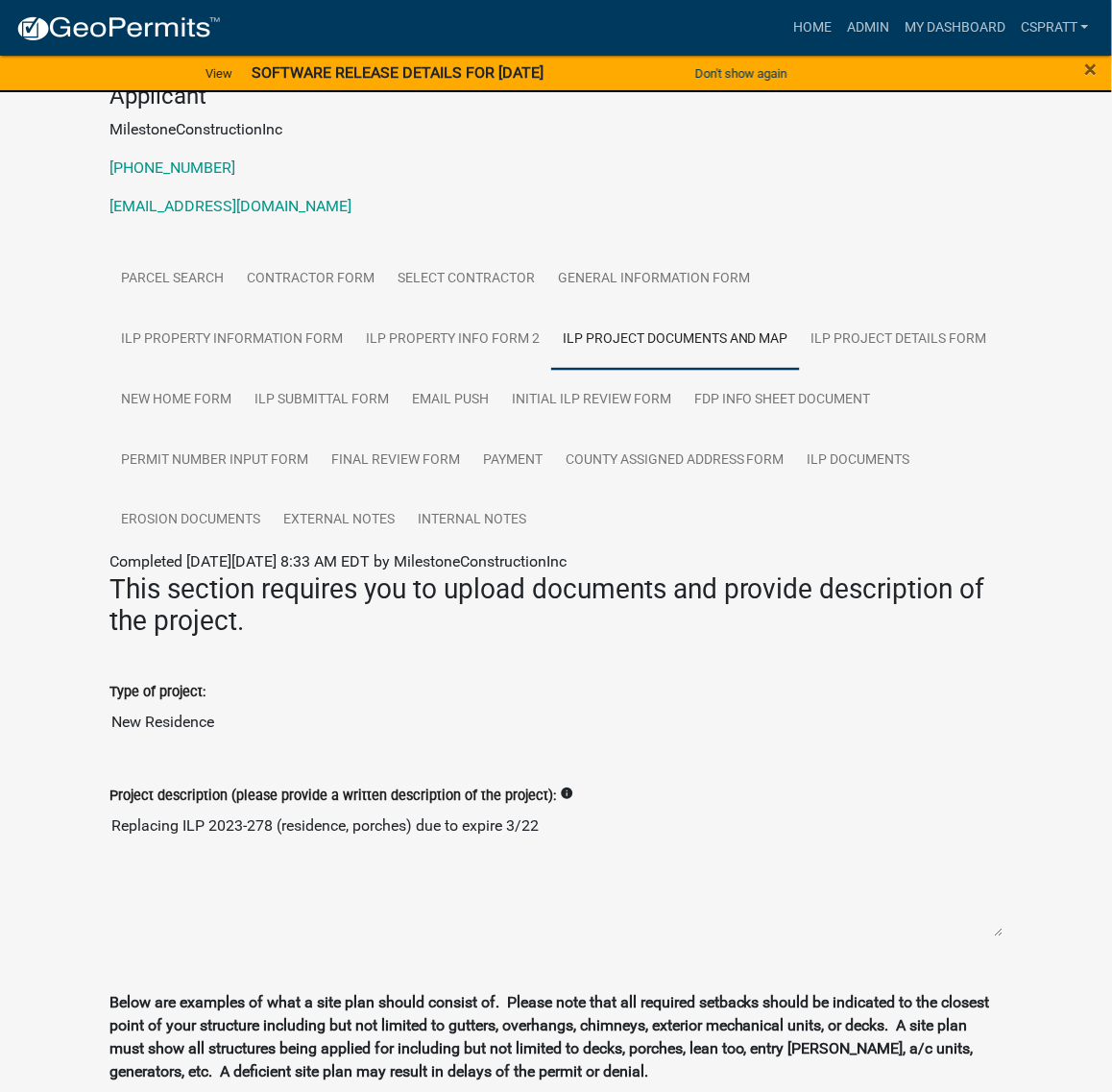
scroll to position [240, 0]
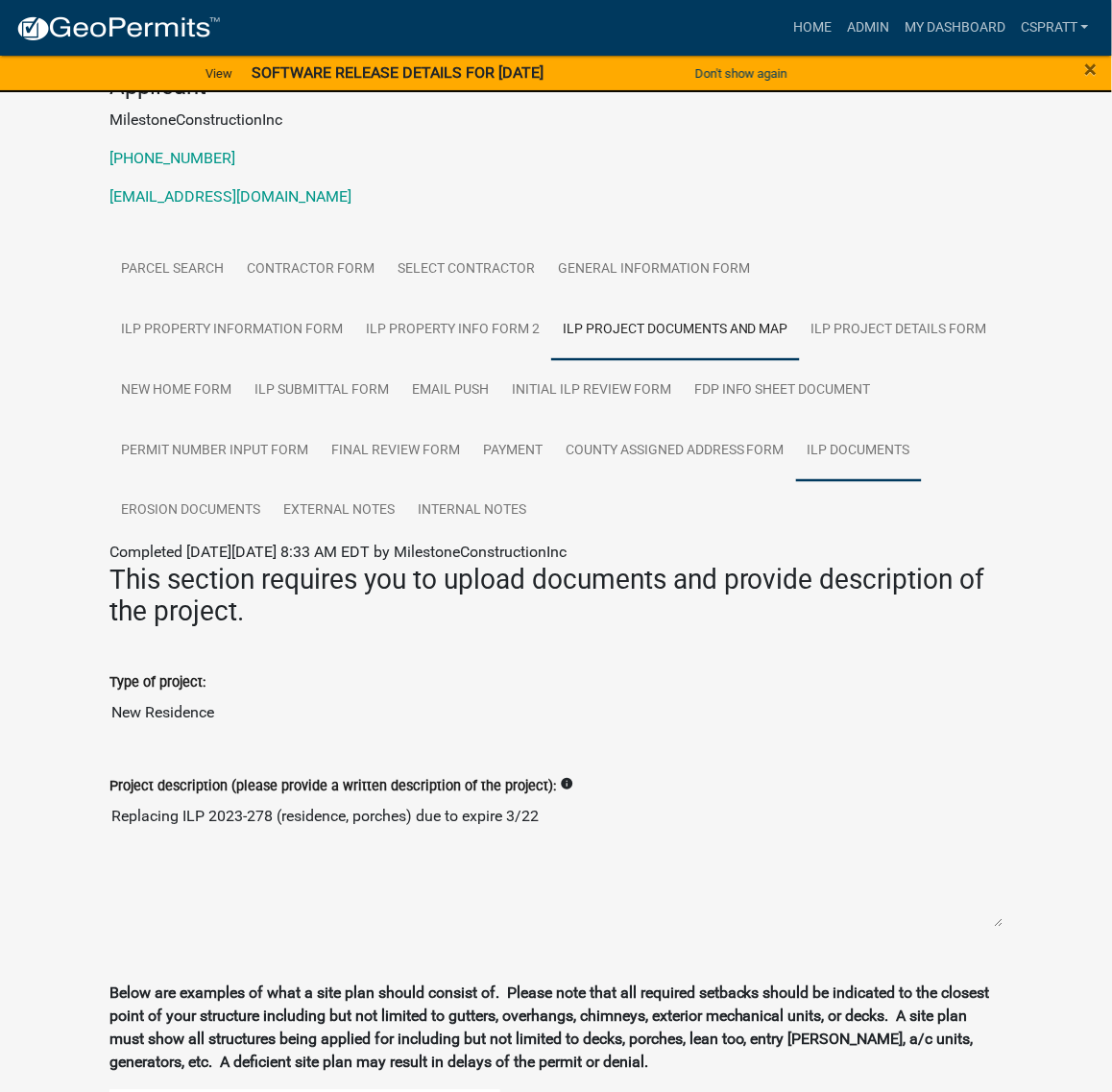
click at [797, 482] on link "ILP Documents" at bounding box center [859, 452] width 126 height 62
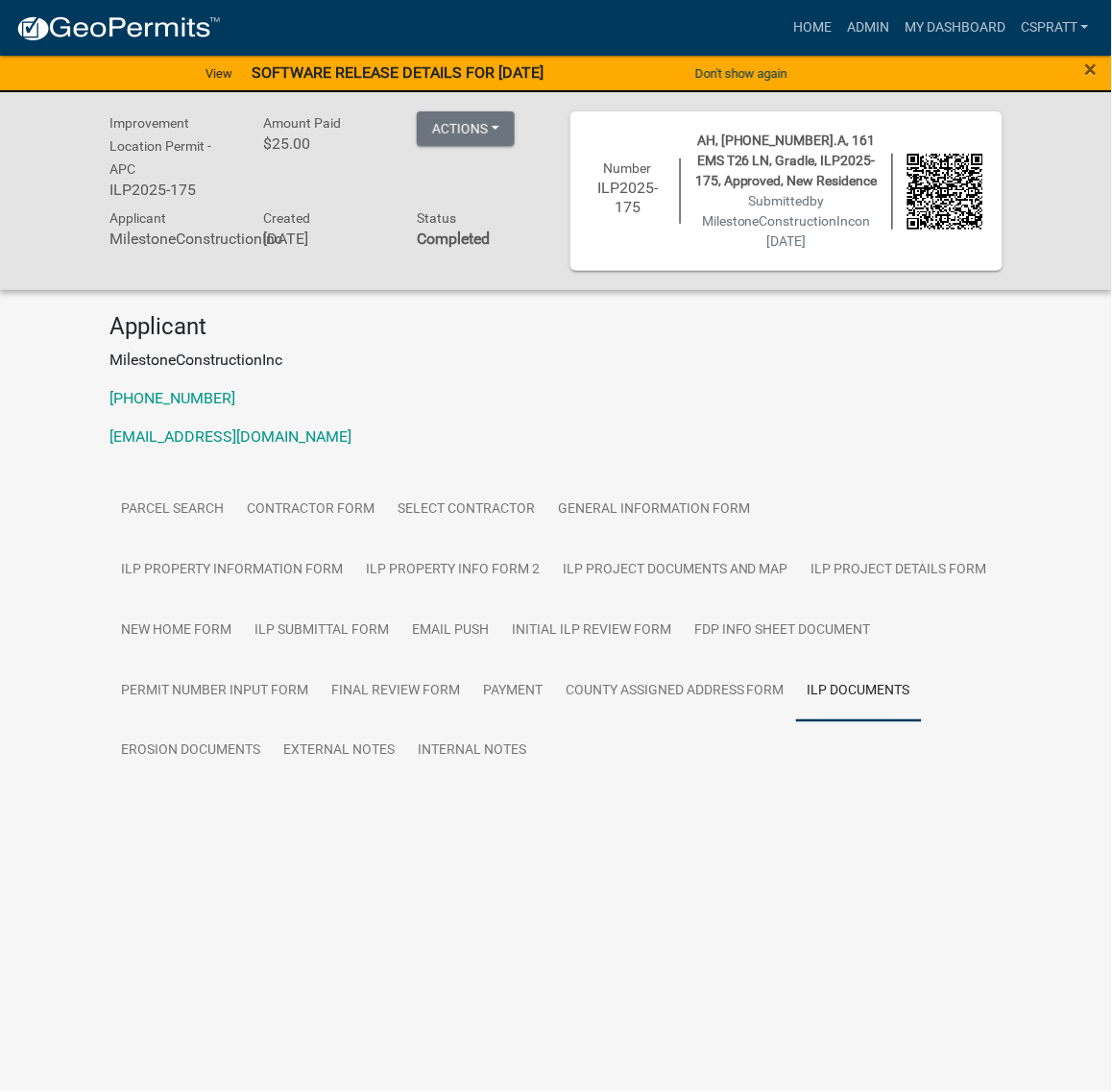
scroll to position [89, 0]
click at [213, 825] on link "ILP Documents" at bounding box center [161, 816] width 103 height 18
click at [510, 541] on link "Select contractor" at bounding box center [465, 510] width 160 height 62
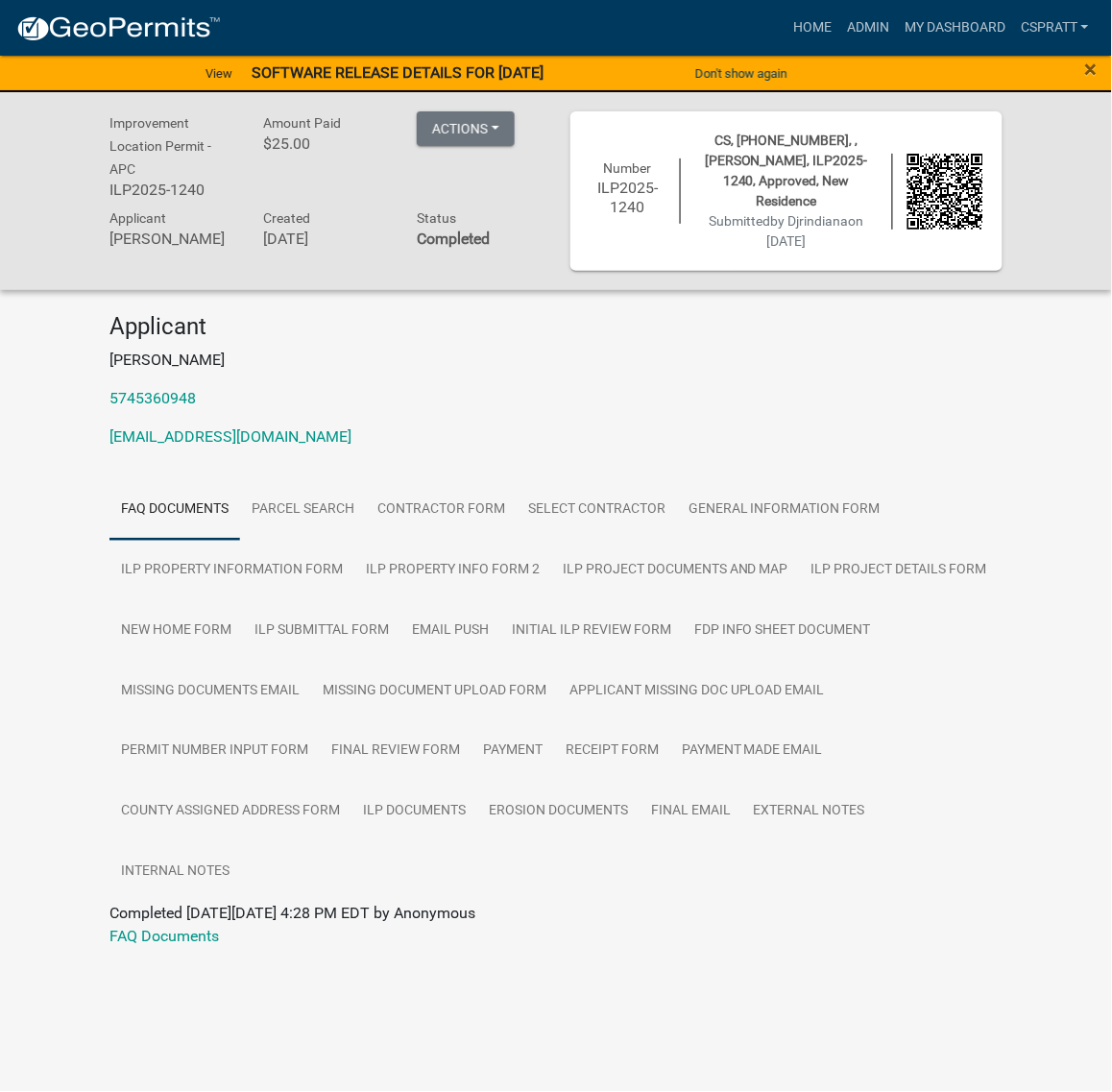
scroll to position [240, 0]
click at [351, 843] on link "ILP Documents" at bounding box center [414, 813] width 126 height 62
click at [213, 946] on link "ILP Documents" at bounding box center [161, 937] width 103 height 18
drag, startPoint x: 833, startPoint y: 746, endPoint x: 852, endPoint y: 750, distance: 19.4
click at [471, 746] on link "Final Review Form" at bounding box center [396, 752] width 152 height 62
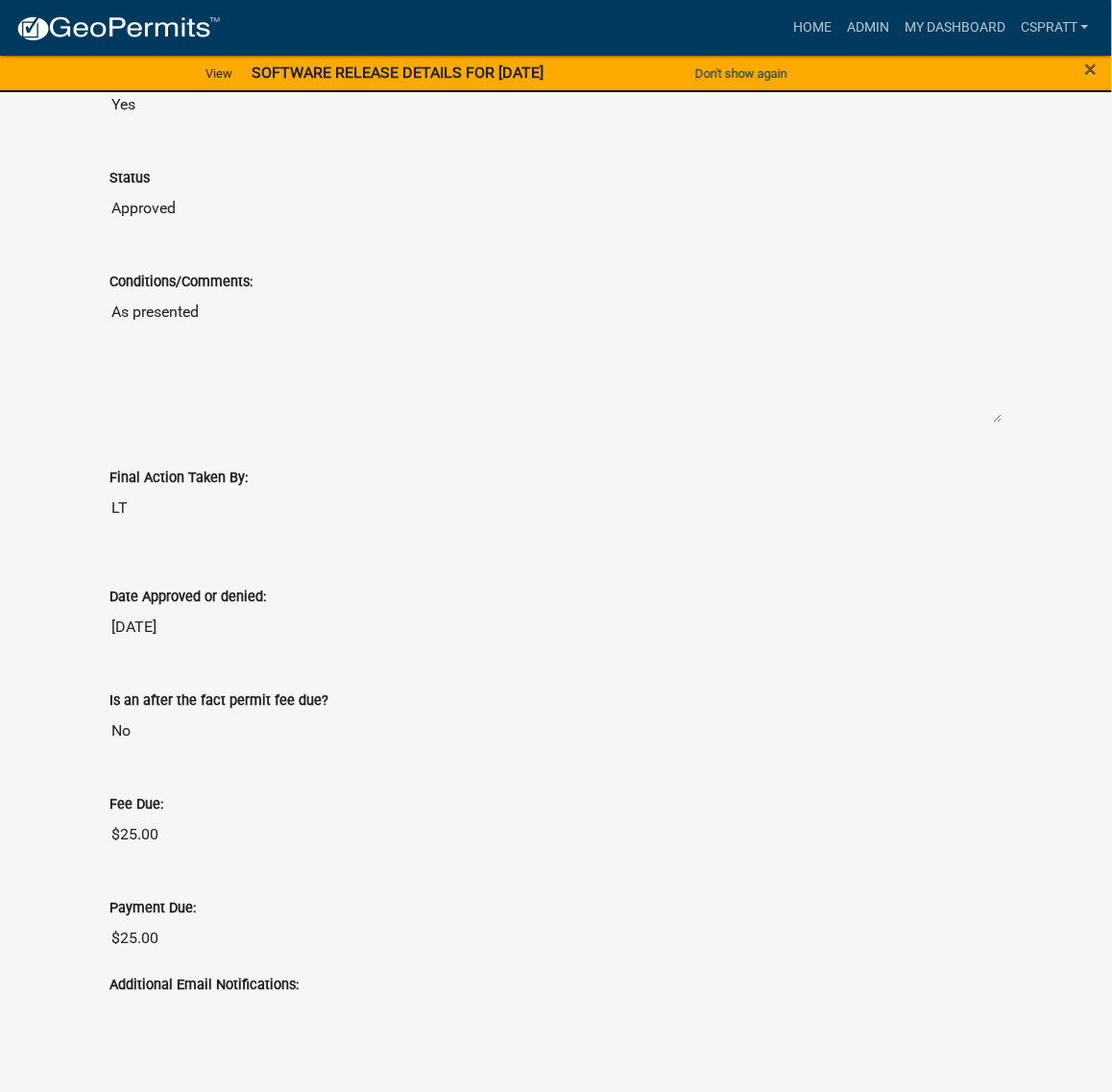
scroll to position [1431, 0]
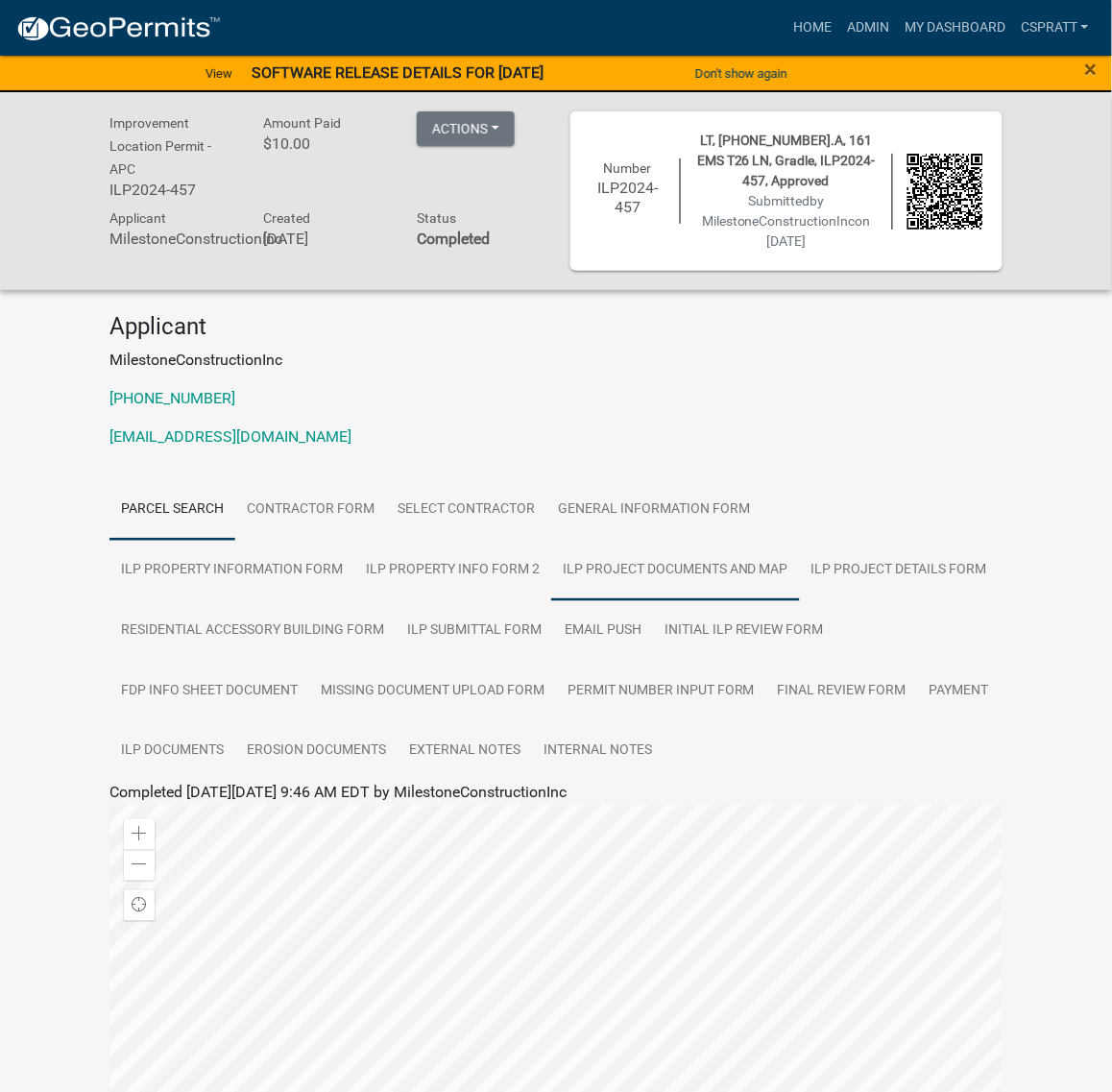
click at [800, 602] on link "ILP Project Documents and Map" at bounding box center [675, 571] width 249 height 62
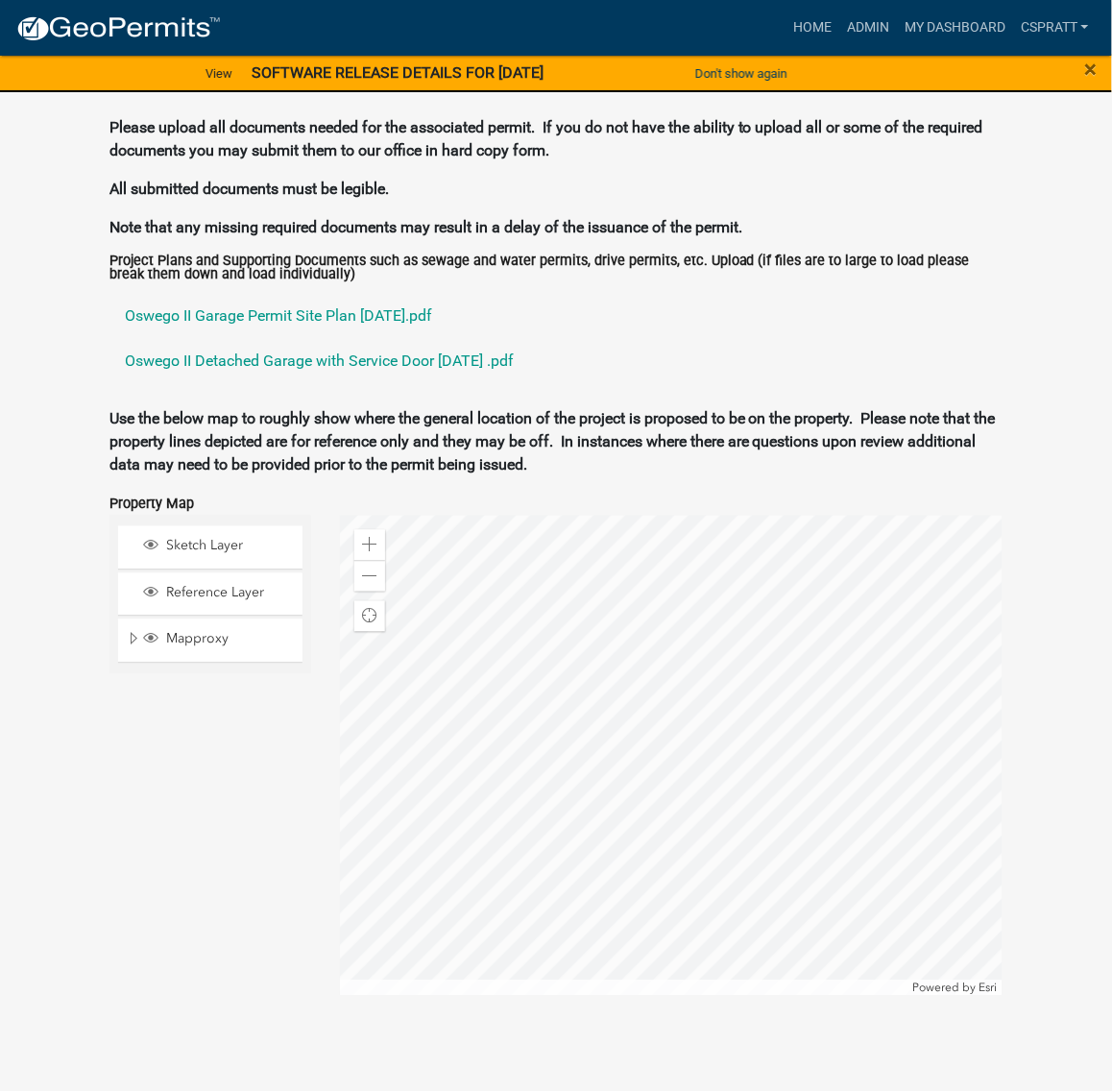
scroll to position [2187, 0]
click at [367, 339] on link "Oswego II Garage Permit Site Plan 5-2-24.pdf" at bounding box center [556, 316] width 893 height 46
click at [410, 385] on link "Oswego II Detached Garage with Service Door 4-12-24 .pdf" at bounding box center [556, 362] width 893 height 46
